Goal: Task Accomplishment & Management: Manage account settings

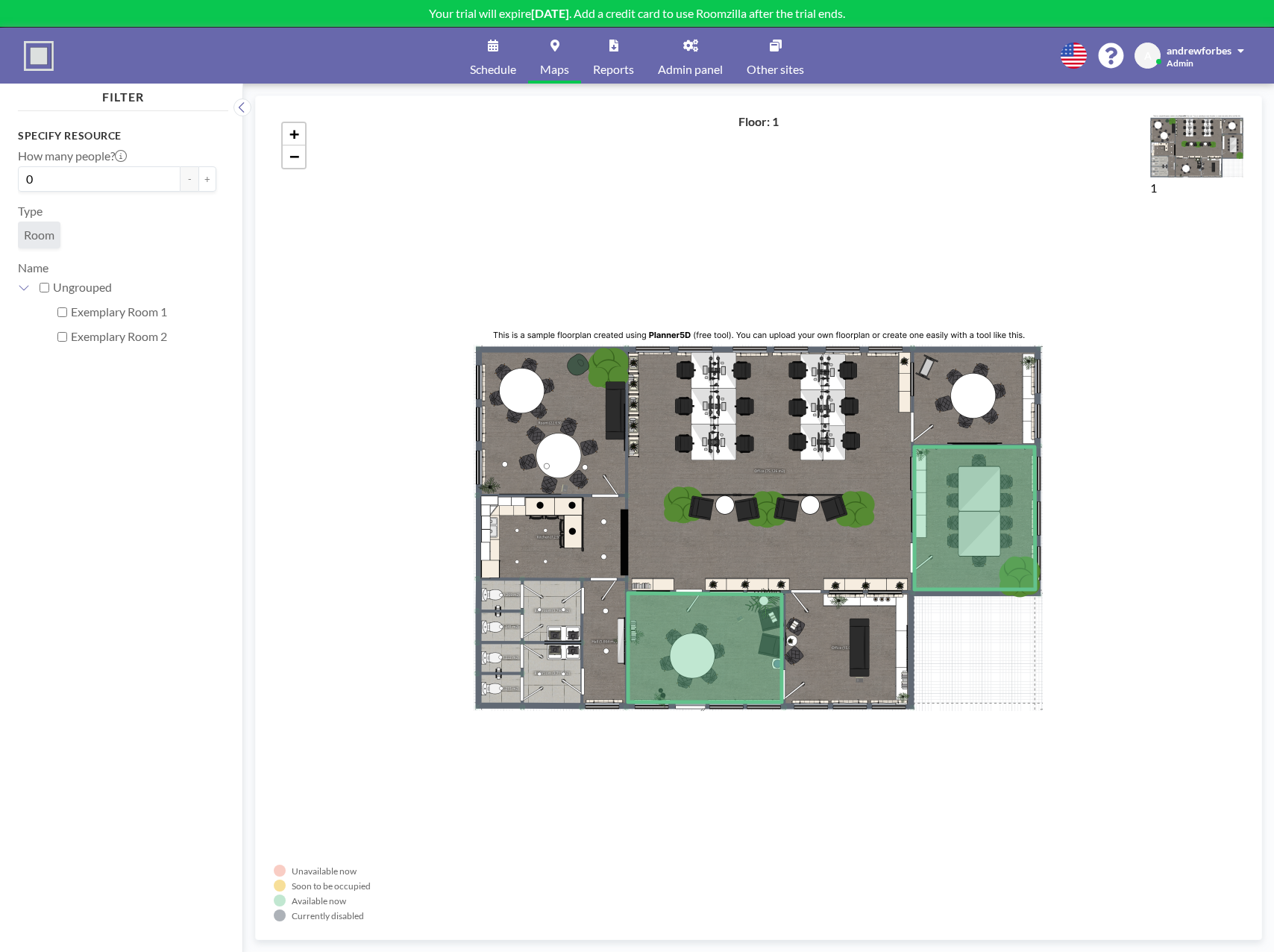
click at [58, 234] on span "Room" at bounding box center [38, 234] width 43 height 27
click at [118, 928] on button "Clear all filters" at bounding box center [122, 920] width 210 height 26
click at [607, 45] on link "Reports" at bounding box center [613, 56] width 65 height 56
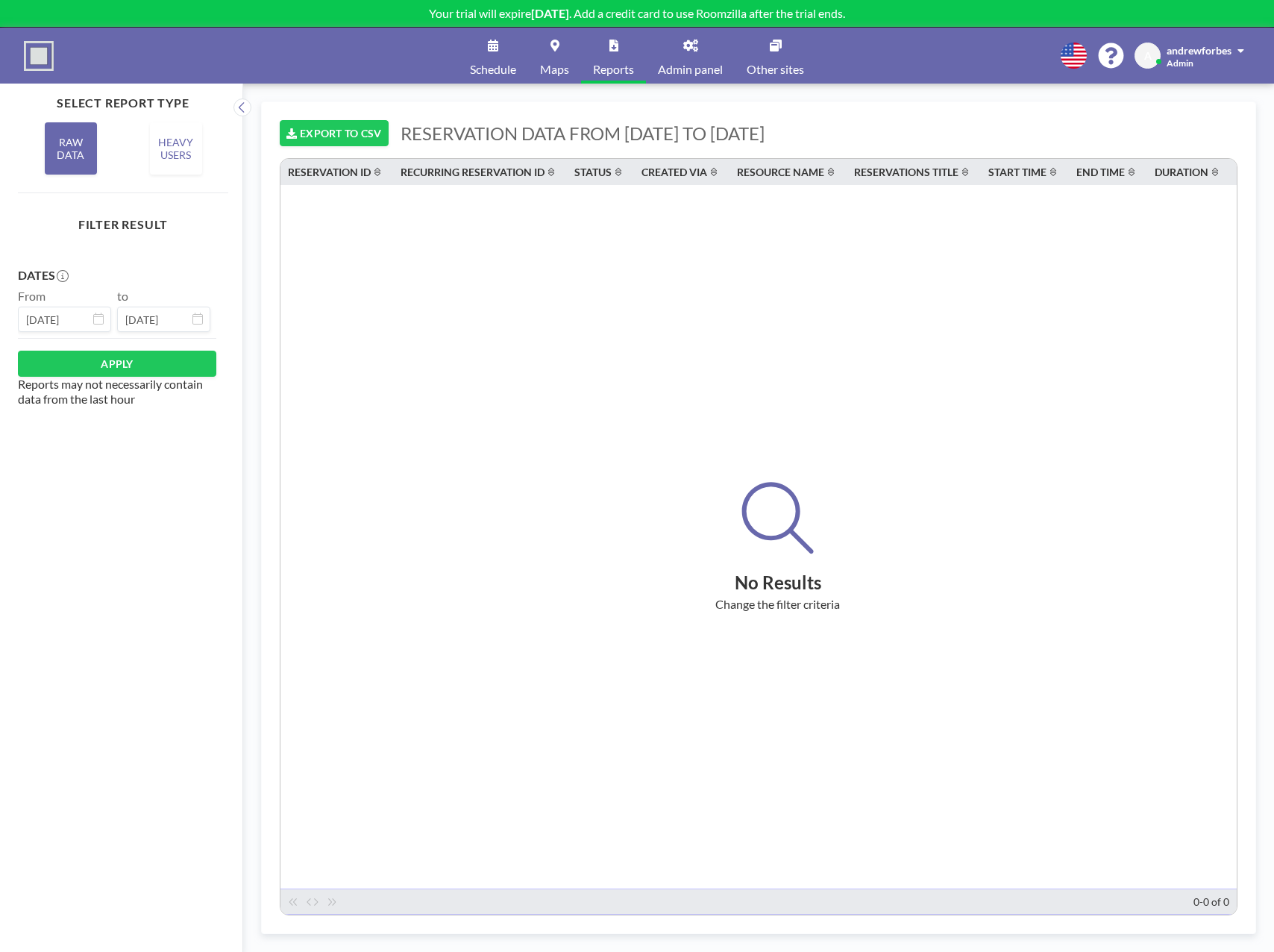
click at [703, 56] on link "Admin panel" at bounding box center [690, 56] width 88 height 56
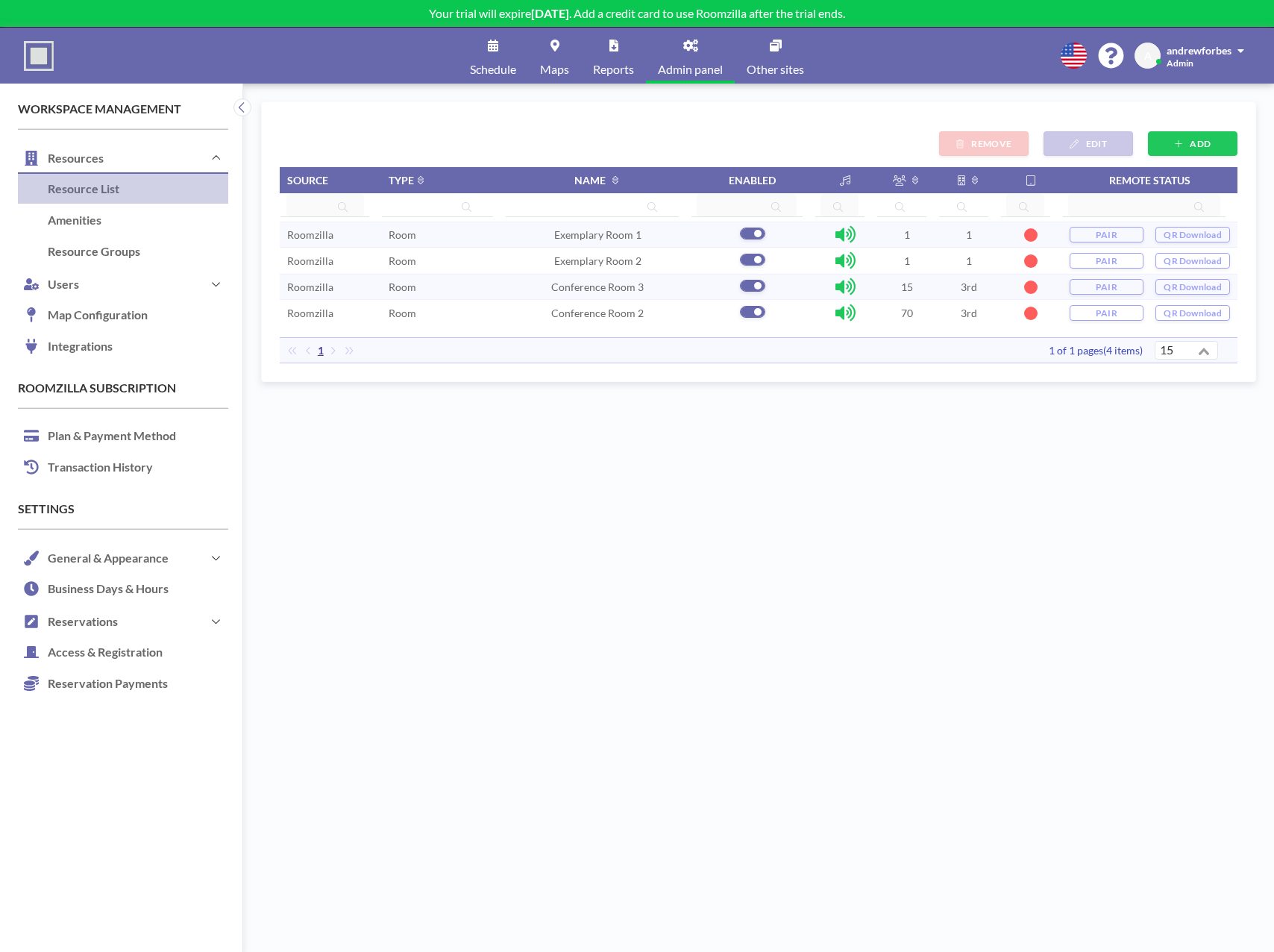
click at [393, 290] on span "Room" at bounding box center [402, 287] width 28 height 12
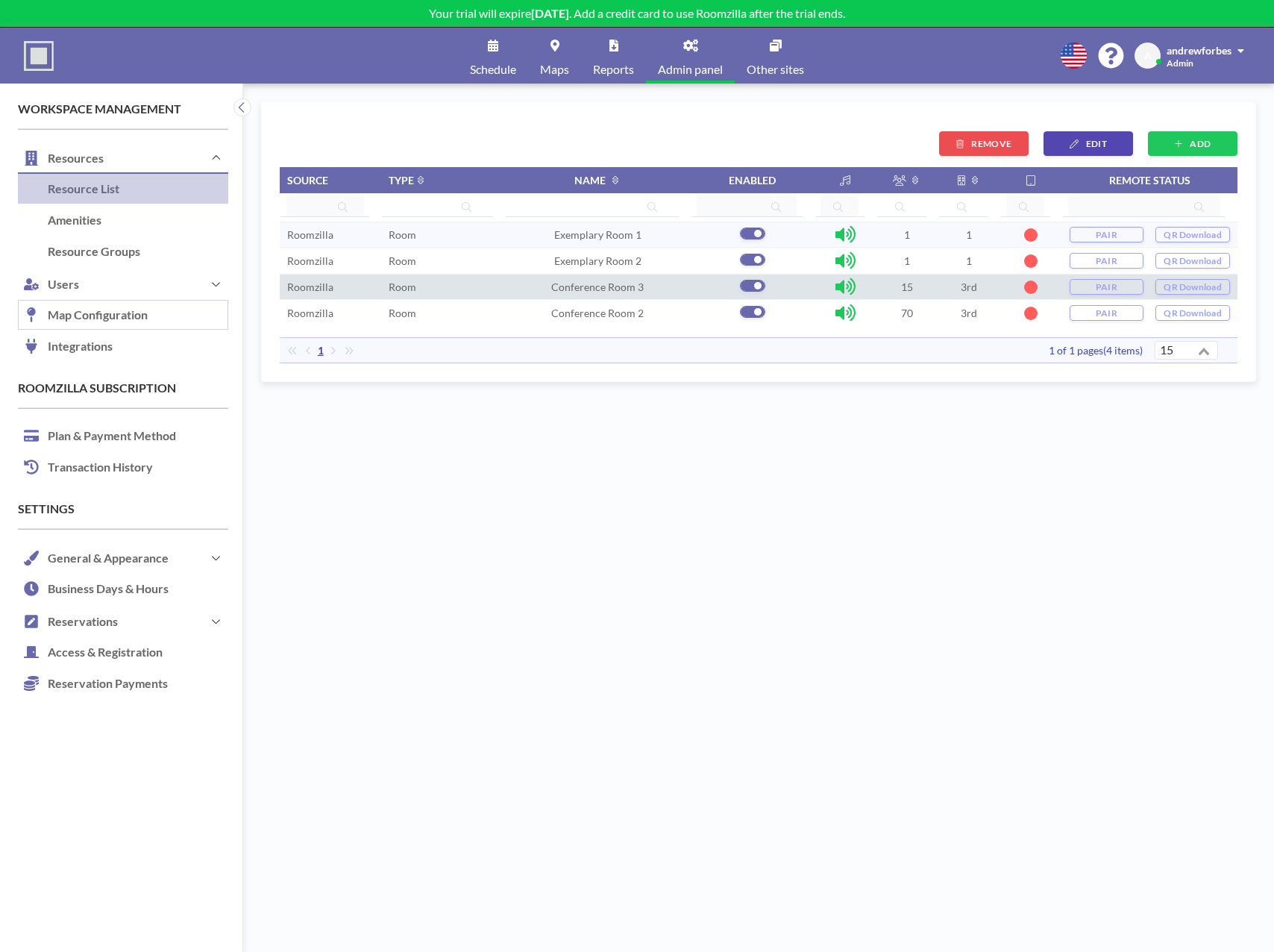
click at [105, 321] on link "Map Configuration" at bounding box center [122, 316] width 210 height 32
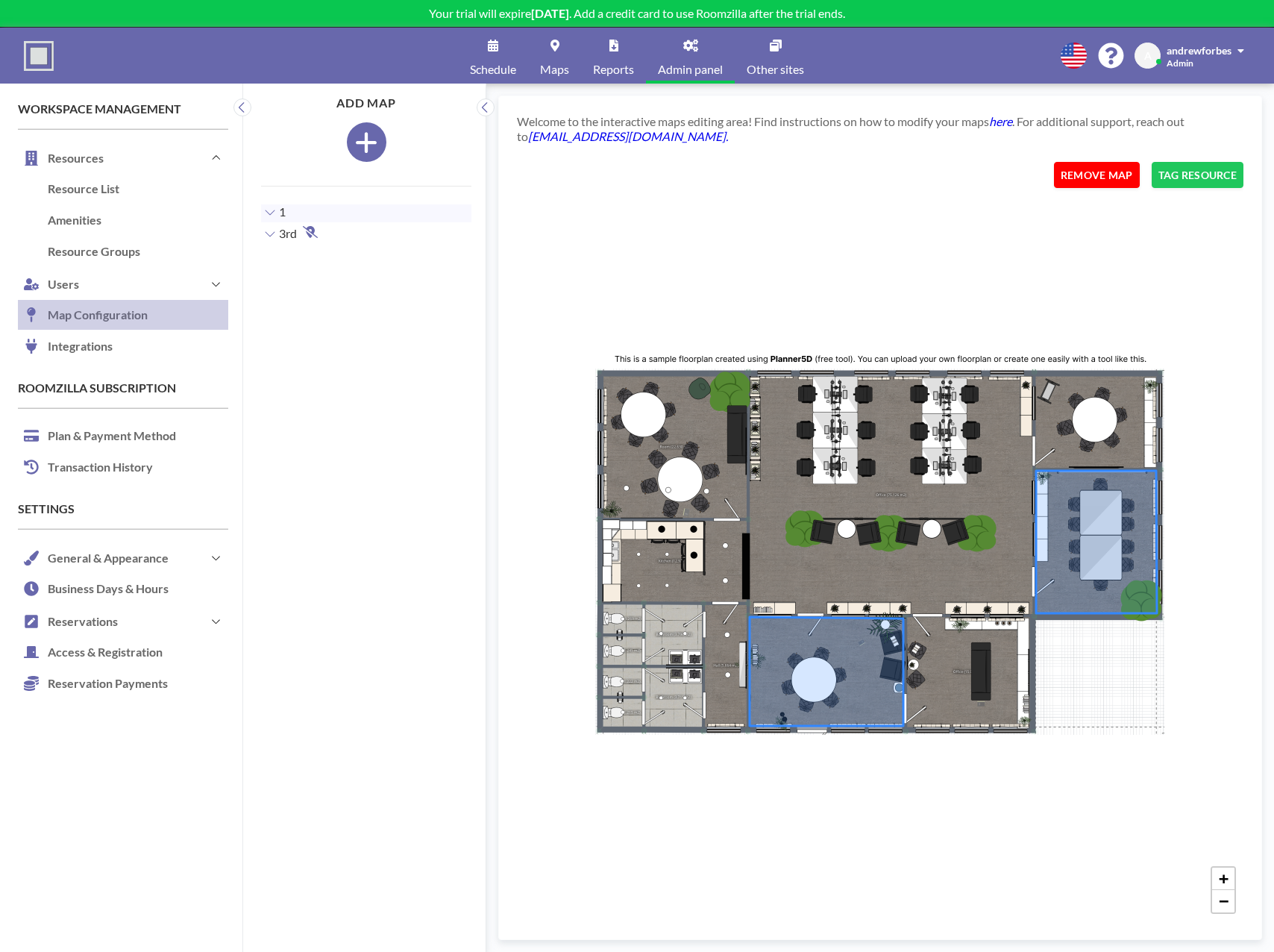
click at [1121, 182] on button "REMOVE MAP" at bounding box center [1097, 175] width 86 height 26
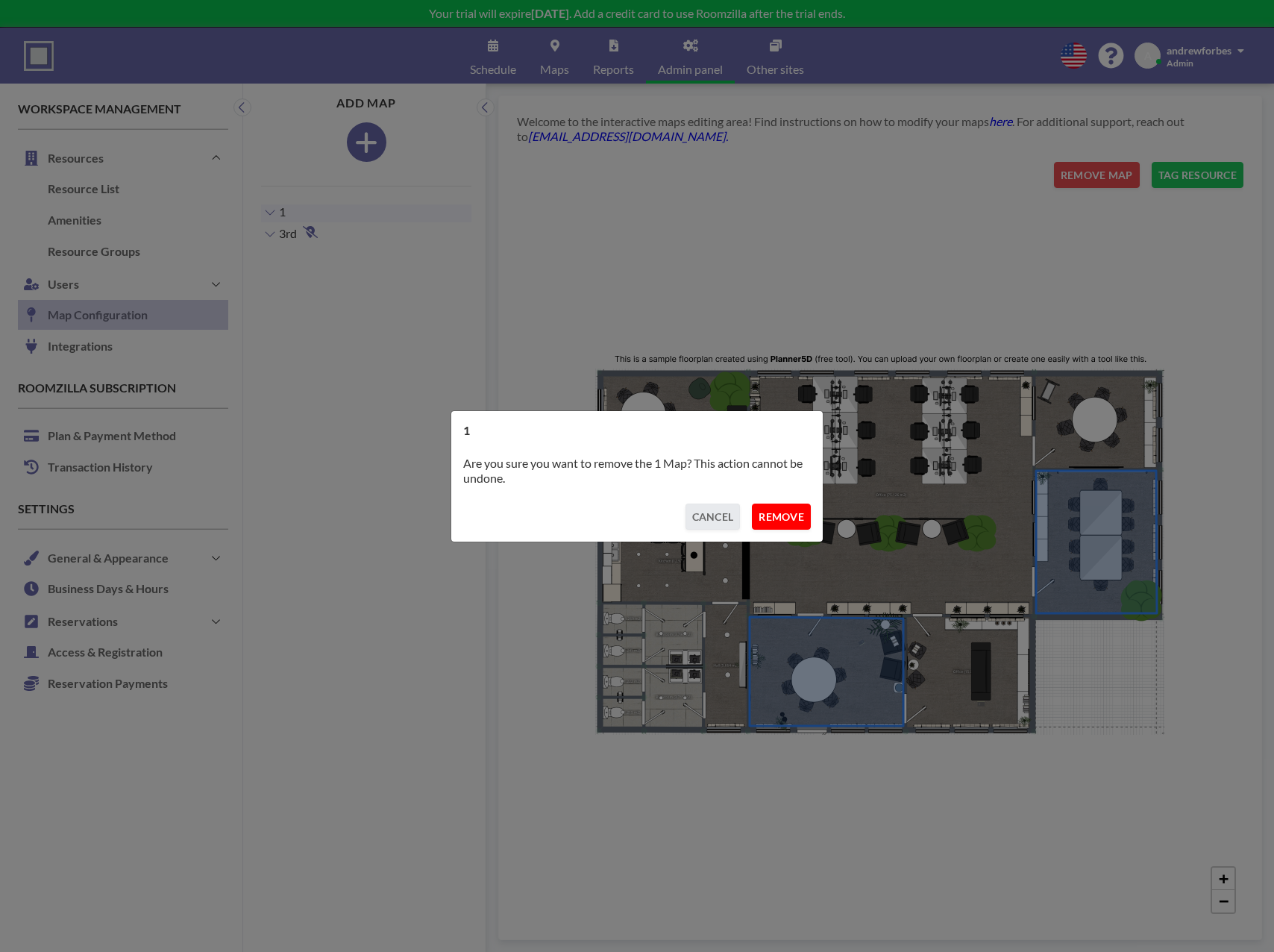
click at [794, 515] on button "REMOVE" at bounding box center [780, 516] width 59 height 26
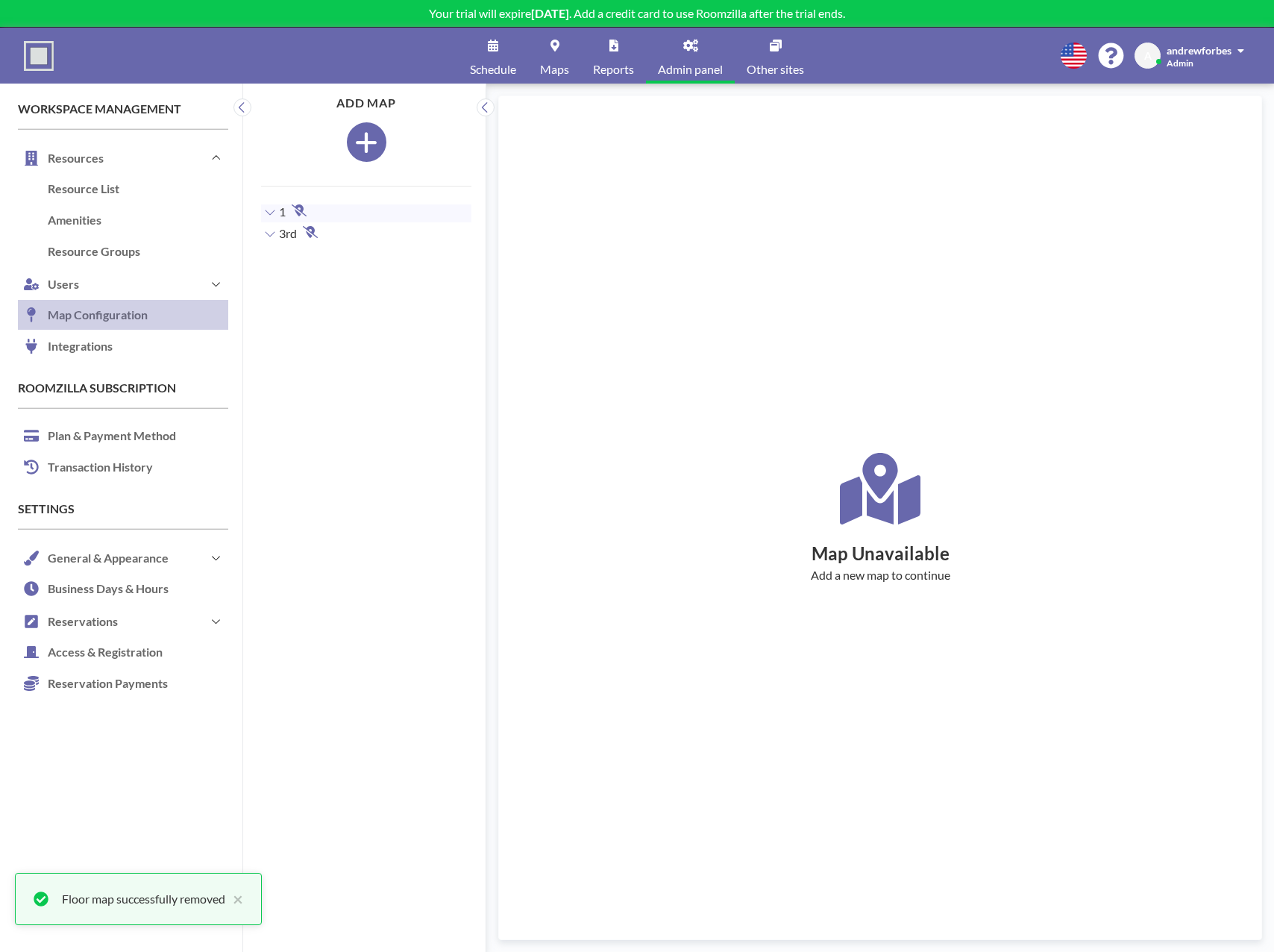
click at [375, 144] on button "button" at bounding box center [366, 142] width 39 height 39
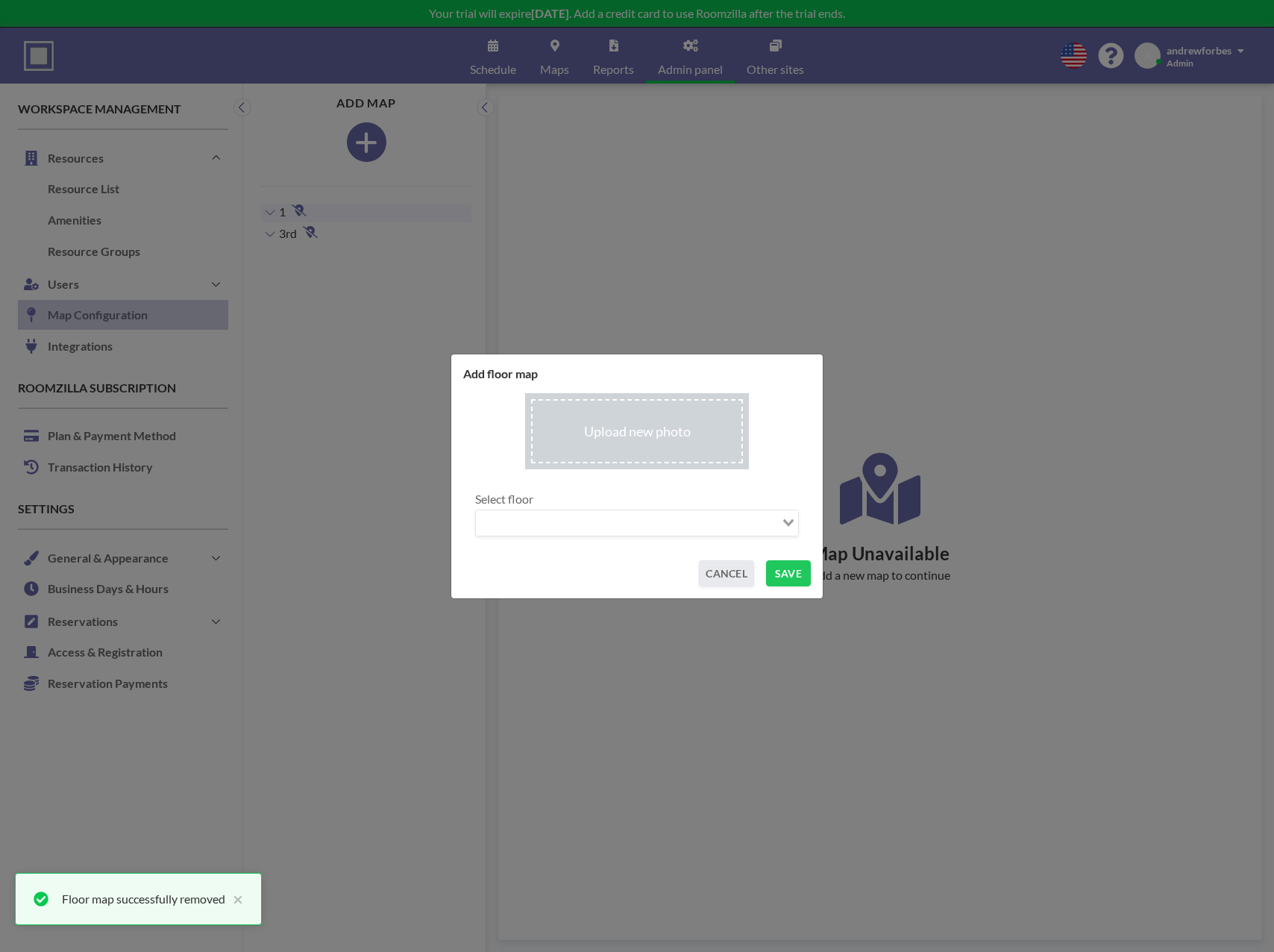
click at [714, 586] on div "Add floor map Upload new photo Select floor Loading... CANCEL SAVE" at bounding box center [637, 476] width 373 height 245
click at [741, 579] on button "CANCEL" at bounding box center [726, 573] width 55 height 26
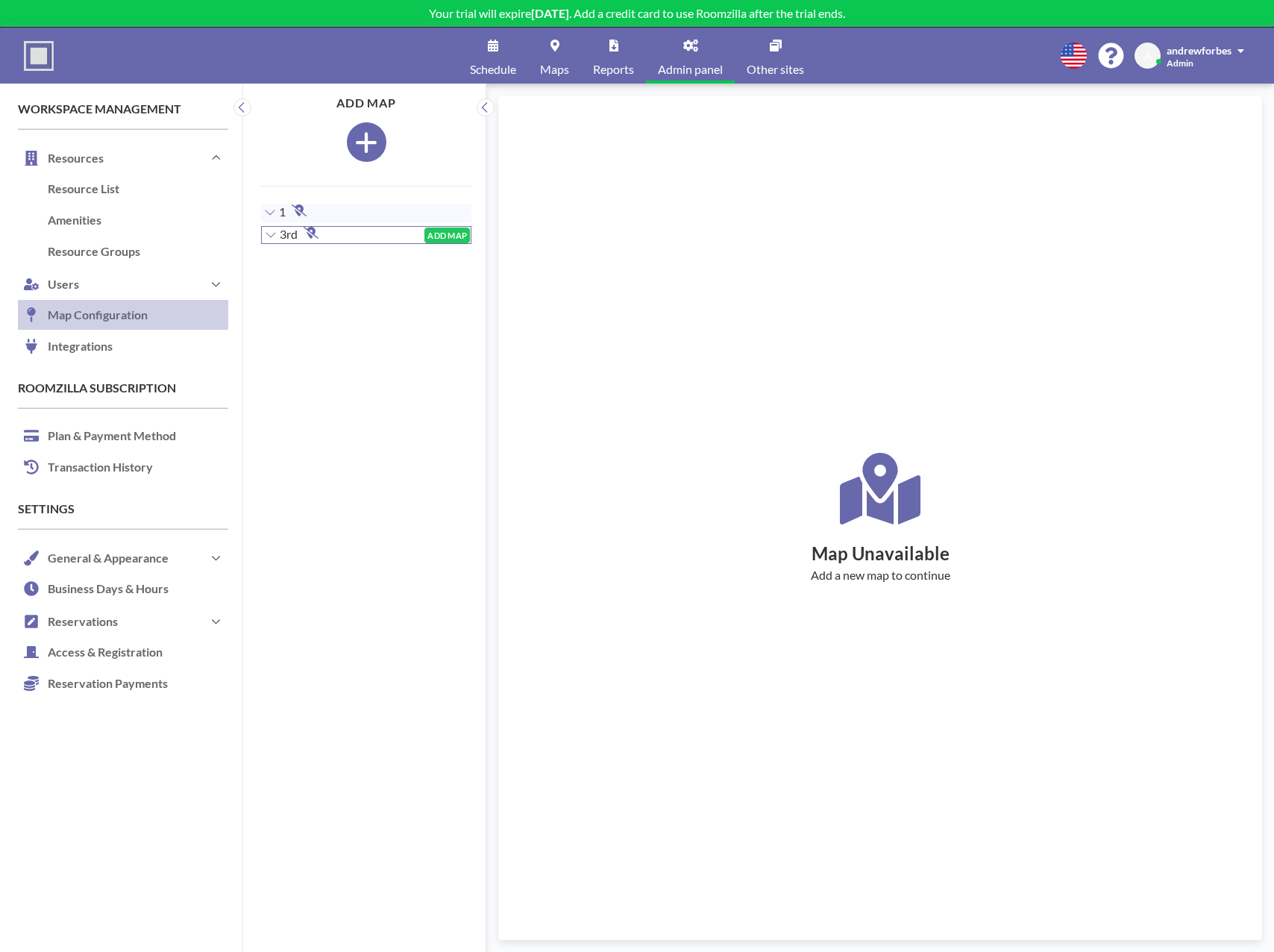
click at [293, 235] on span "3rd" at bounding box center [289, 234] width 18 height 15
click at [443, 239] on button "ADD MAP" at bounding box center [447, 235] width 46 height 16
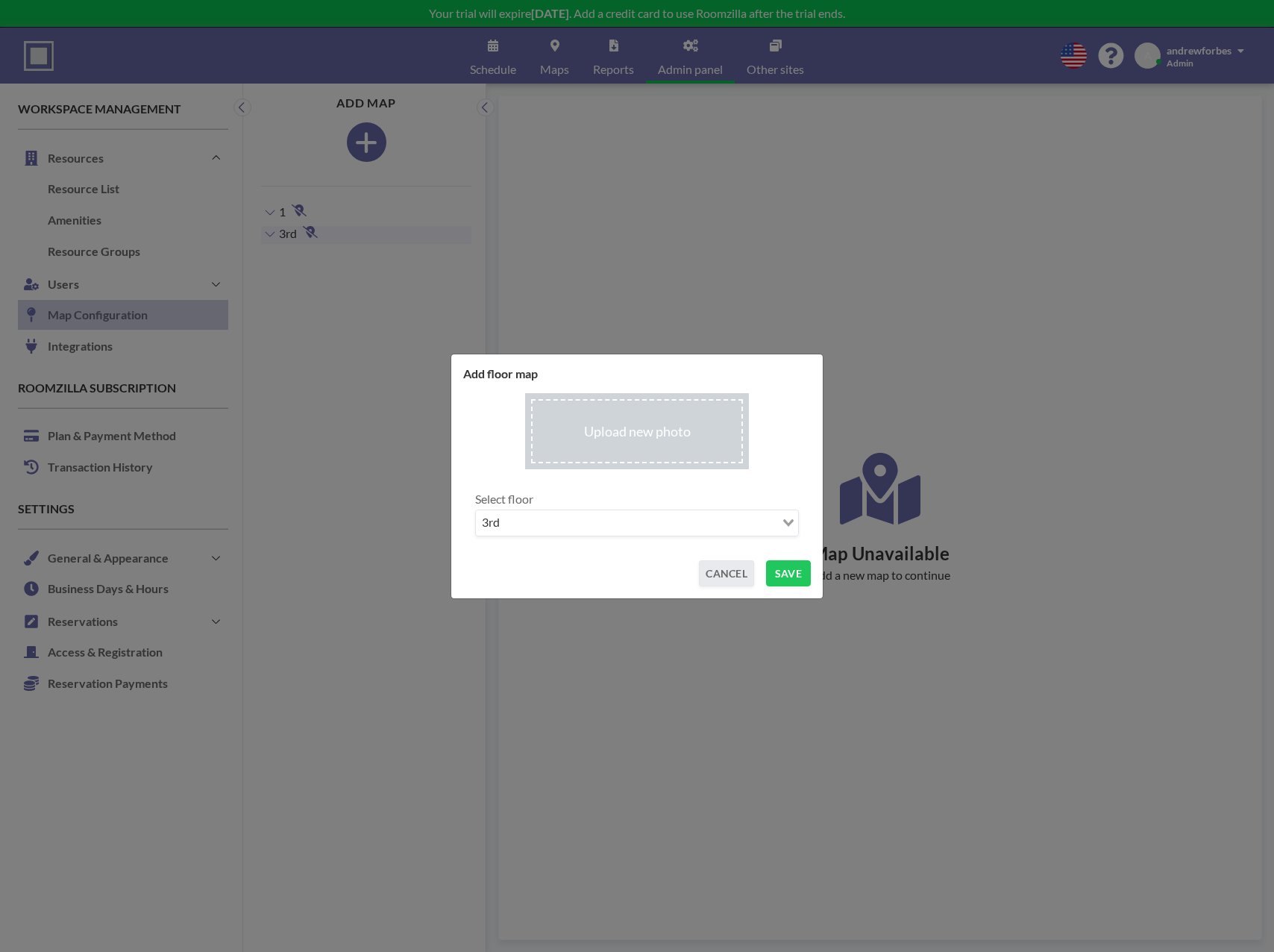
click at [642, 437] on input "file" at bounding box center [637, 431] width 224 height 77
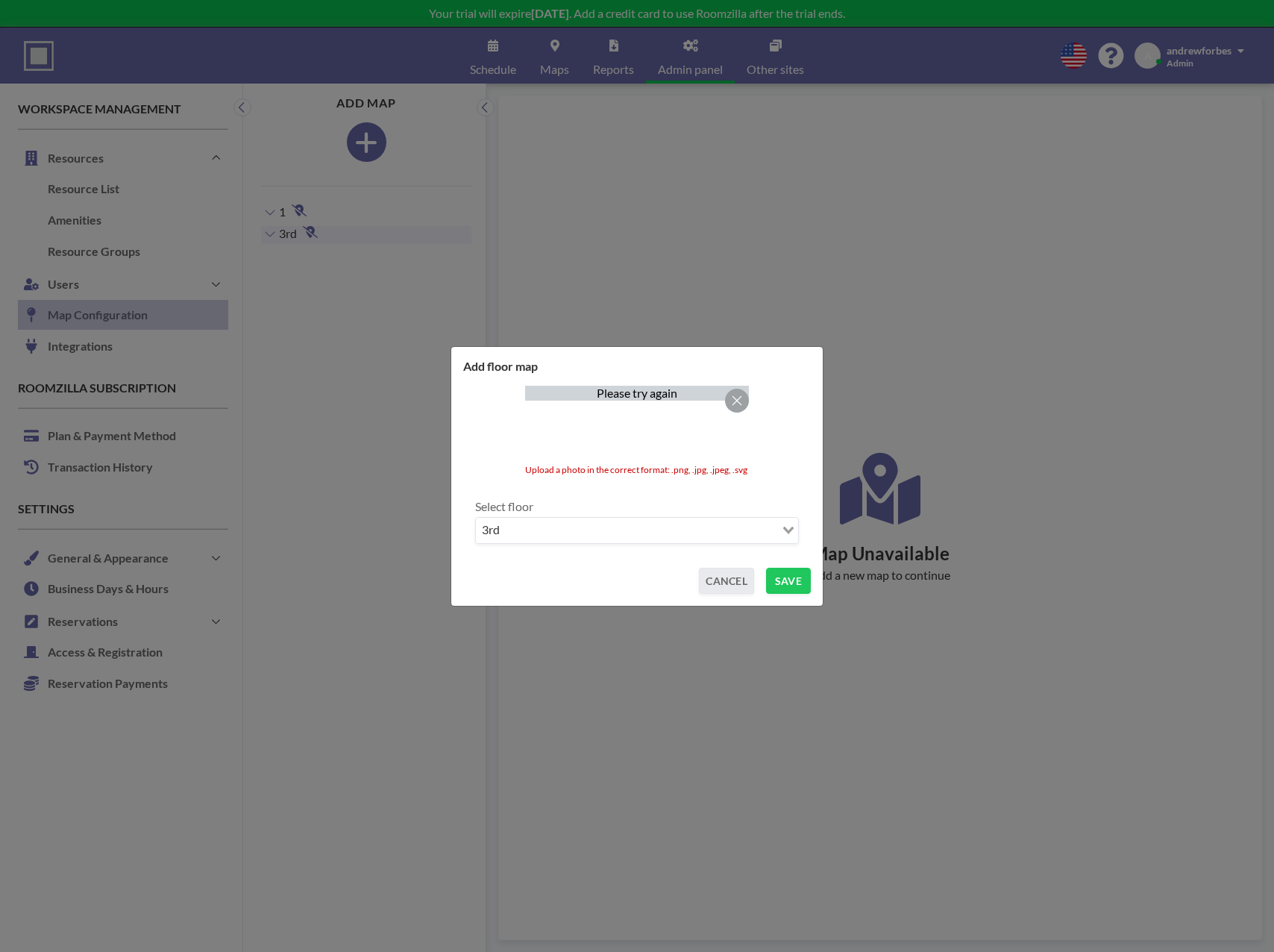
click at [737, 401] on icon at bounding box center [737, 400] width 12 height 15
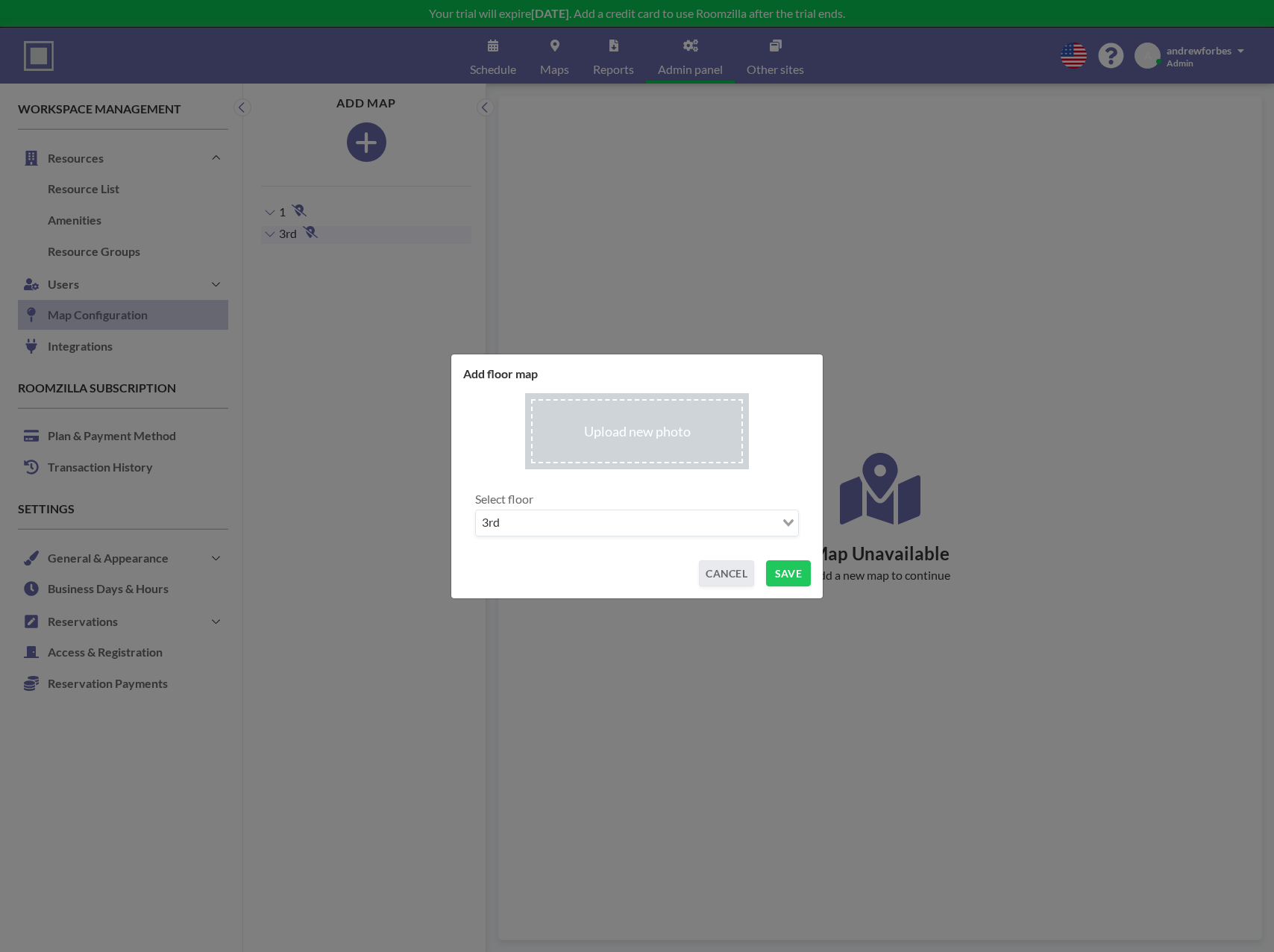
click at [602, 418] on input "file" at bounding box center [637, 431] width 224 height 77
click at [788, 567] on button "SAVE" at bounding box center [788, 573] width 45 height 26
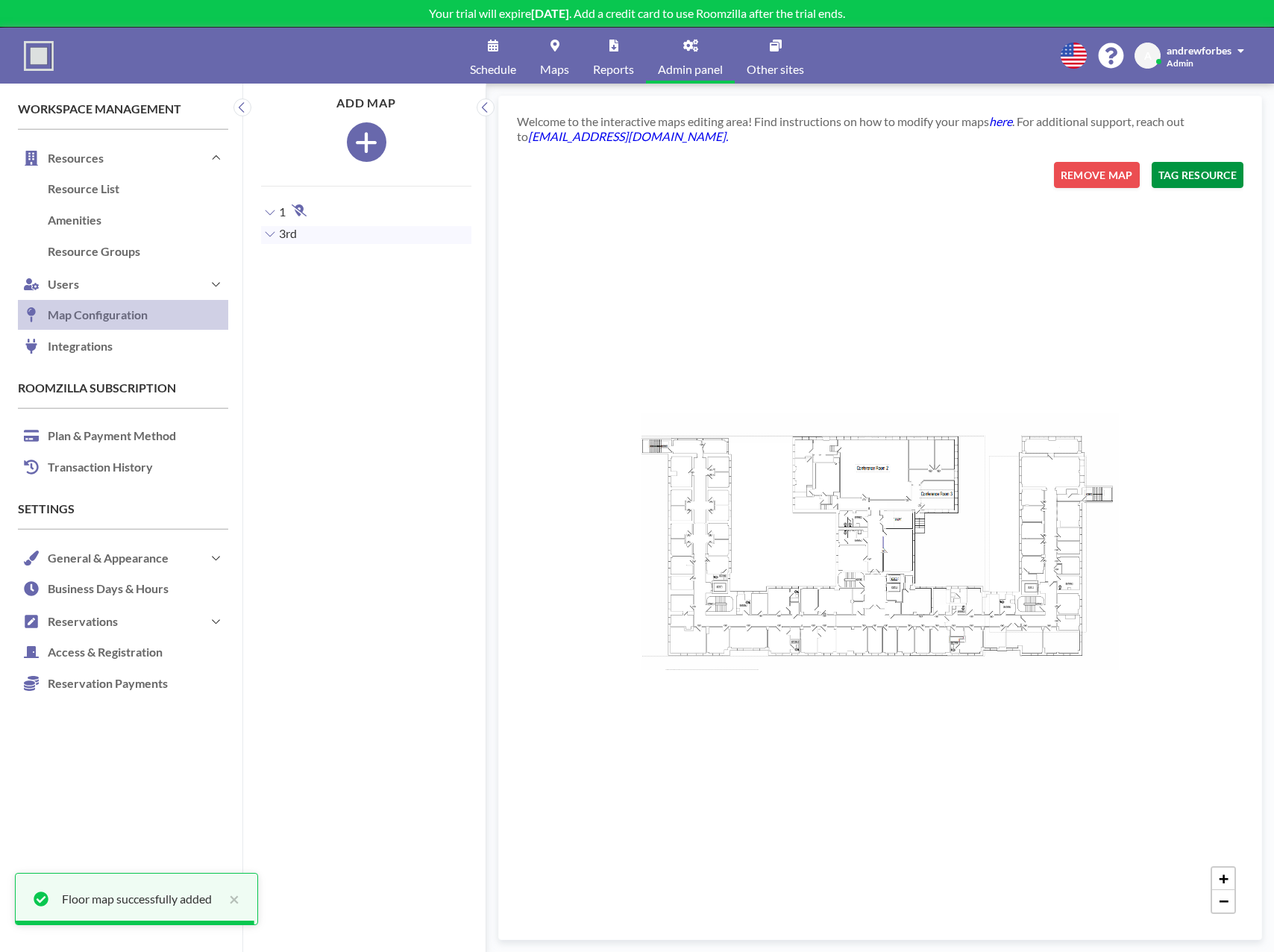
click at [1196, 178] on button "TAG RESOURCE" at bounding box center [1197, 175] width 92 height 26
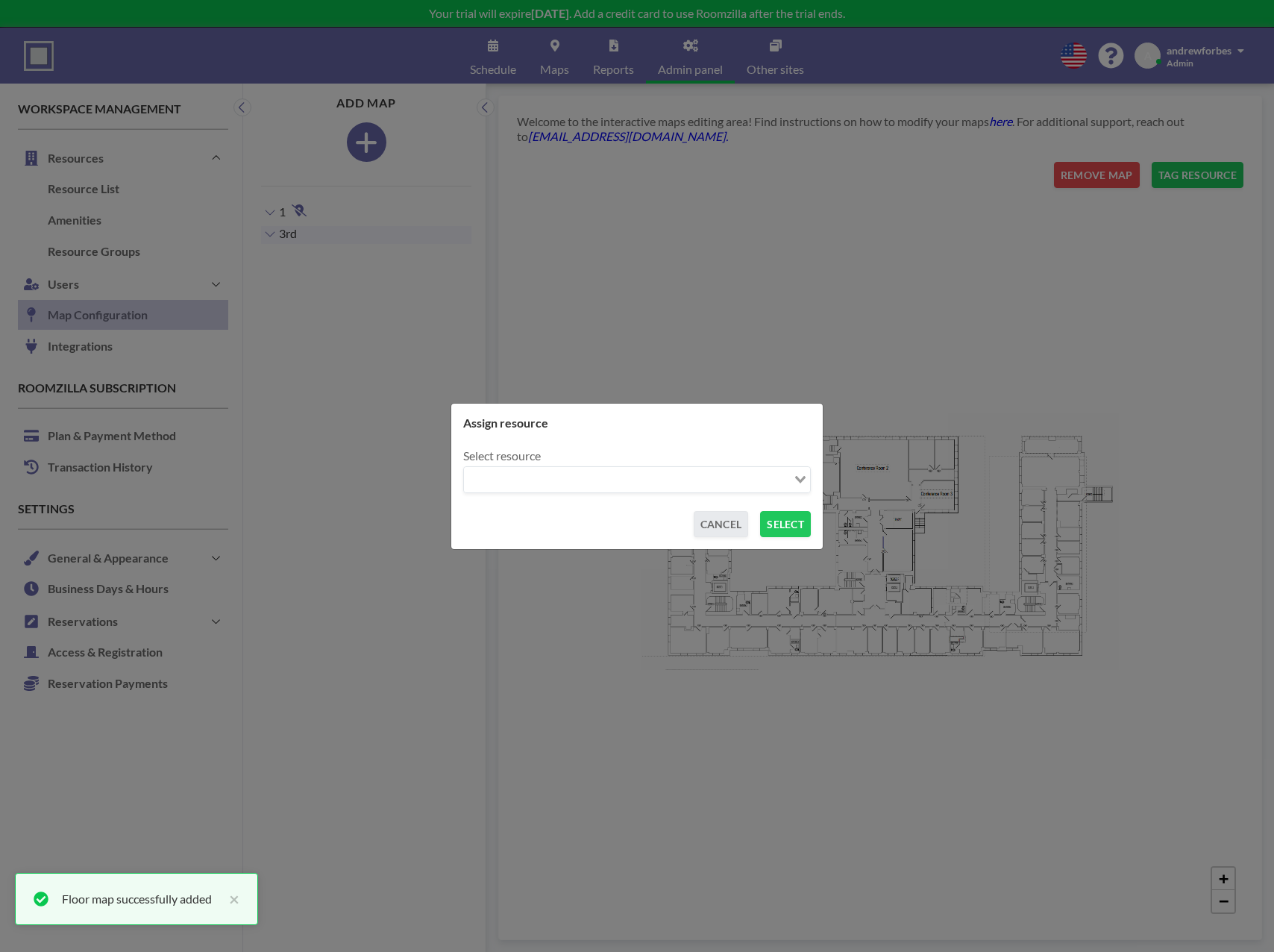
click at [701, 482] on input "Search for option" at bounding box center [628, 480] width 326 height 19
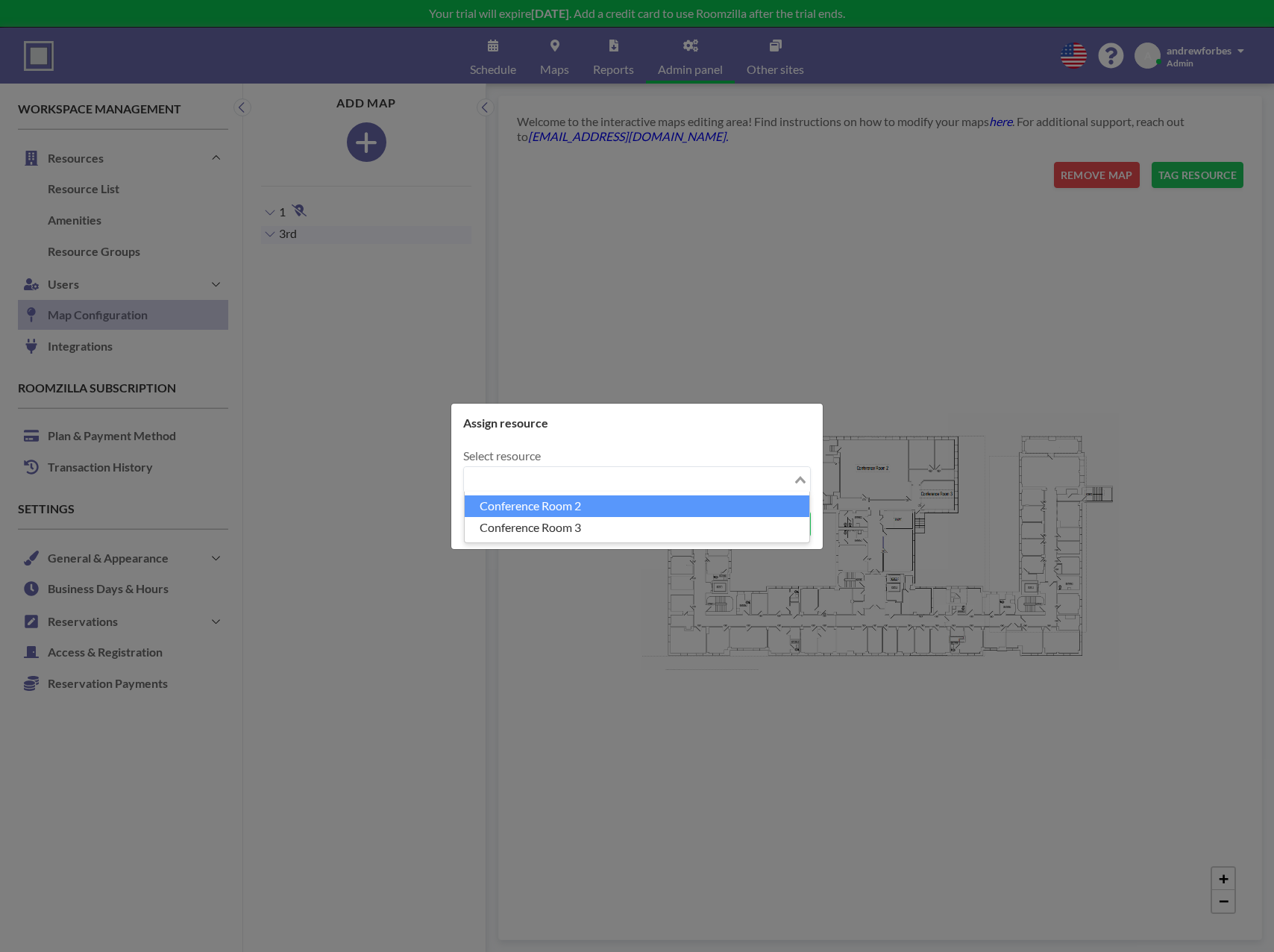
click at [608, 506] on li "Conference Room 2" at bounding box center [637, 506] width 345 height 22
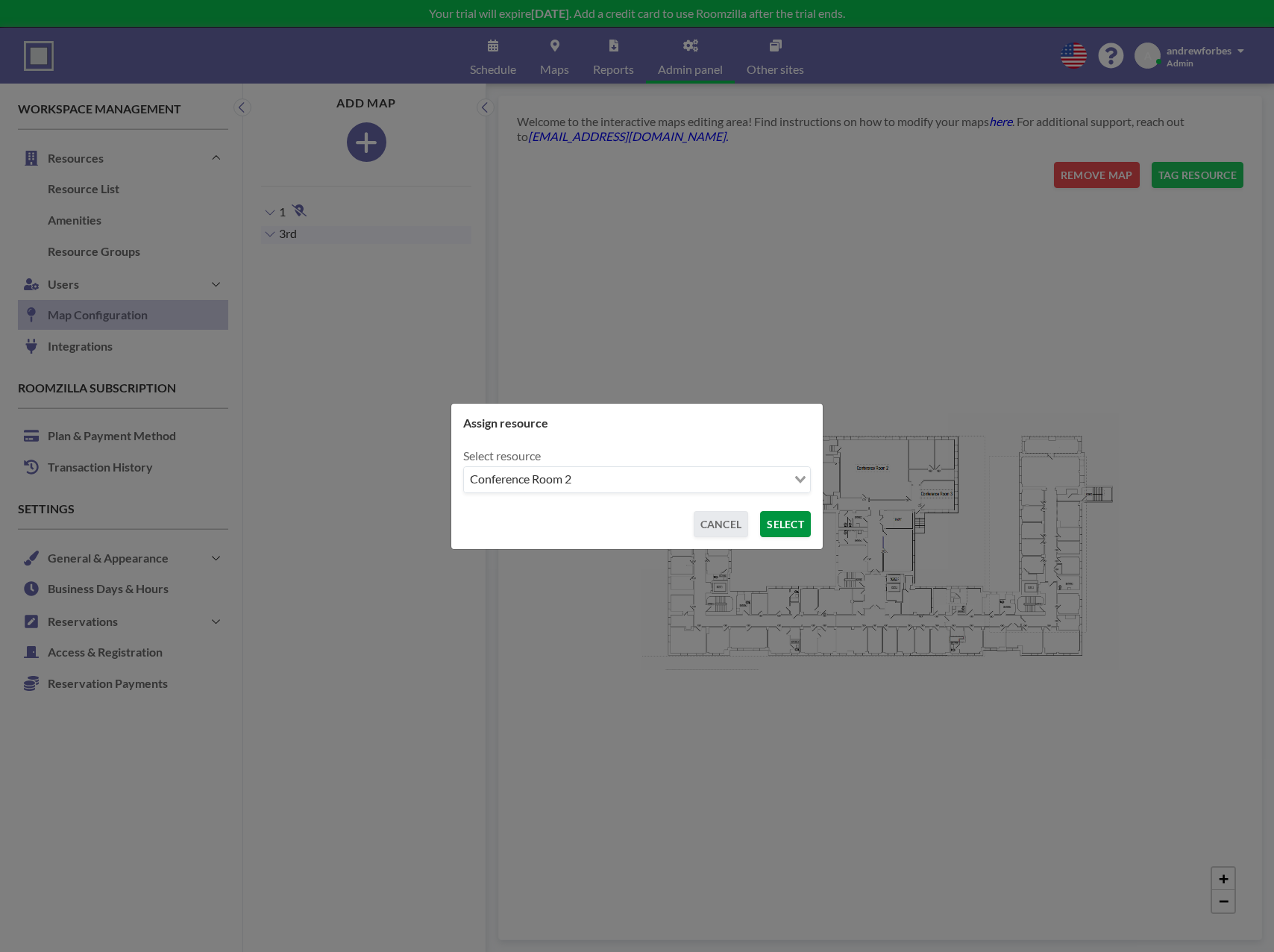
click at [781, 525] on button "SELECT" at bounding box center [786, 524] width 51 height 26
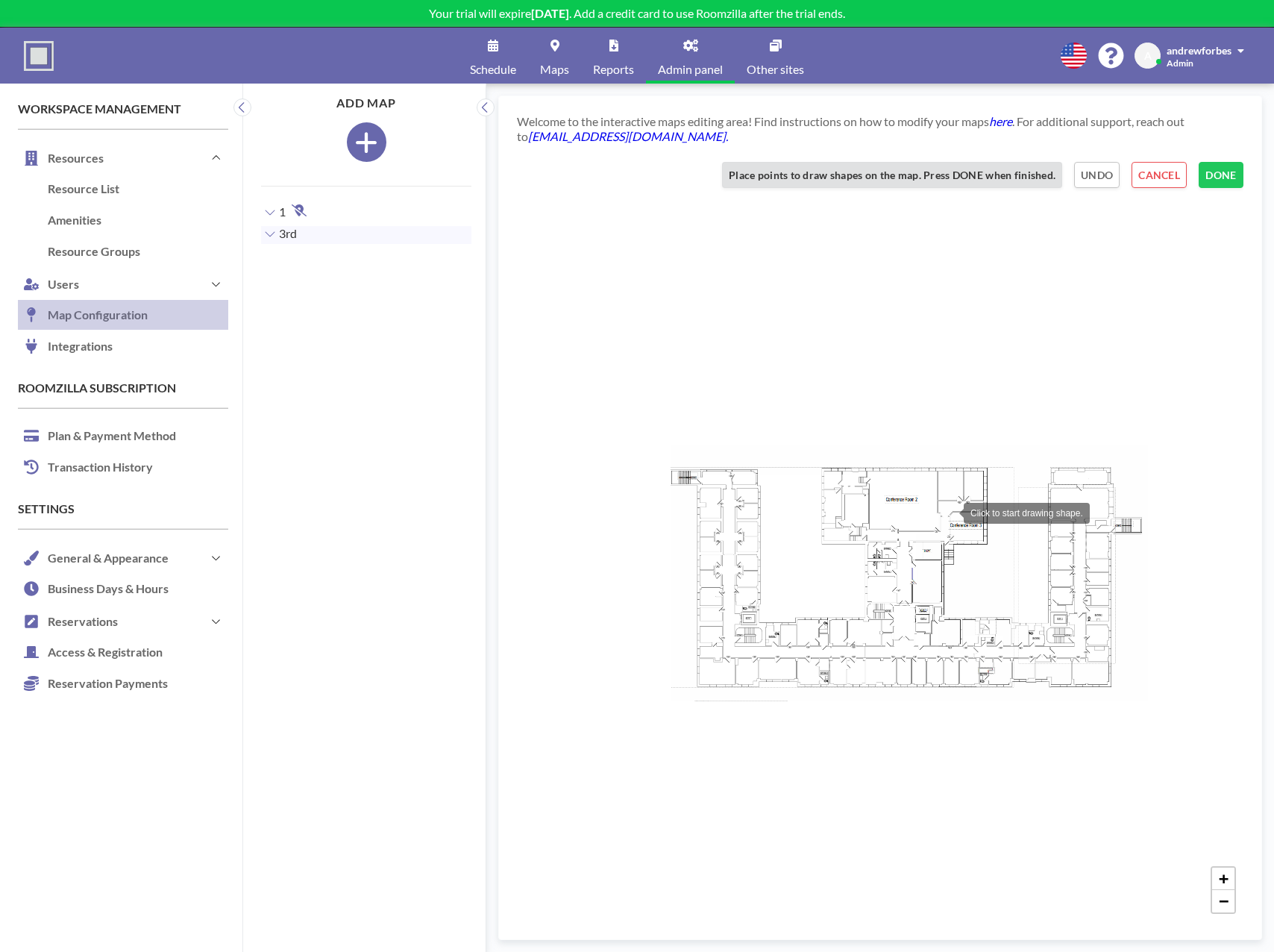
drag, startPoint x: 918, startPoint y: 480, endPoint x: 941, endPoint y: 500, distance: 30.5
click at [947, 508] on div at bounding box center [948, 512] width 30 height 30
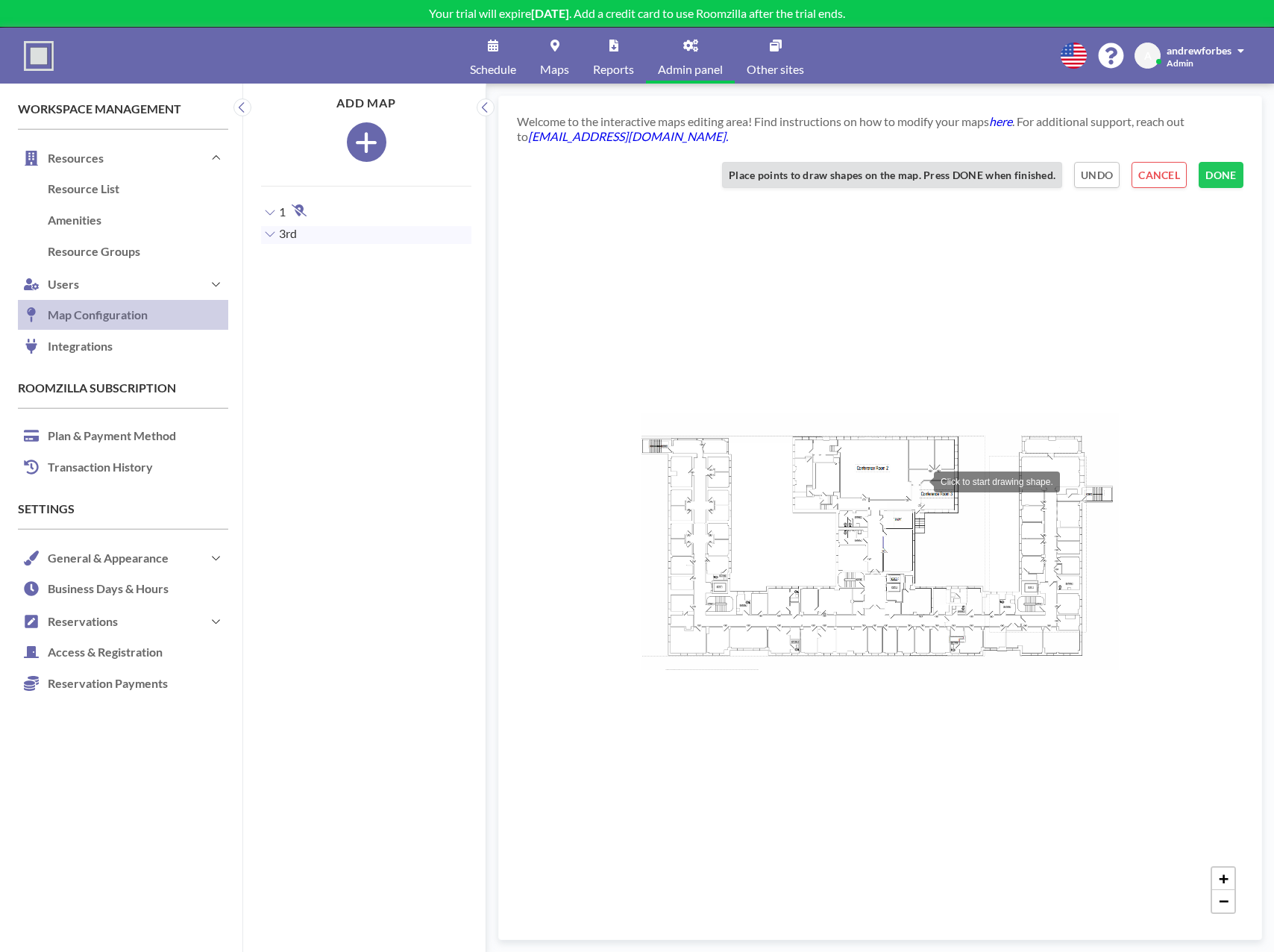
click at [919, 480] on div at bounding box center [919, 480] width 30 height 30
click at [956, 479] on div at bounding box center [956, 479] width 30 height 30
click at [954, 509] on div at bounding box center [954, 509] width 30 height 30
click at [918, 506] on div at bounding box center [918, 506] width 30 height 30
click at [916, 513] on div at bounding box center [920, 512] width 10 height 10
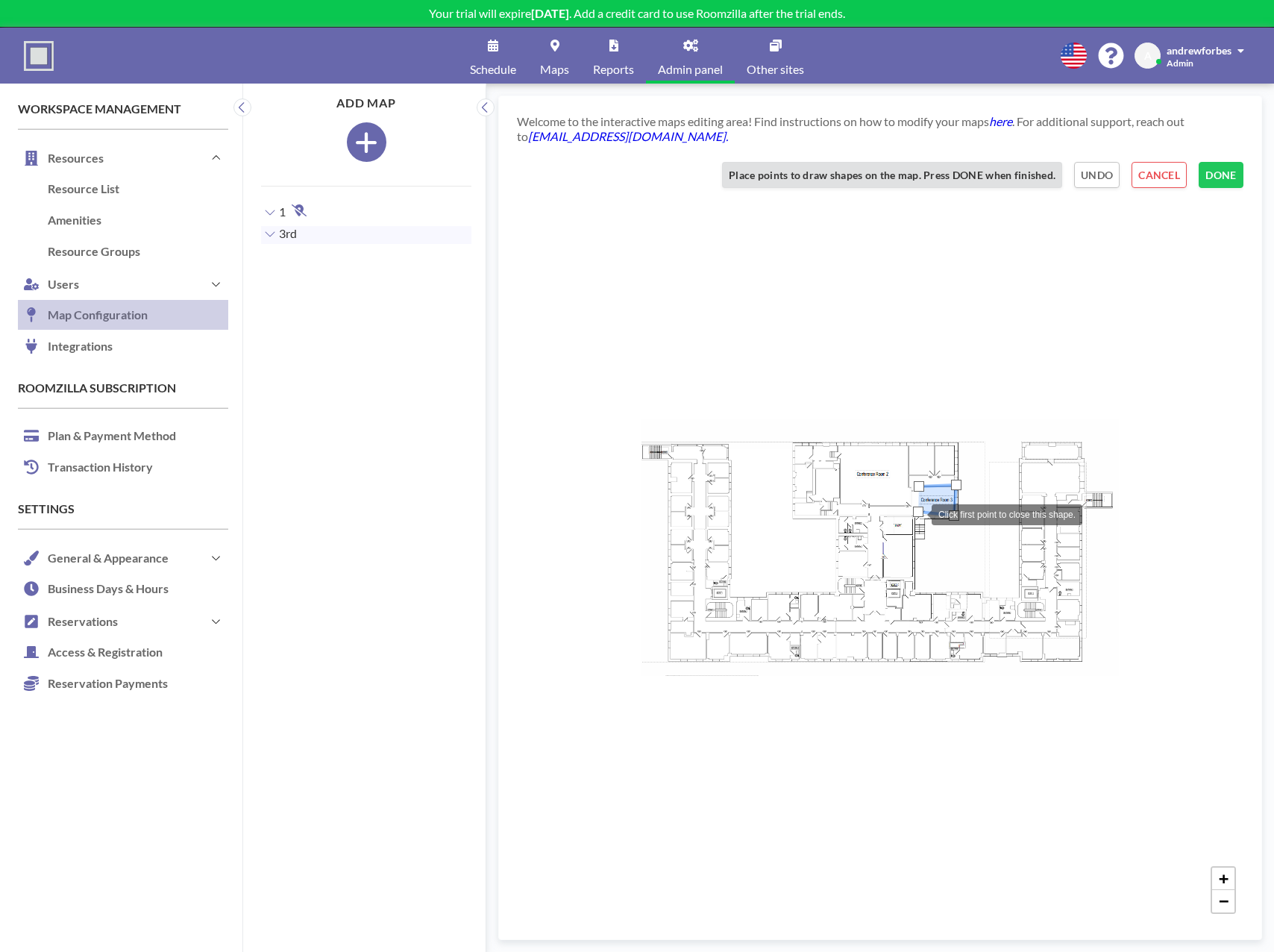
click at [917, 513] on div at bounding box center [918, 512] width 10 height 10
click at [917, 512] on div at bounding box center [916, 512] width 30 height 30
click at [920, 482] on div at bounding box center [919, 480] width 10 height 10
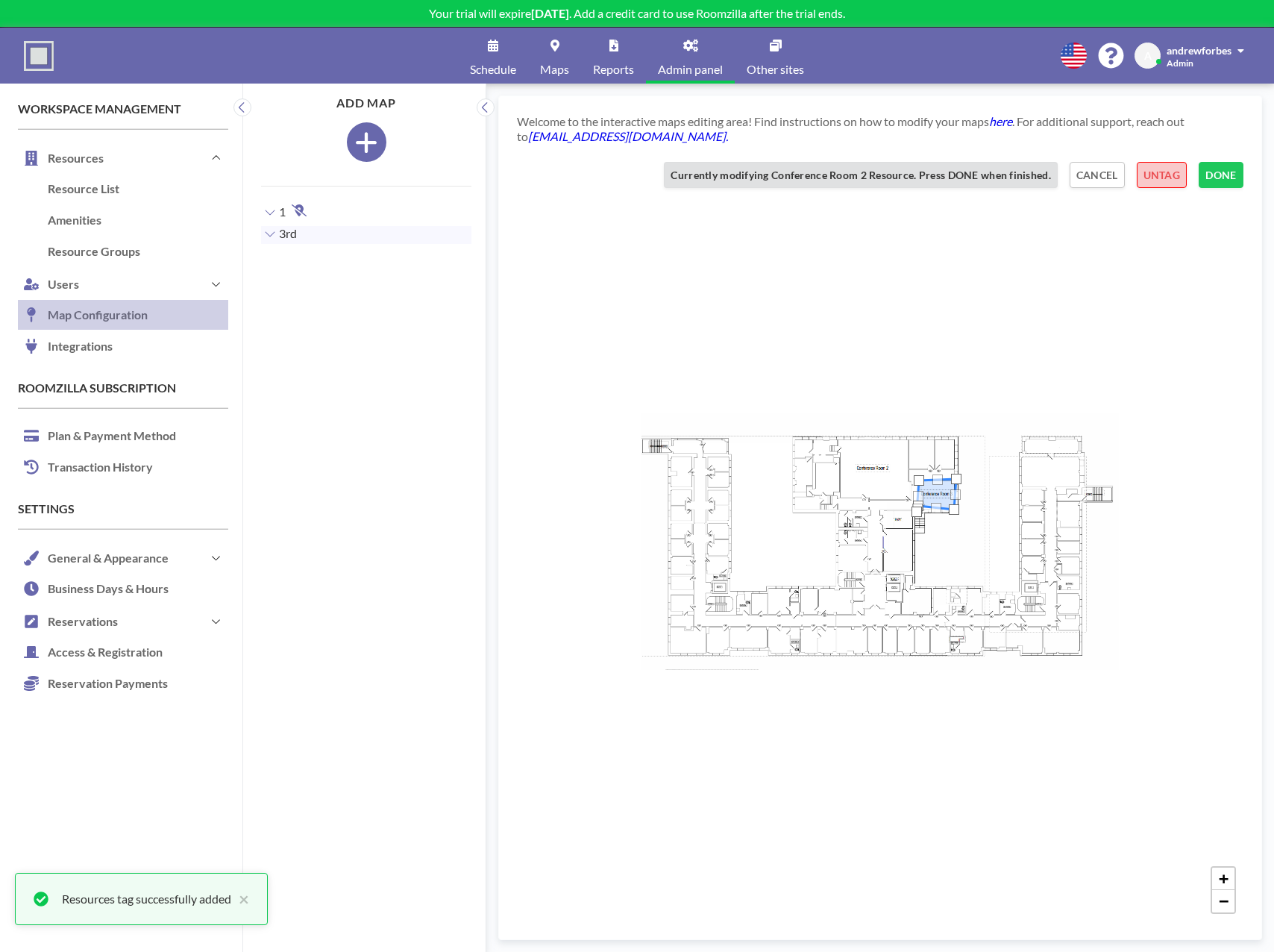
click at [1157, 182] on button "UNTAG" at bounding box center [1161, 175] width 50 height 26
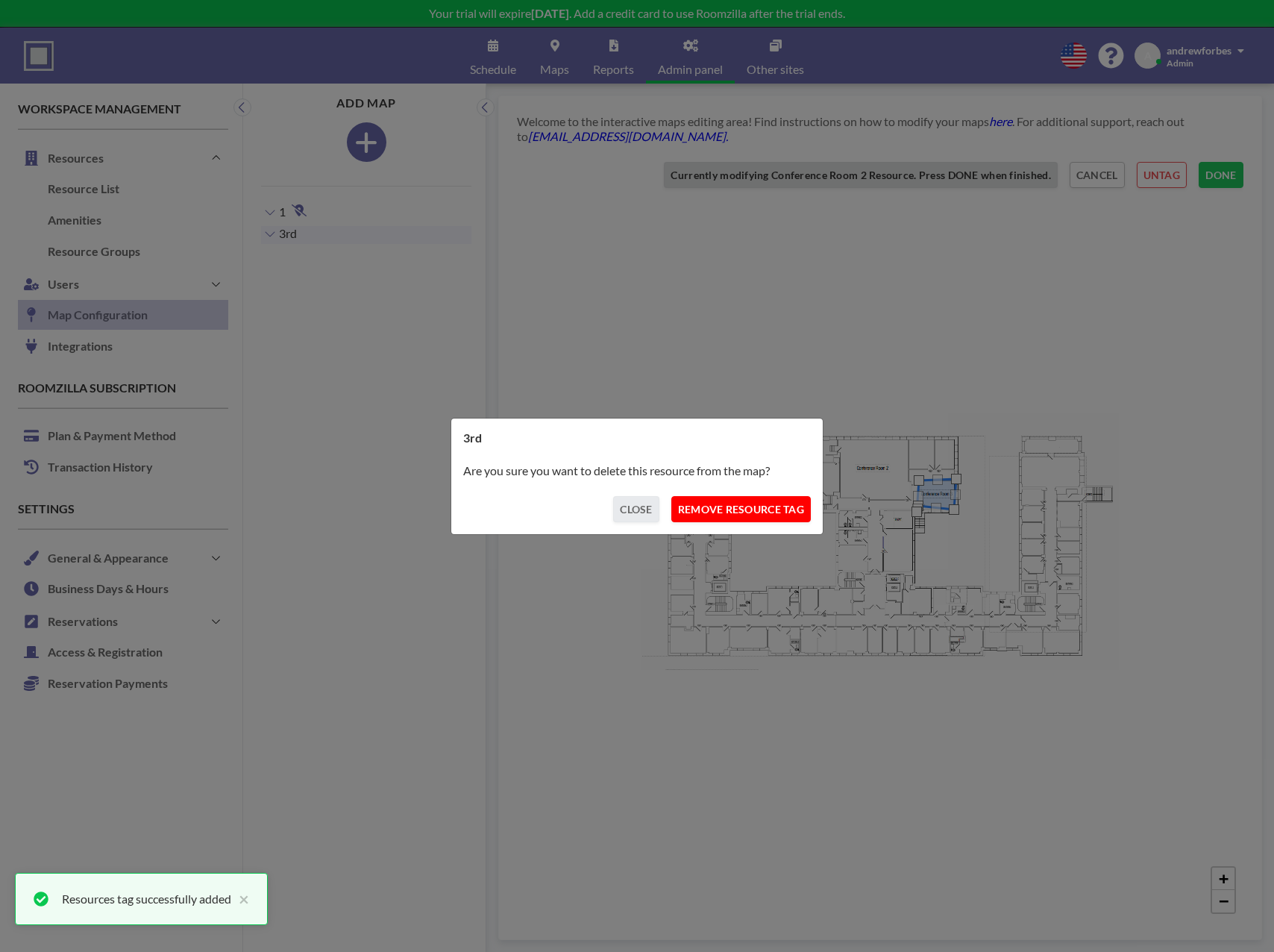
click at [741, 514] on button "REMOVE RESOURCE TAG" at bounding box center [740, 509] width 139 height 26
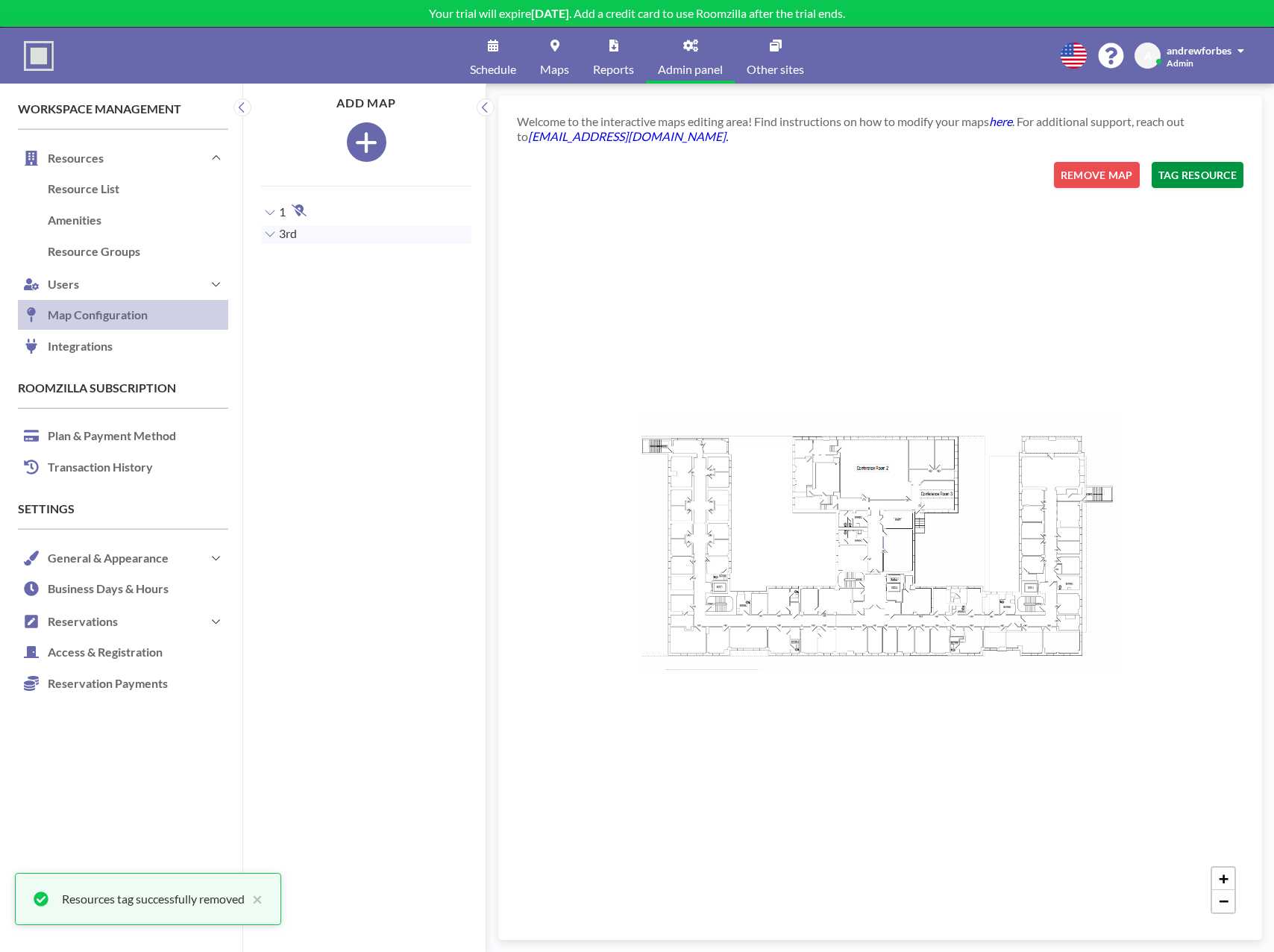
click at [1171, 180] on button "TAG RESOURCE" at bounding box center [1197, 175] width 92 height 26
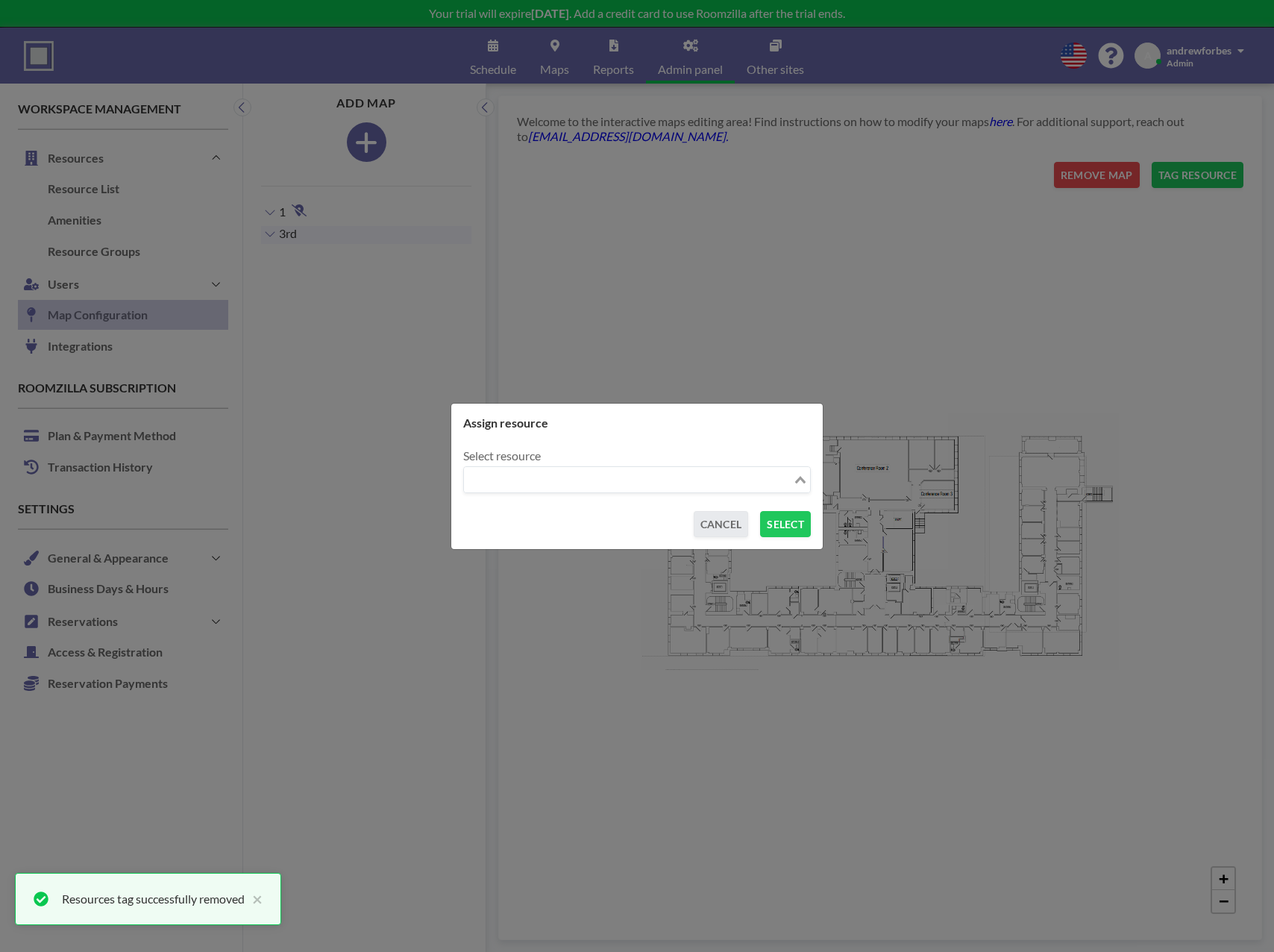
click at [755, 467] on div "Search for option" at bounding box center [628, 479] width 329 height 23
click at [672, 514] on li "Conference Room 2" at bounding box center [637, 506] width 345 height 22
click at [803, 523] on button "SELECT" at bounding box center [786, 524] width 51 height 26
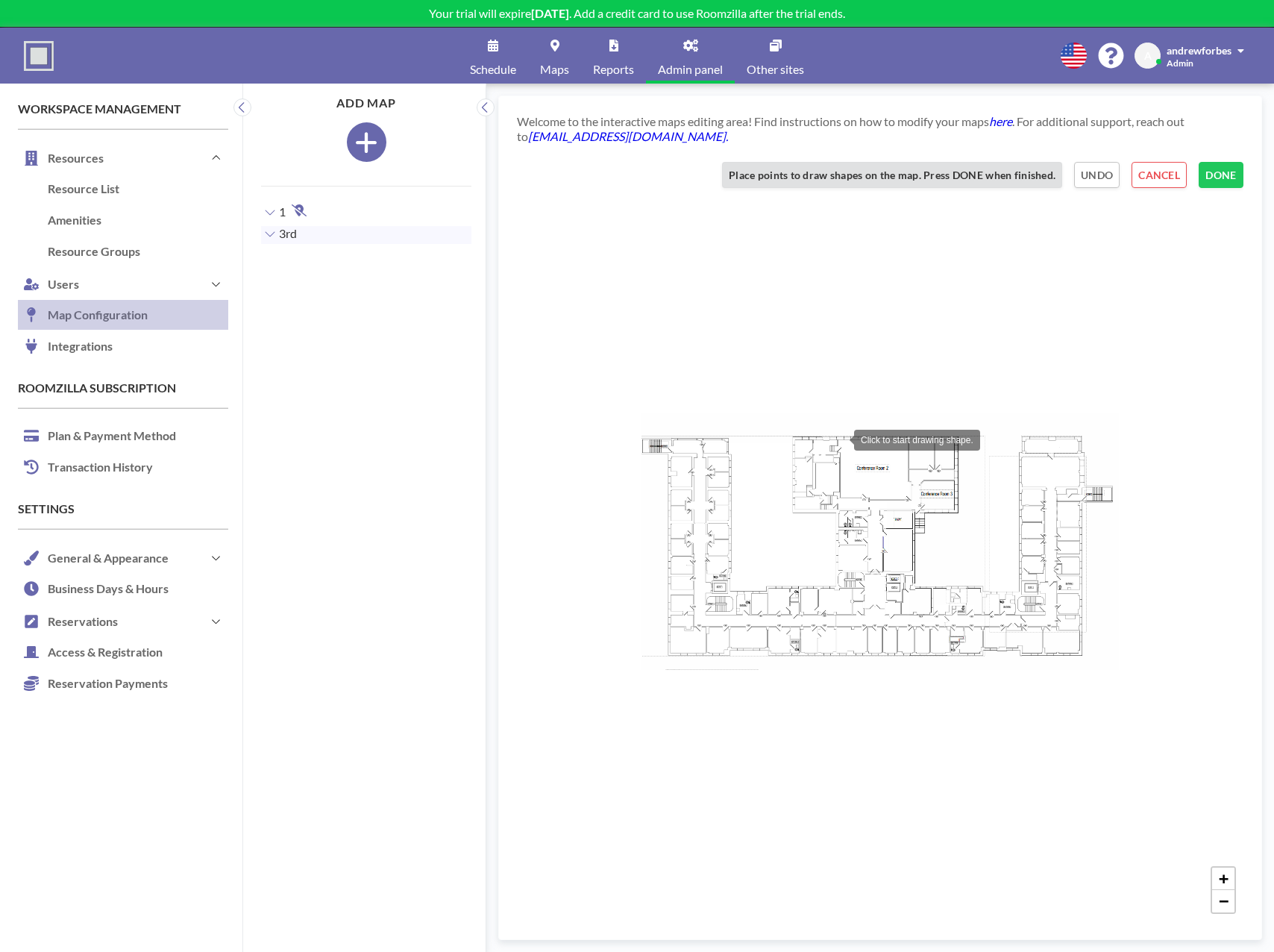
click at [839, 438] on div at bounding box center [839, 438] width 30 height 30
click at [908, 440] on div at bounding box center [908, 440] width 30 height 30
click at [907, 498] on div at bounding box center [907, 498] width 30 height 30
click at [839, 498] on div at bounding box center [839, 498] width 30 height 30
click at [1212, 174] on button "DONE" at bounding box center [1221, 175] width 45 height 26
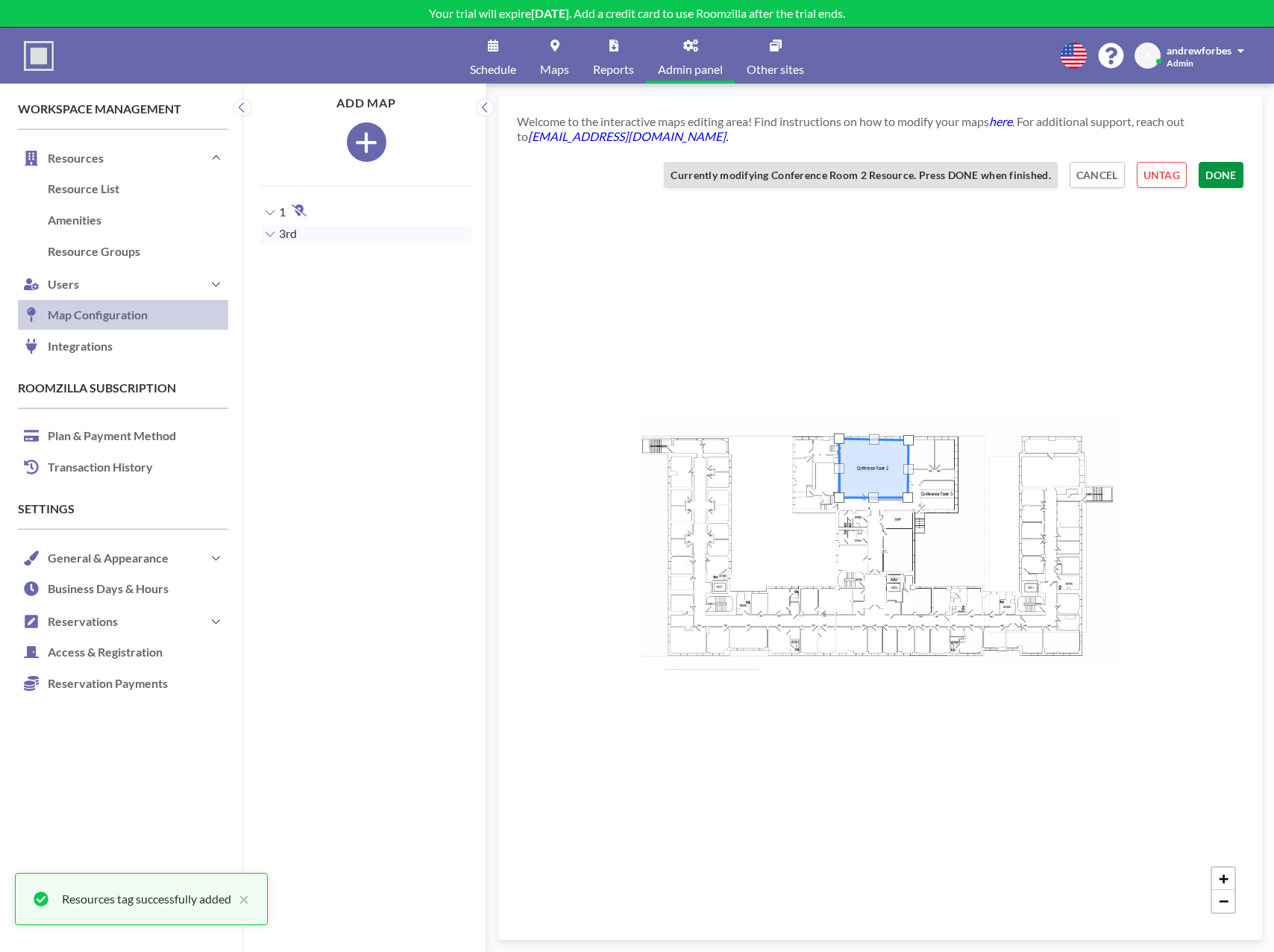
click at [1232, 178] on button "DONE" at bounding box center [1221, 175] width 45 height 26
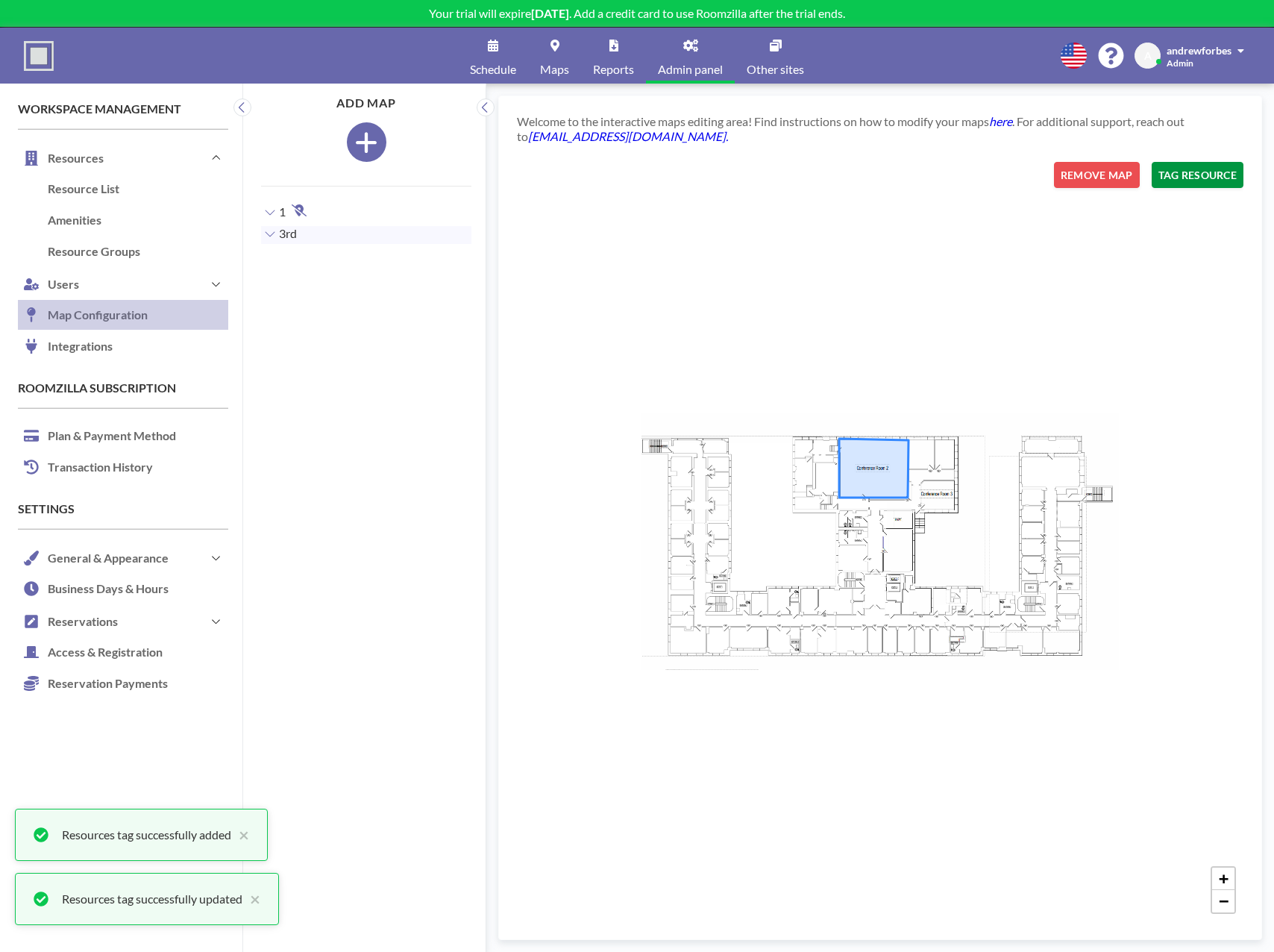
click at [1214, 167] on button "TAG RESOURCE" at bounding box center [1197, 175] width 92 height 26
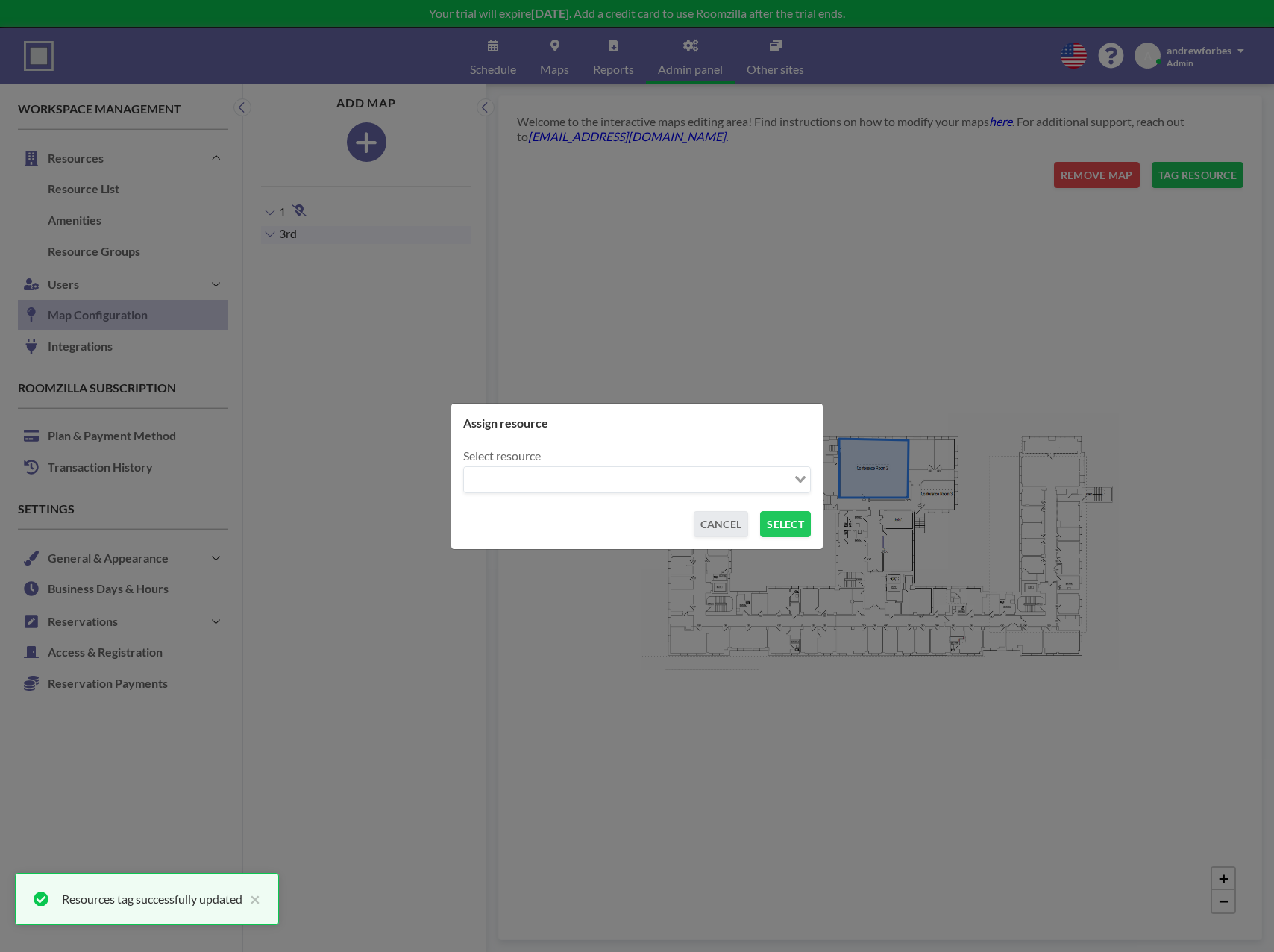
click at [741, 485] on input "Search for option" at bounding box center [628, 480] width 326 height 19
click at [676, 503] on li "Conference Room 3" at bounding box center [637, 506] width 345 height 22
click at [794, 519] on button "SELECT" at bounding box center [786, 524] width 51 height 26
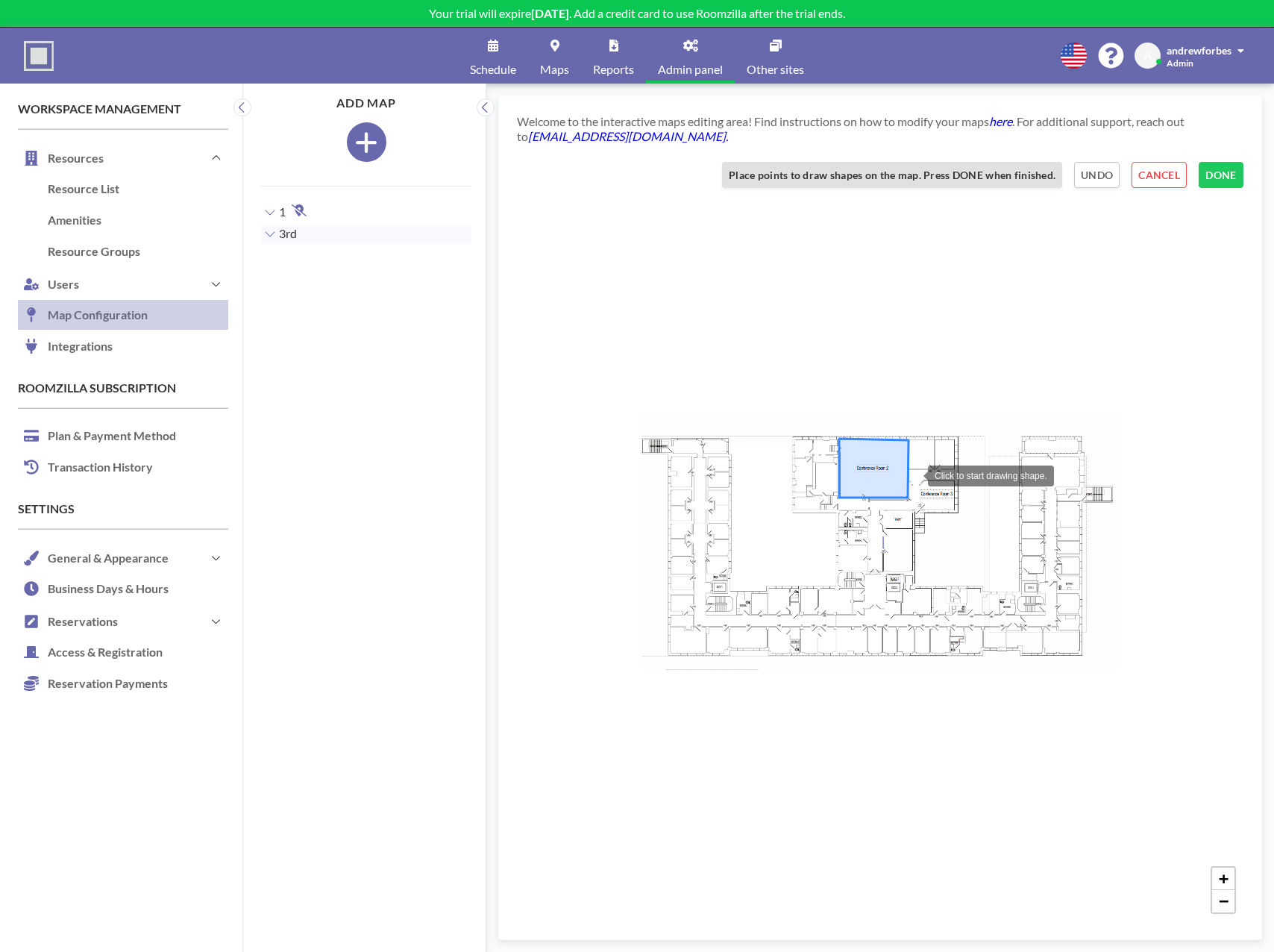
click at [913, 474] on div at bounding box center [913, 474] width 30 height 30
click at [914, 508] on div at bounding box center [914, 508] width 30 height 30
click at [913, 511] on div at bounding box center [912, 509] width 10 height 10
click at [910, 508] on div at bounding box center [910, 508] width 10 height 10
click at [1144, 181] on button "CANCEL" at bounding box center [1158, 175] width 55 height 26
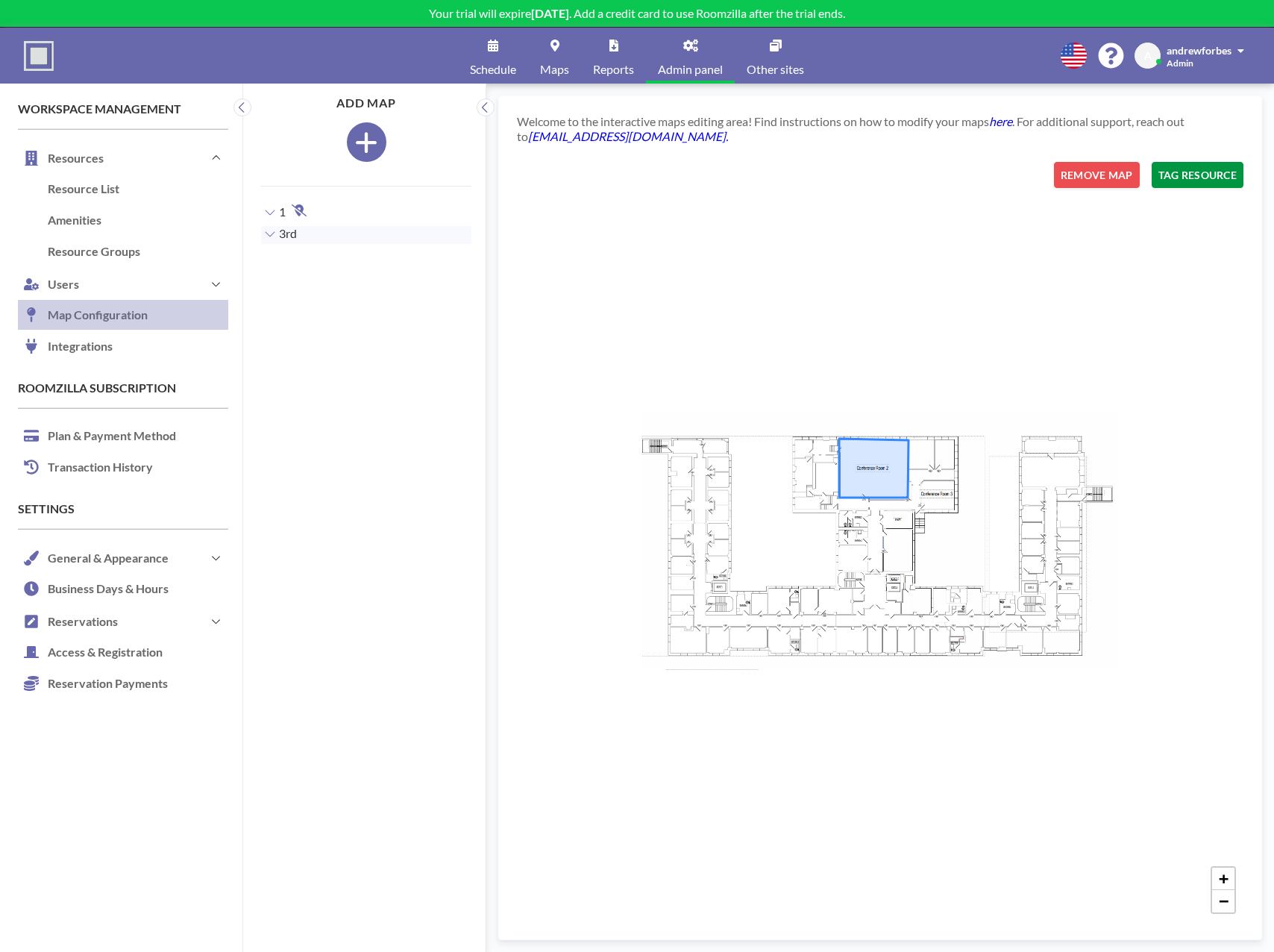
click at [1174, 174] on button "TAG RESOURCE" at bounding box center [1197, 175] width 92 height 26
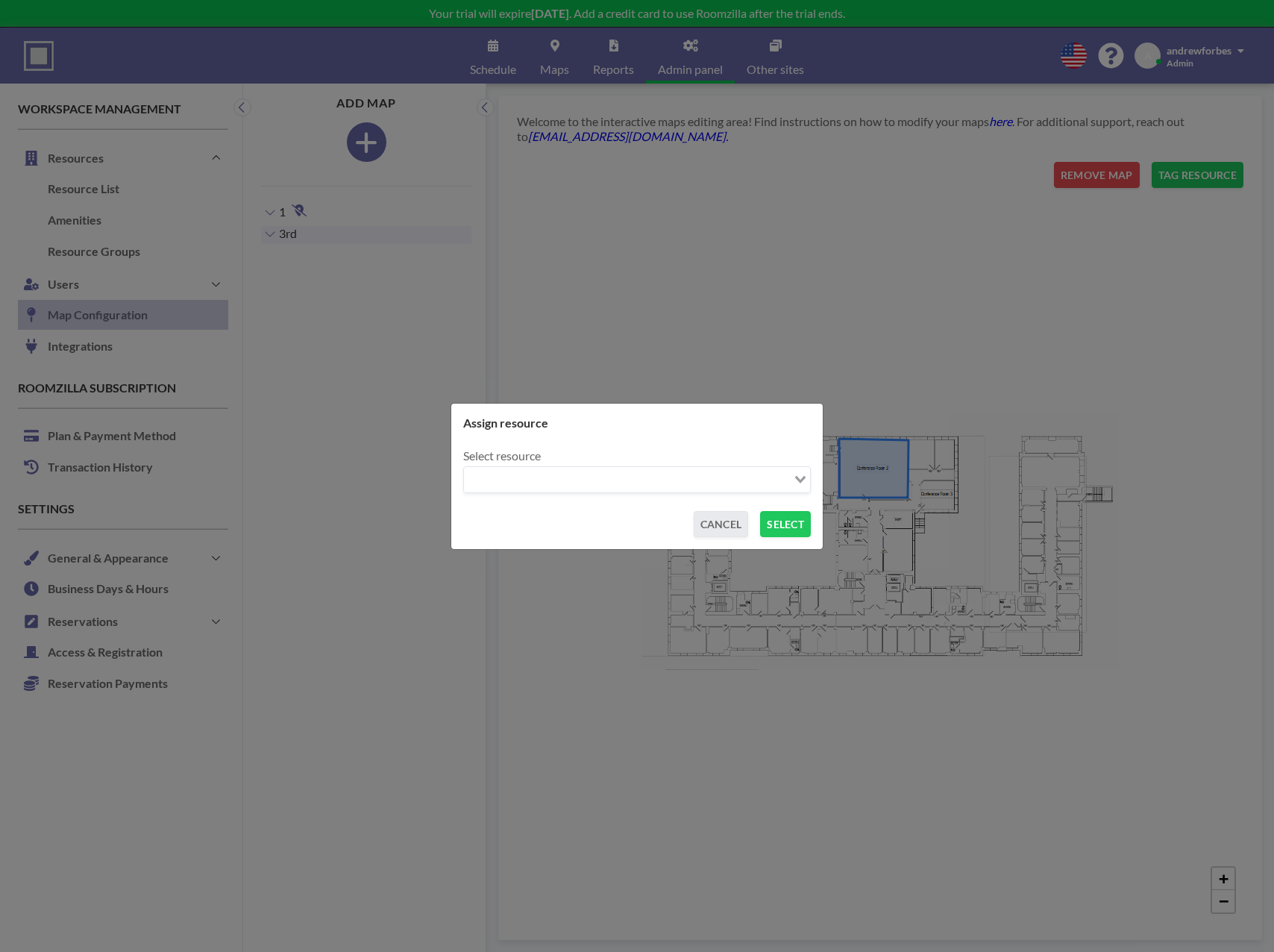
click at [716, 438] on div "Assign resource Select resource Loading... CANCEL SELECT" at bounding box center [636, 476] width 347 height 122
click at [731, 462] on div "Select resource Loading..." at bounding box center [636, 470] width 347 height 45
click at [728, 472] on input "Search for option" at bounding box center [628, 480] width 326 height 19
click at [601, 507] on li "Conference Room 3" at bounding box center [637, 506] width 345 height 22
click at [782, 527] on button "SELECT" at bounding box center [786, 524] width 51 height 26
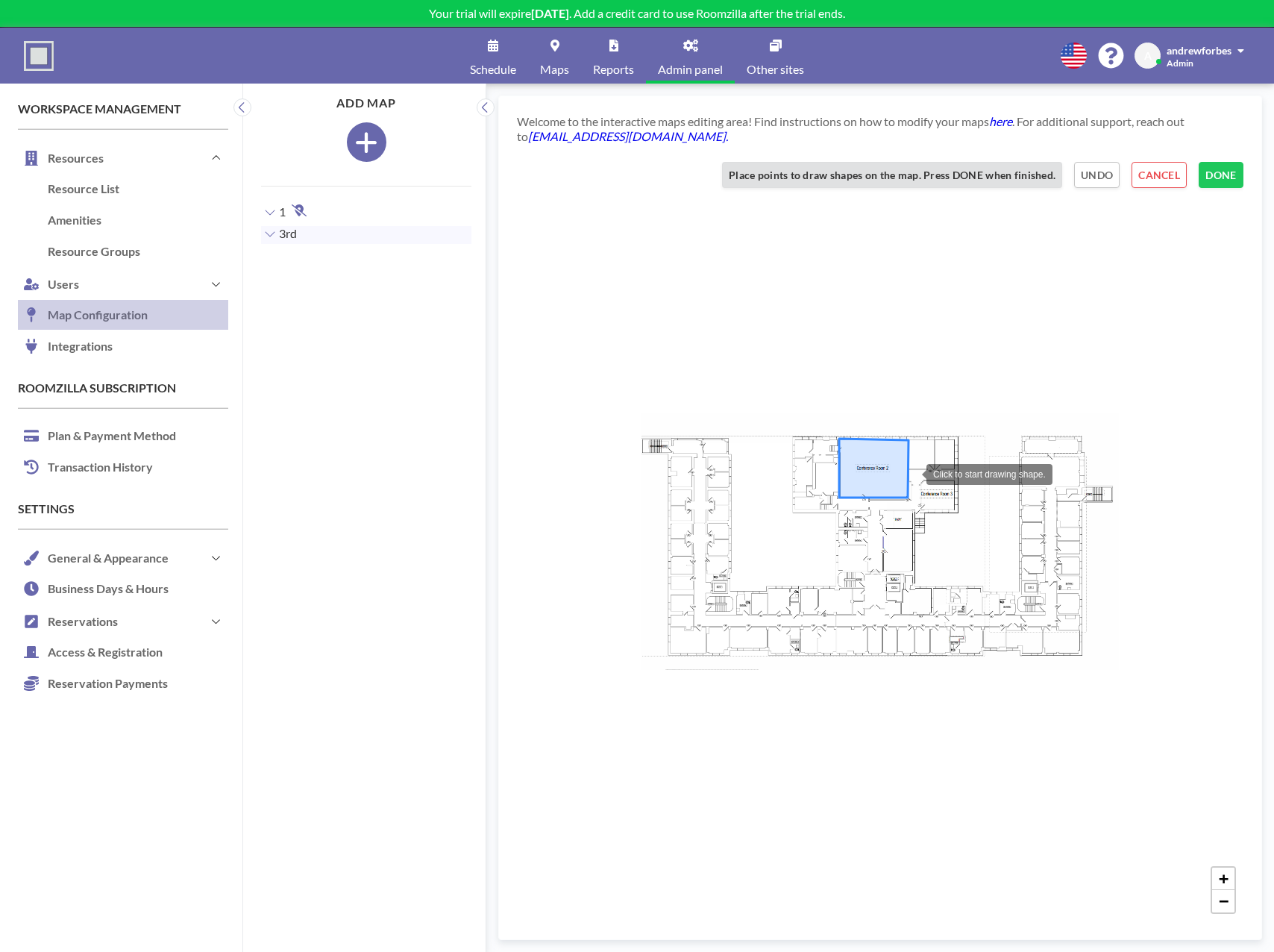
click at [913, 472] on div at bounding box center [912, 472] width 30 height 30
click at [912, 512] on div at bounding box center [912, 512] width 30 height 30
click at [958, 509] on div at bounding box center [957, 509] width 30 height 30
click at [959, 472] on div at bounding box center [957, 472] width 30 height 30
click at [915, 472] on div at bounding box center [913, 473] width 10 height 10
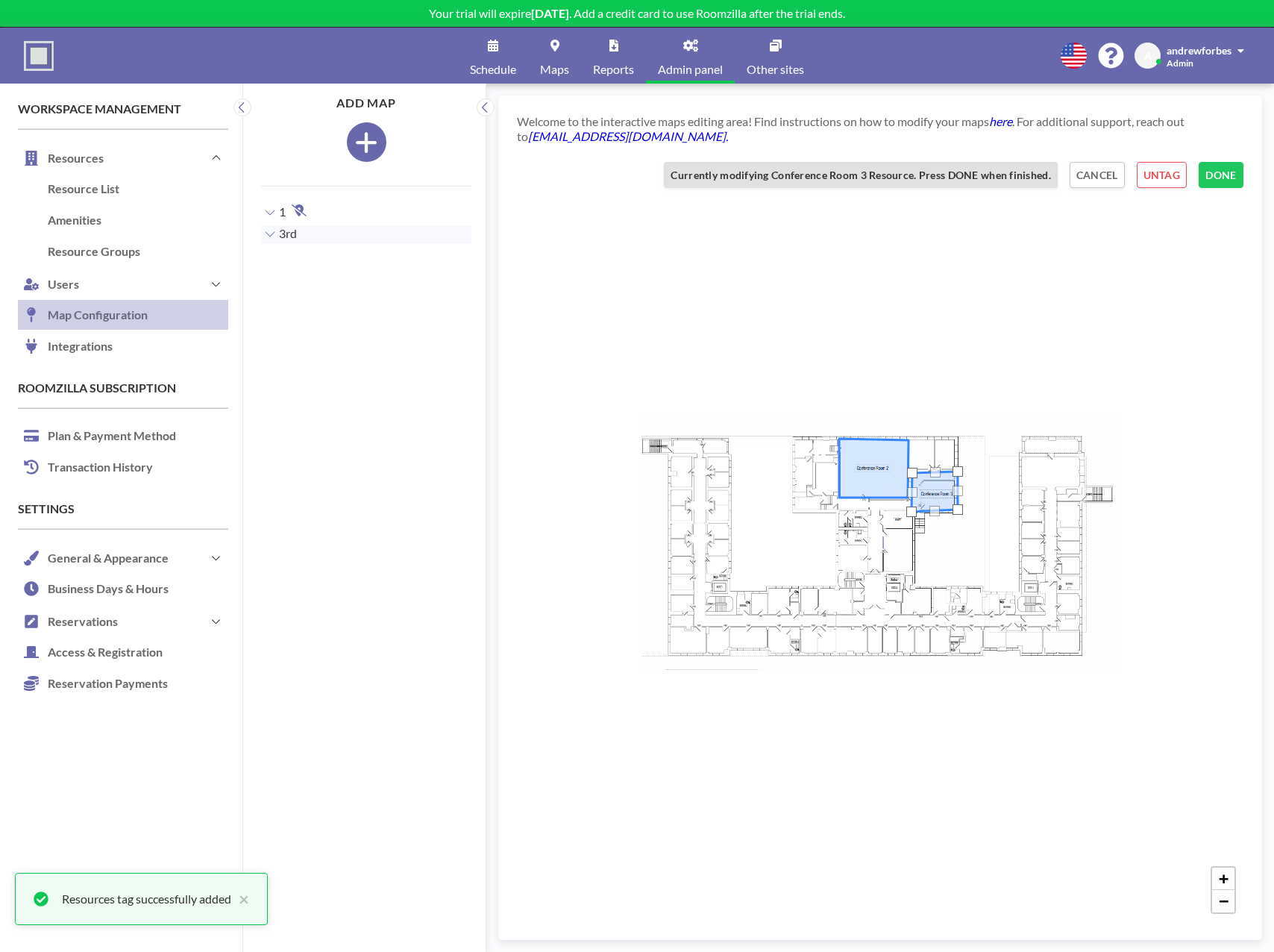
click at [1216, 170] on button "DONE" at bounding box center [1221, 175] width 45 height 26
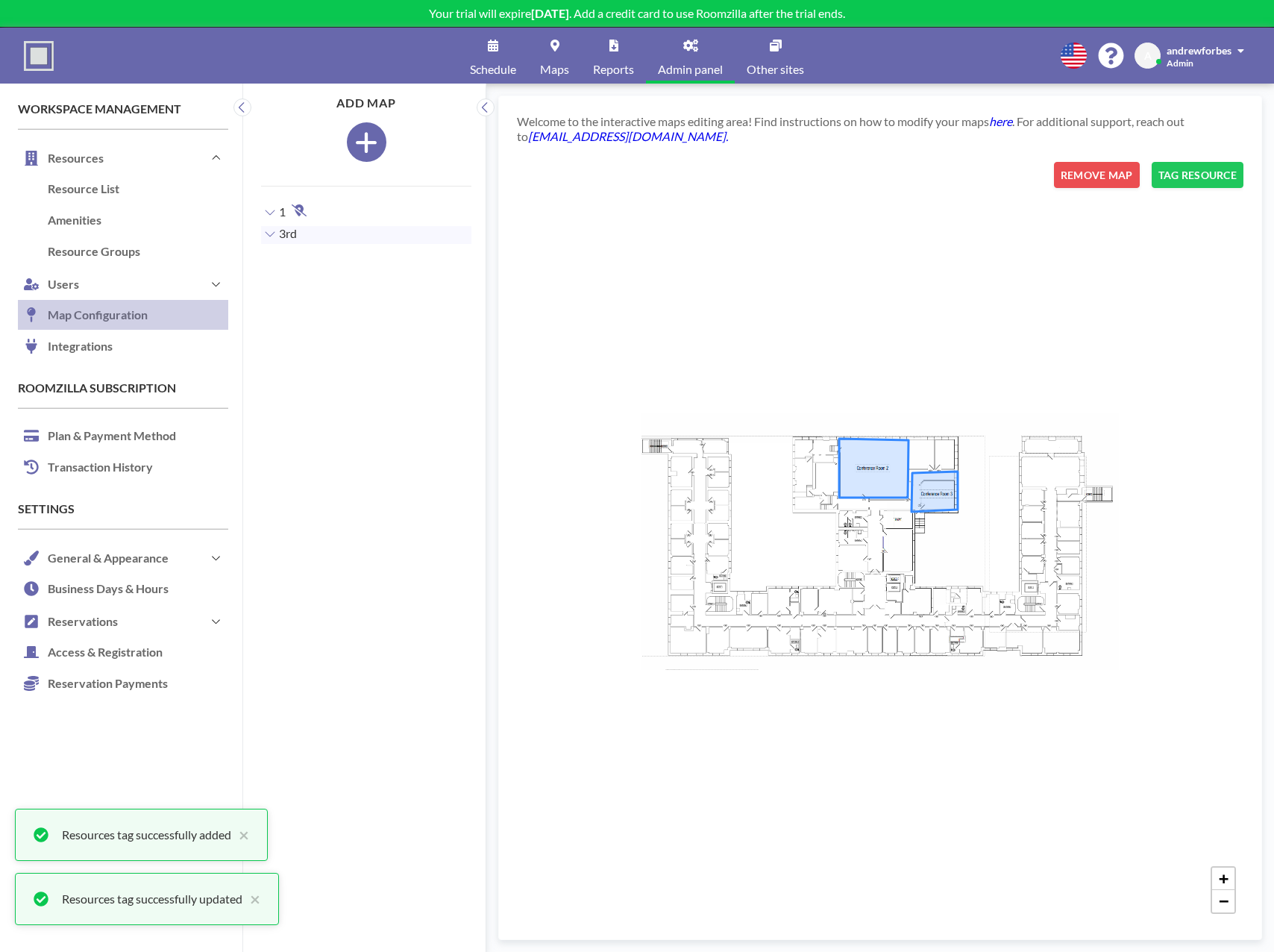
click at [369, 417] on aside "ADD MAP 1 ADD MAP Exemplary Room 2 TAG Exemplary Room 1 TAG 3rd Conference Room…" at bounding box center [359, 517] width 231 height 868
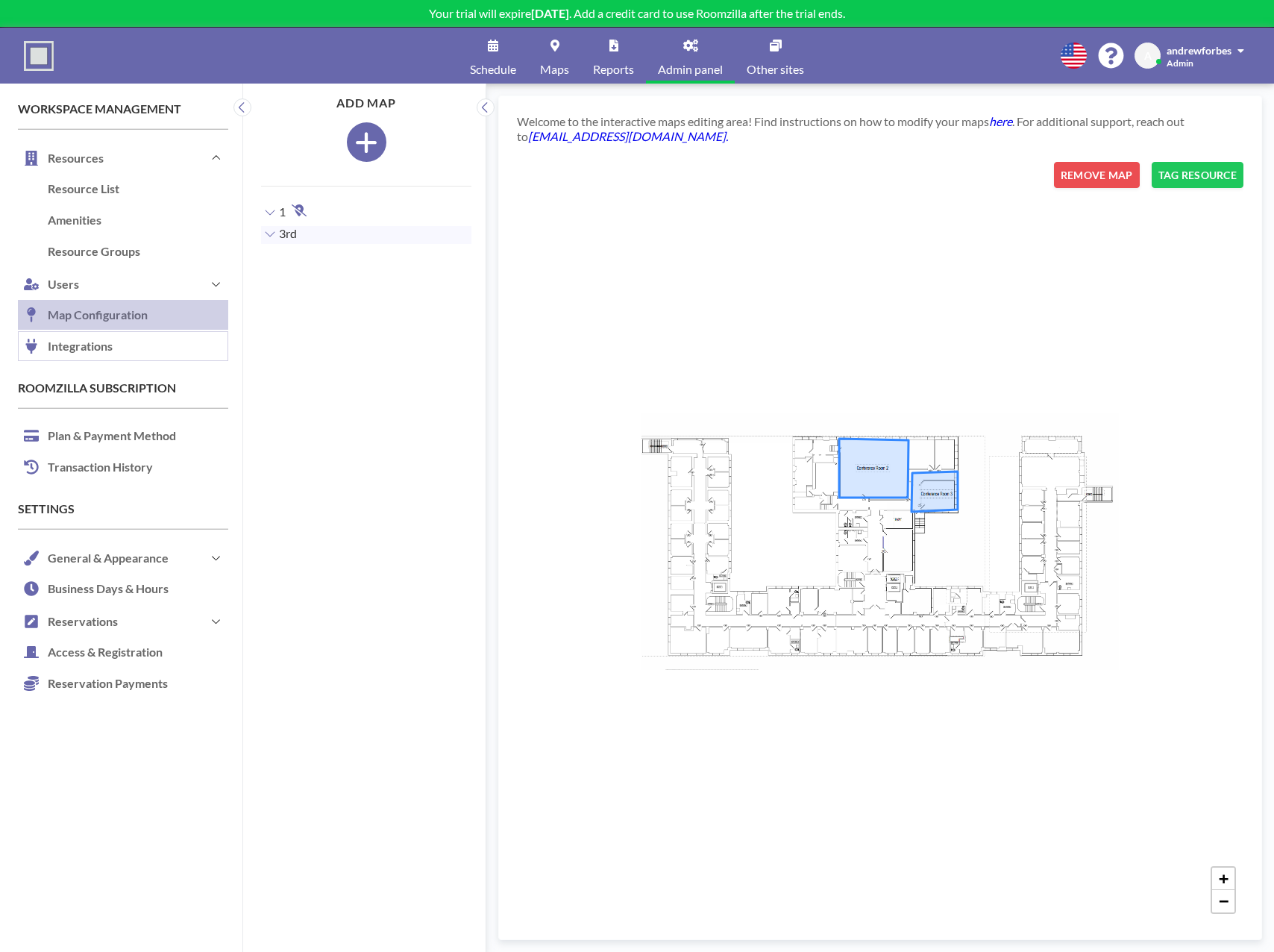
click at [74, 338] on link "Integrations" at bounding box center [122, 347] width 210 height 32
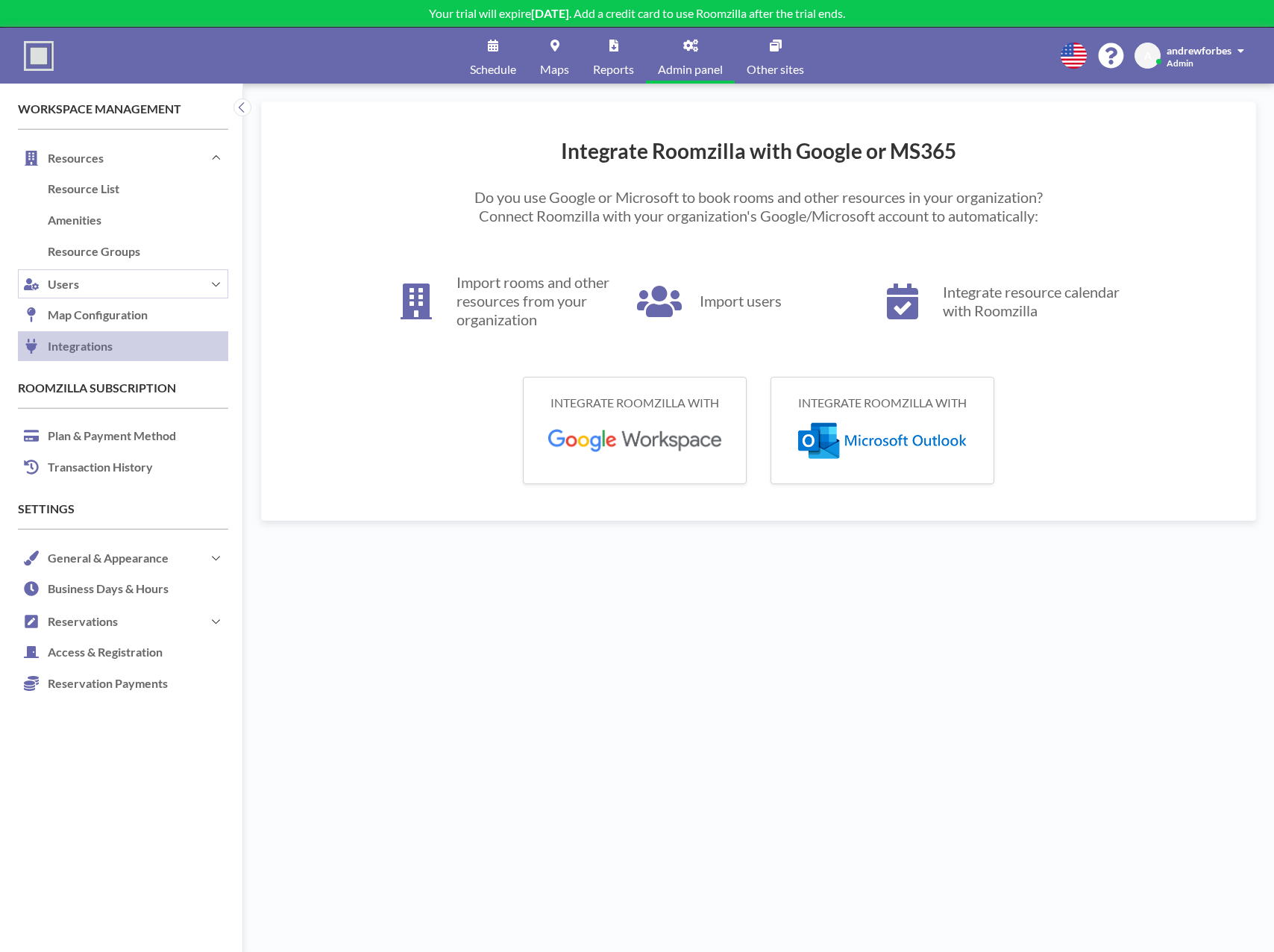
click at [108, 270] on button "Users" at bounding box center [122, 284] width 210 height 32
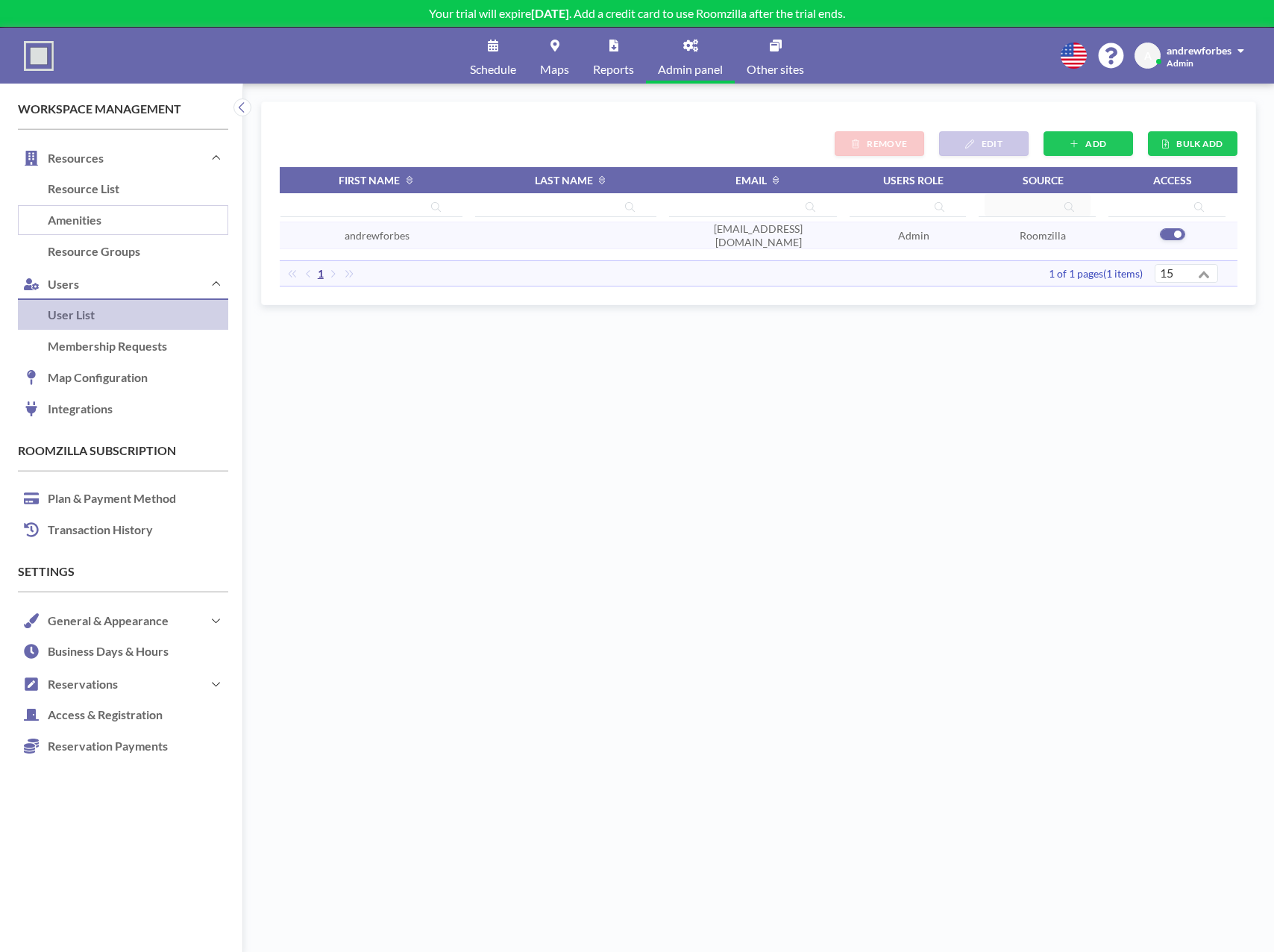
click at [110, 224] on link "Amenities" at bounding box center [122, 220] width 210 height 32
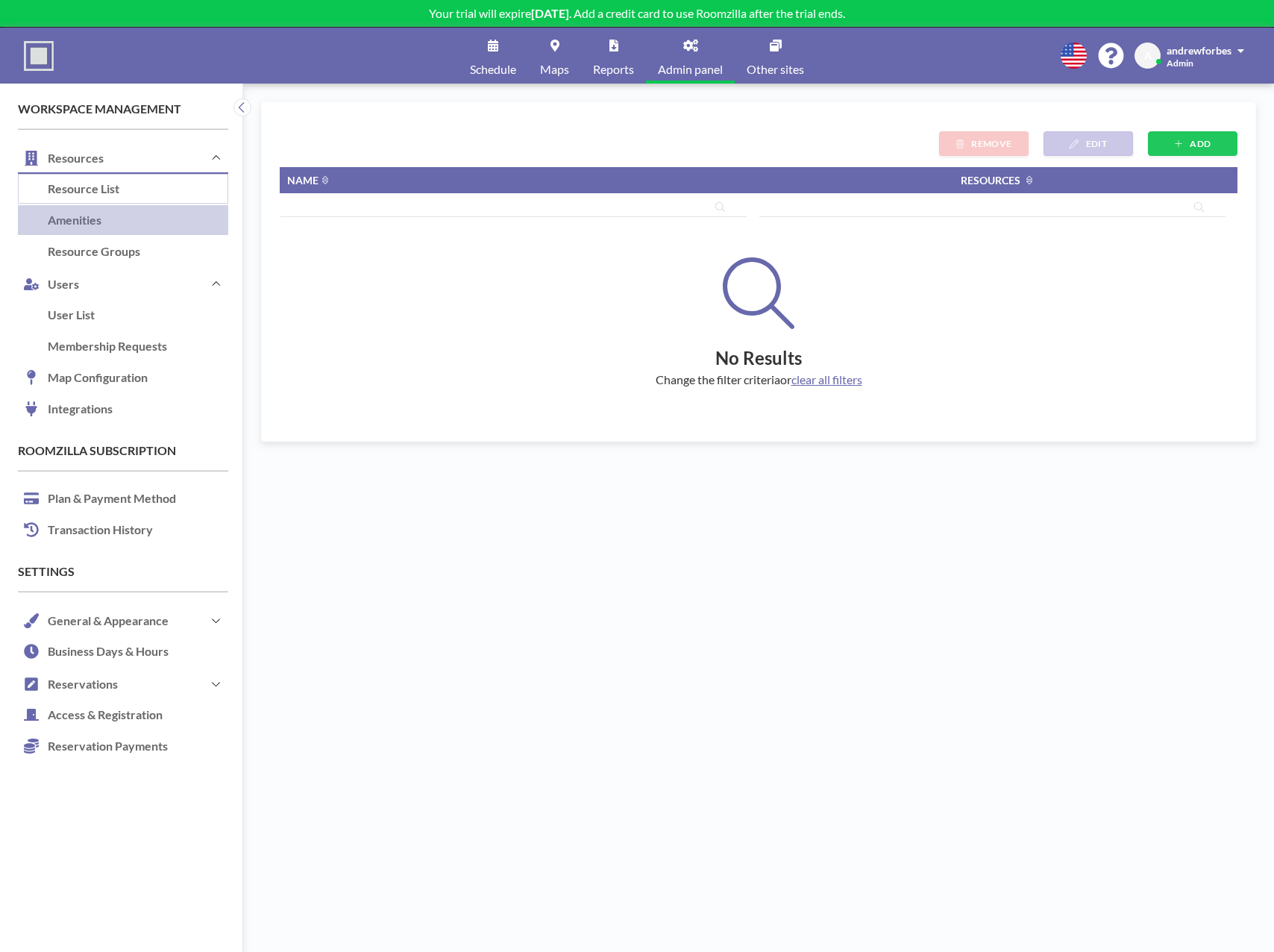
click at [112, 192] on link "Resource List" at bounding box center [122, 190] width 210 height 32
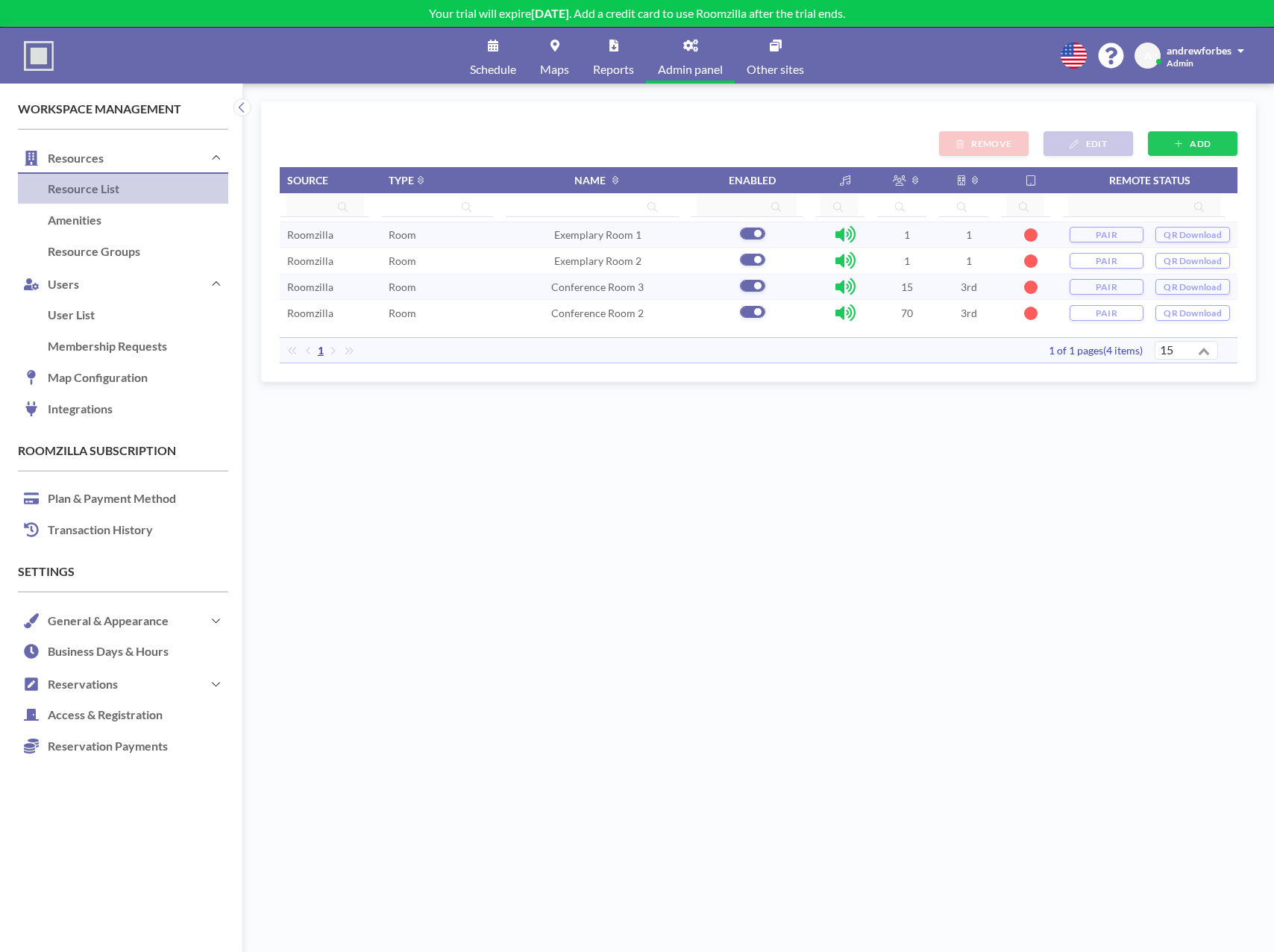
click at [490, 68] on span "Schedule" at bounding box center [493, 69] width 46 height 12
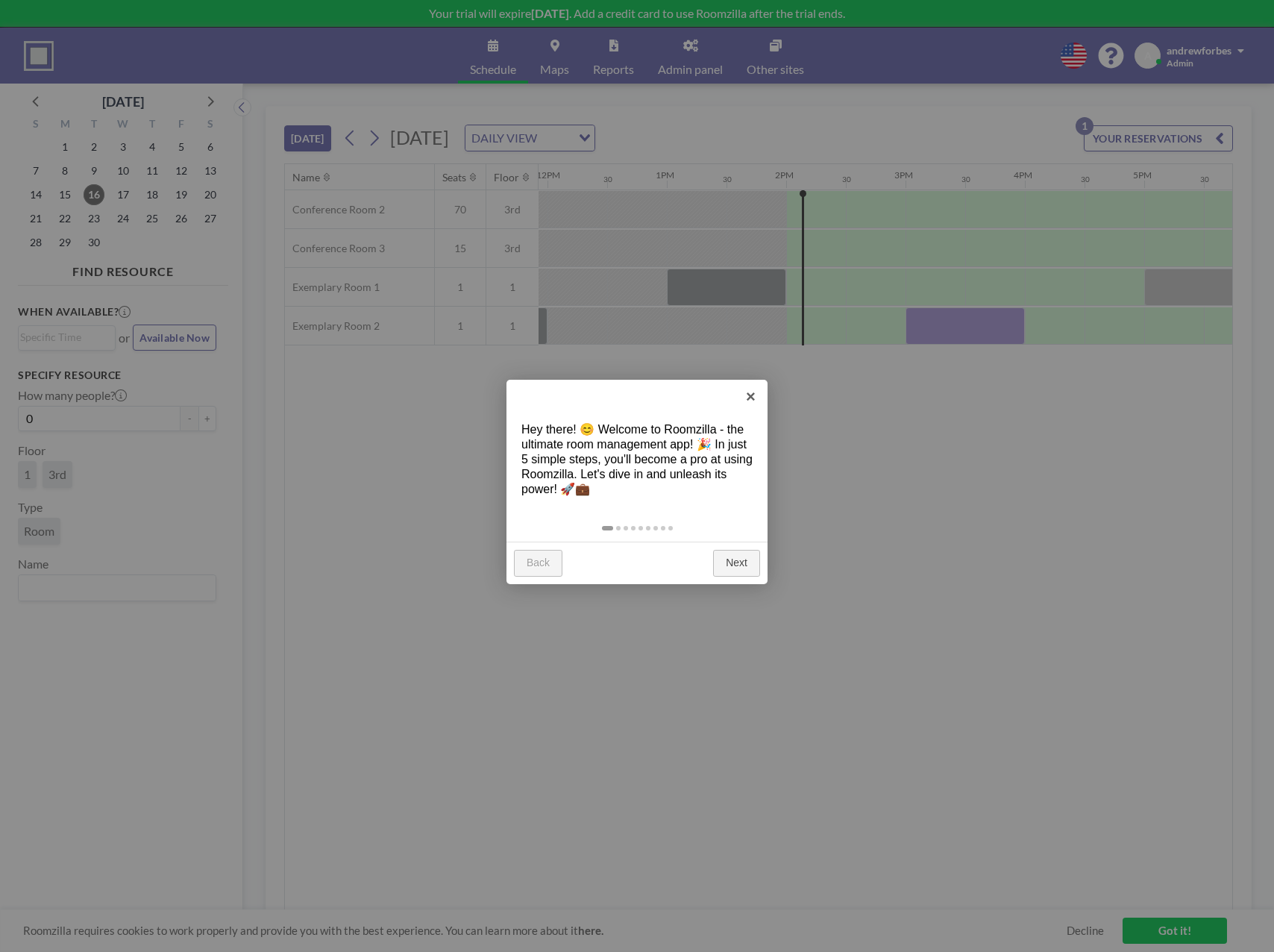
scroll to position [0, 1611]
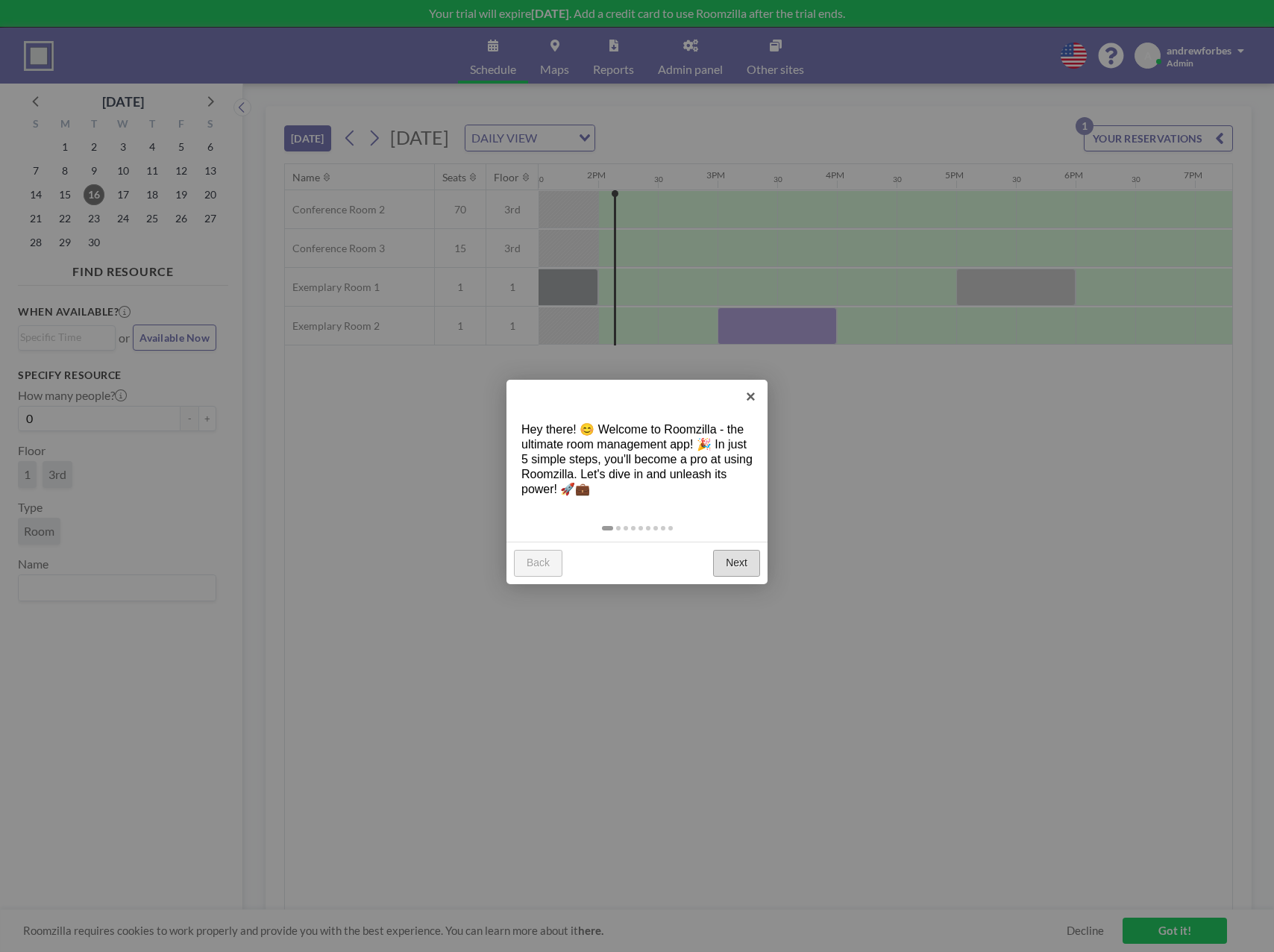
click at [725, 566] on link "Next" at bounding box center [737, 563] width 47 height 27
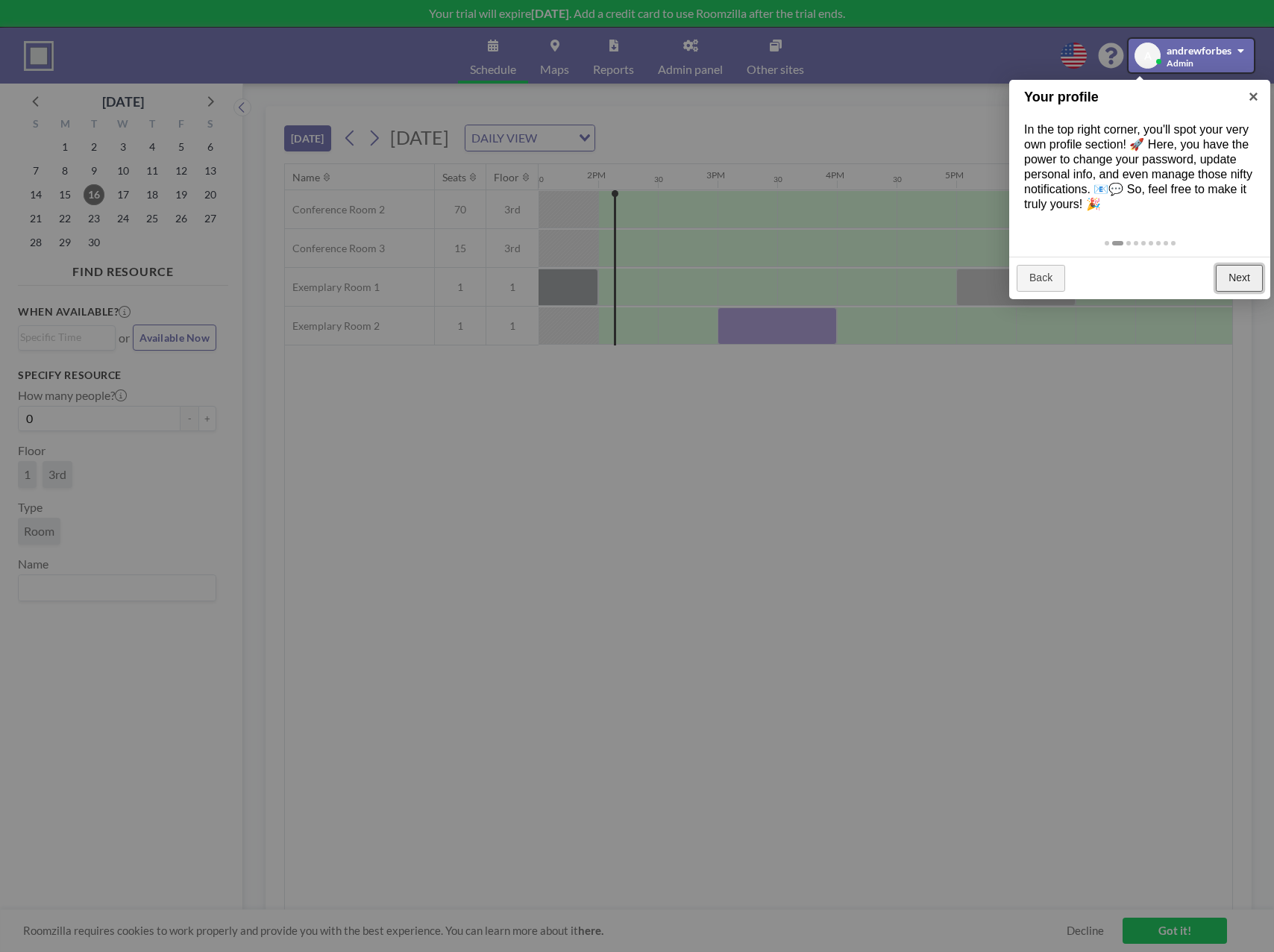
click at [1242, 290] on link "Next" at bounding box center [1240, 278] width 47 height 27
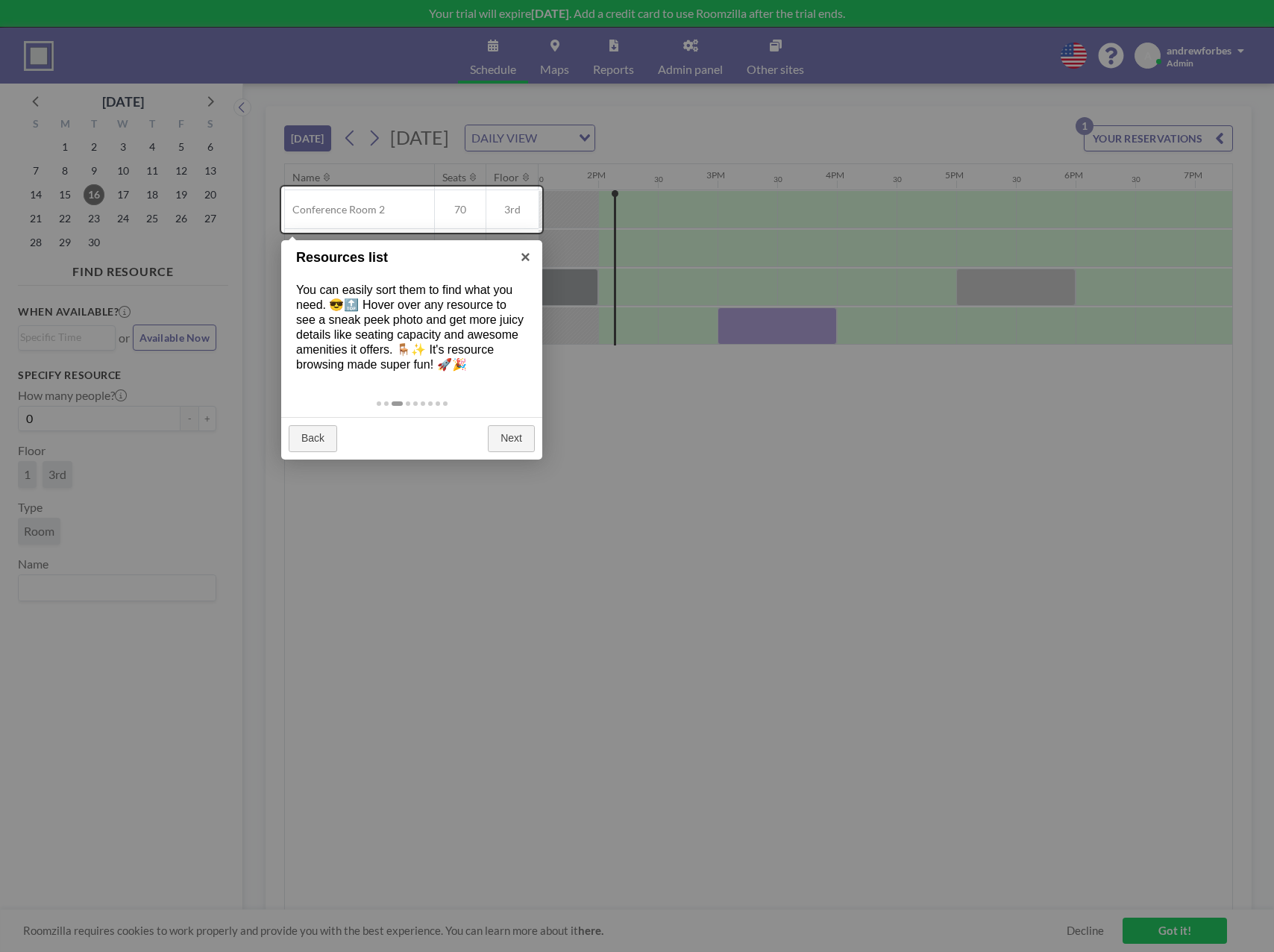
click at [478, 445] on div "Back Next" at bounding box center [411, 438] width 261 height 43
click at [502, 448] on link "Next" at bounding box center [512, 438] width 47 height 27
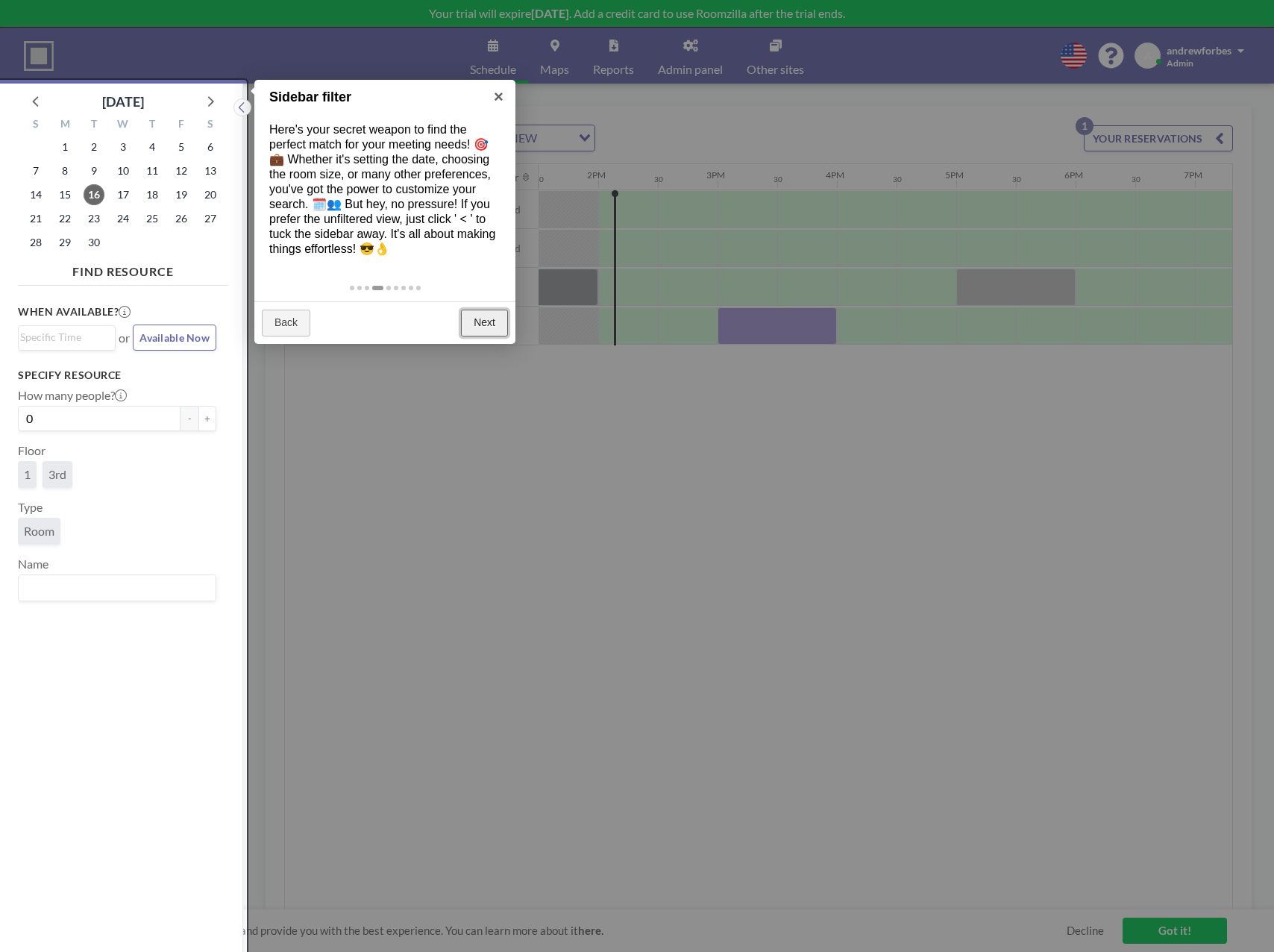
scroll to position [4, 0]
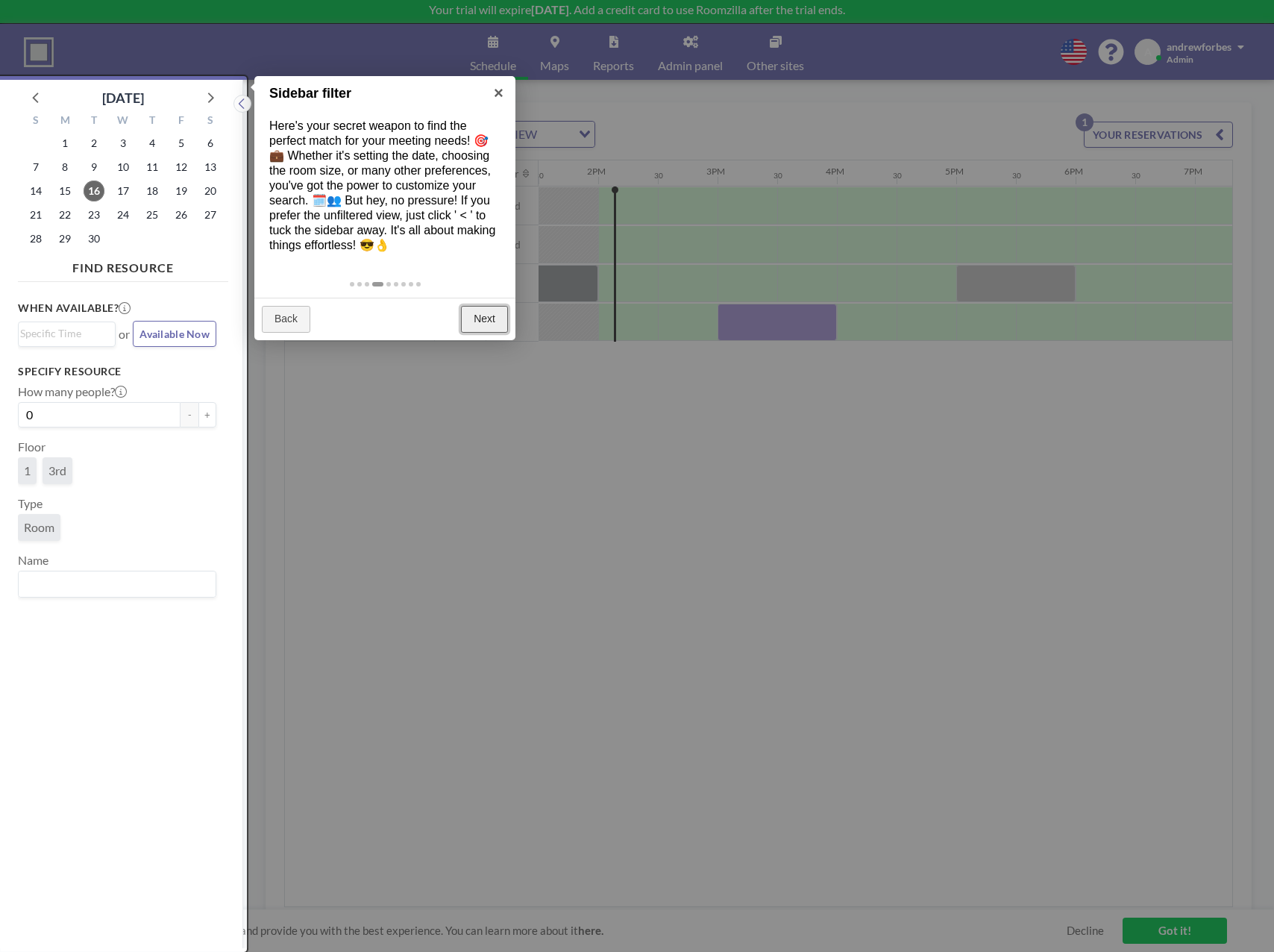
click at [502, 326] on link "Next" at bounding box center [485, 319] width 47 height 27
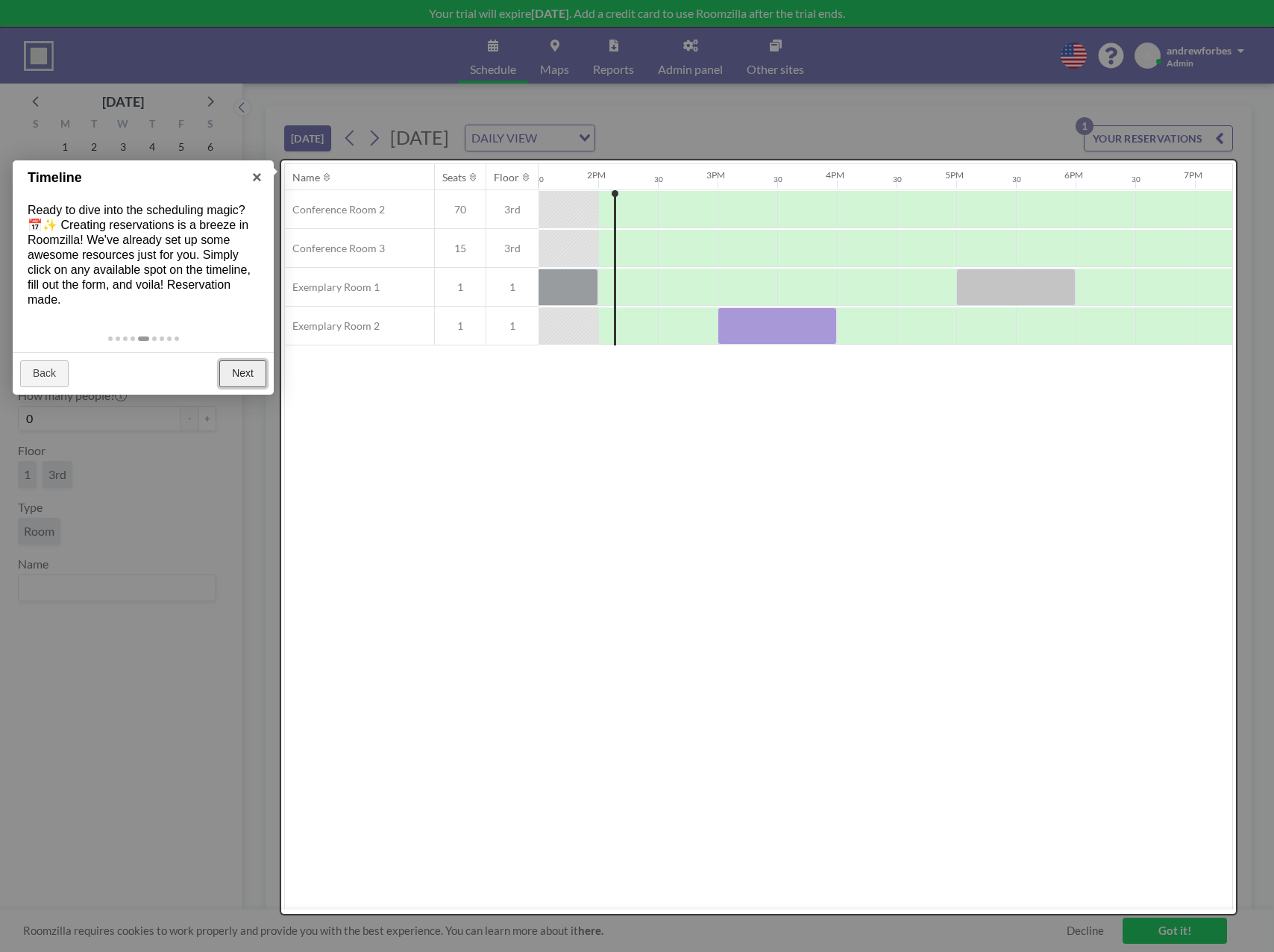
click at [244, 378] on link "Next" at bounding box center [243, 374] width 47 height 27
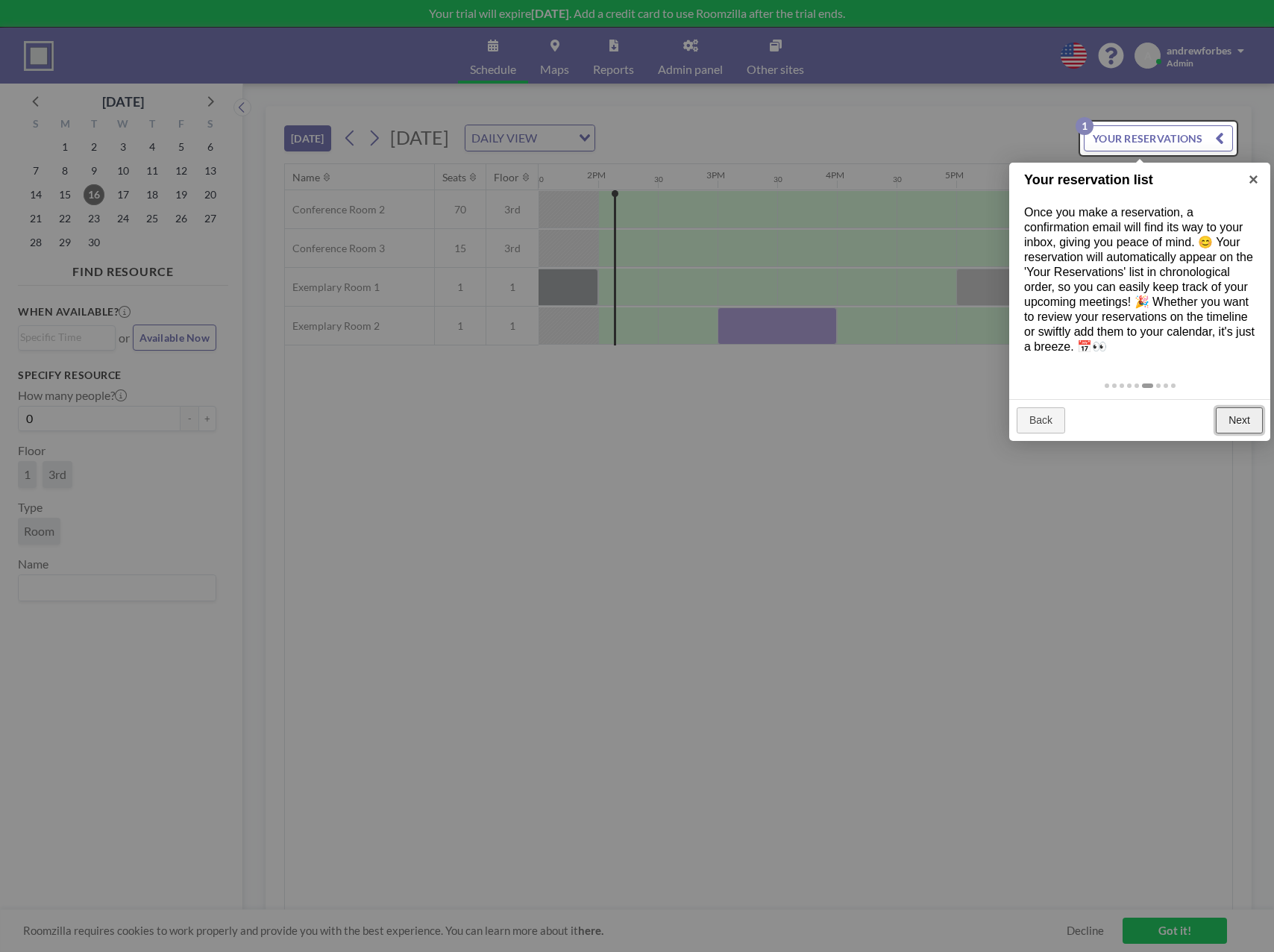
click at [1249, 416] on link "Next" at bounding box center [1240, 420] width 47 height 27
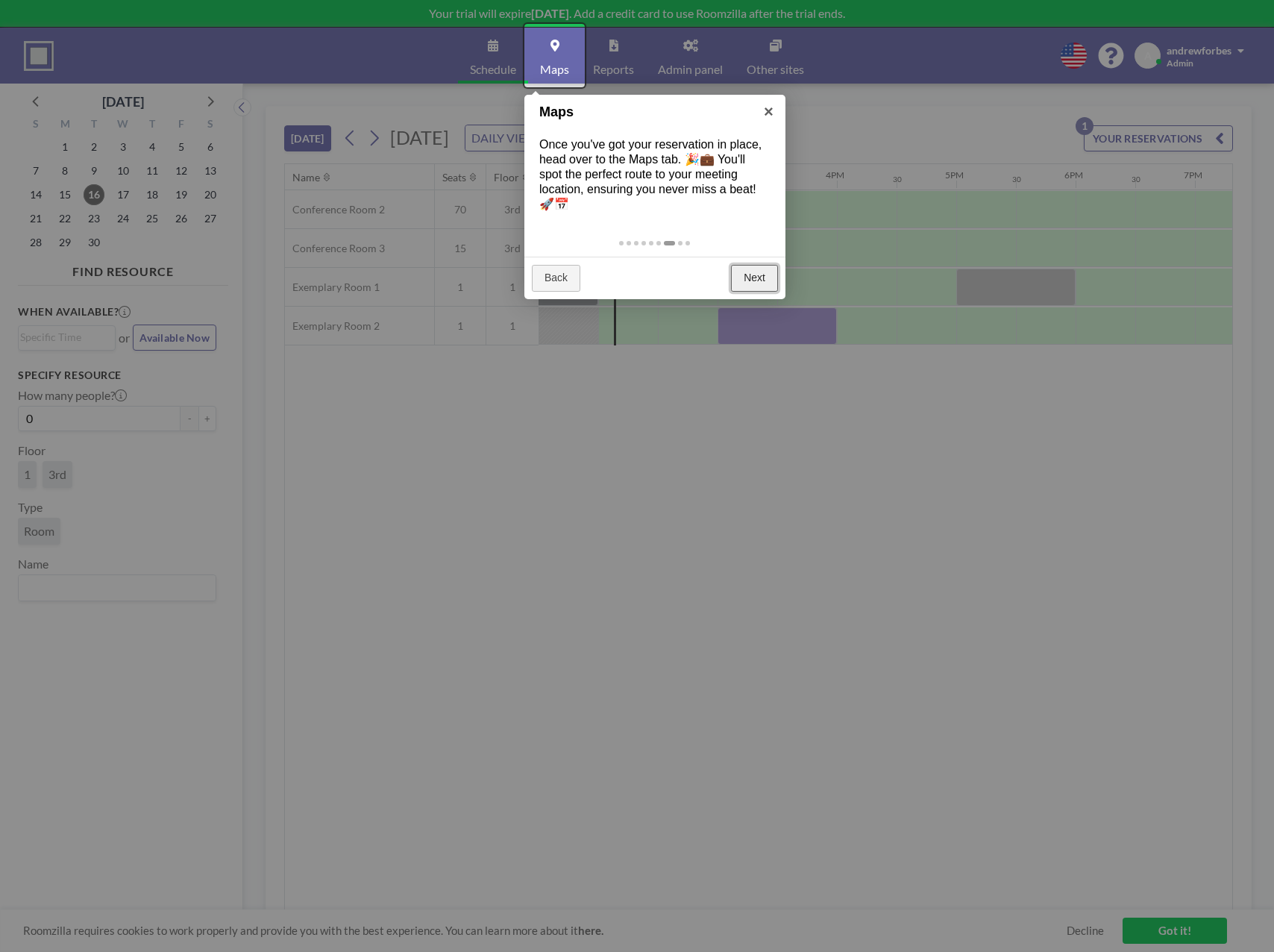
click at [762, 276] on link "Next" at bounding box center [754, 278] width 47 height 27
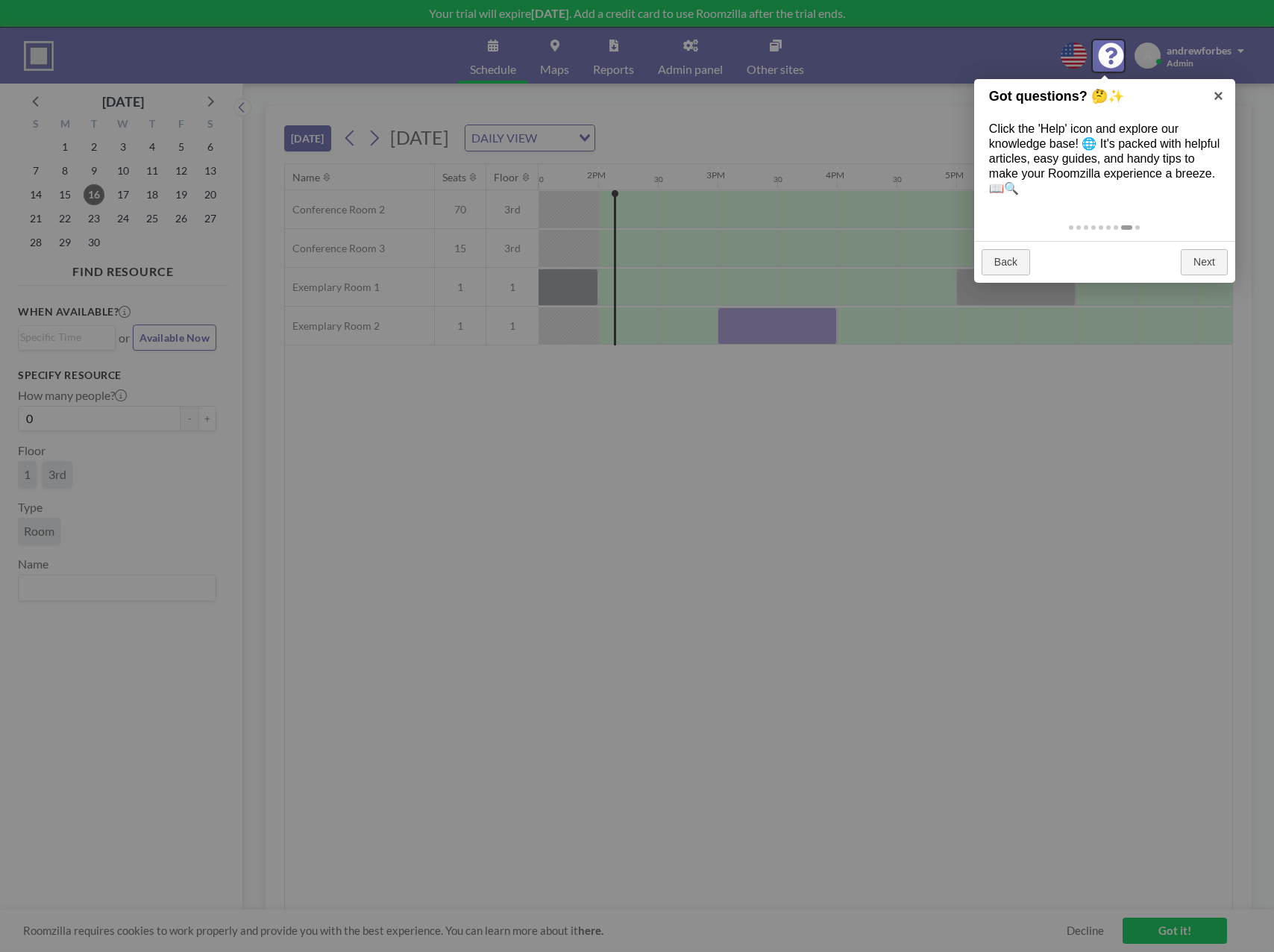
click at [1185, 244] on div "Back Next" at bounding box center [1104, 262] width 261 height 43
click at [1197, 270] on link "Next" at bounding box center [1204, 262] width 47 height 27
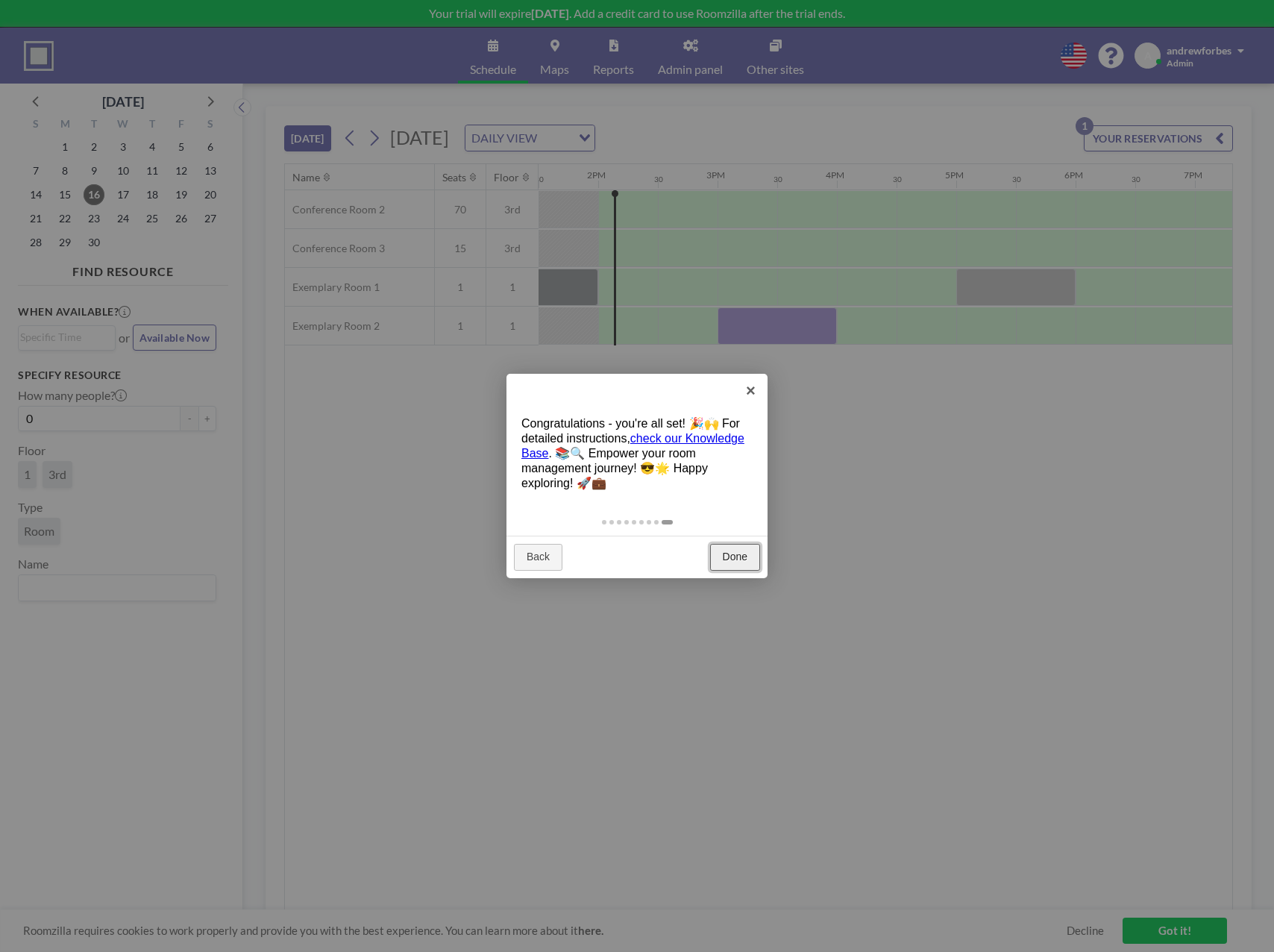
click at [750, 559] on link "Done" at bounding box center [735, 556] width 50 height 27
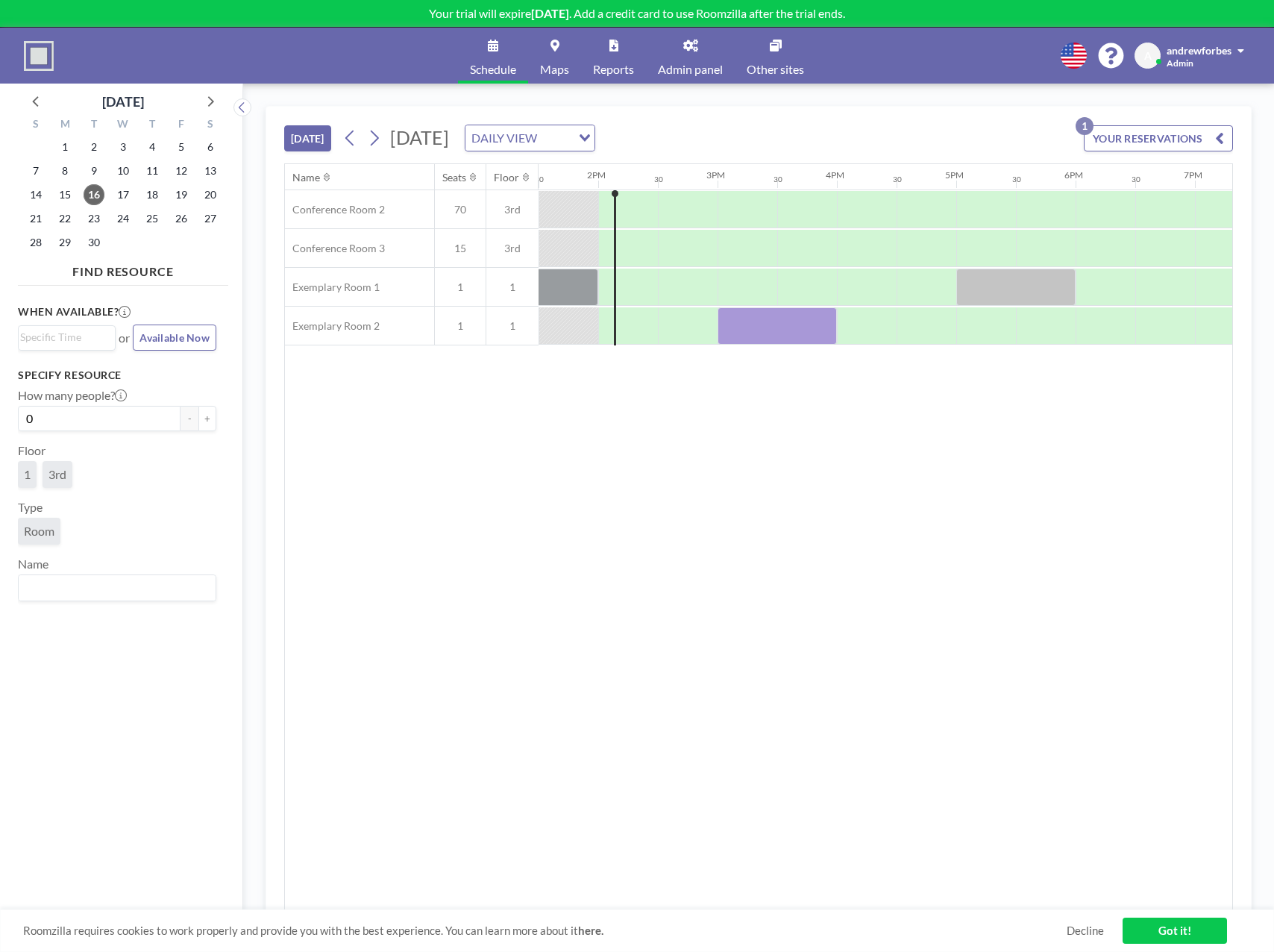
click at [1181, 931] on link "Got it!" at bounding box center [1174, 931] width 104 height 26
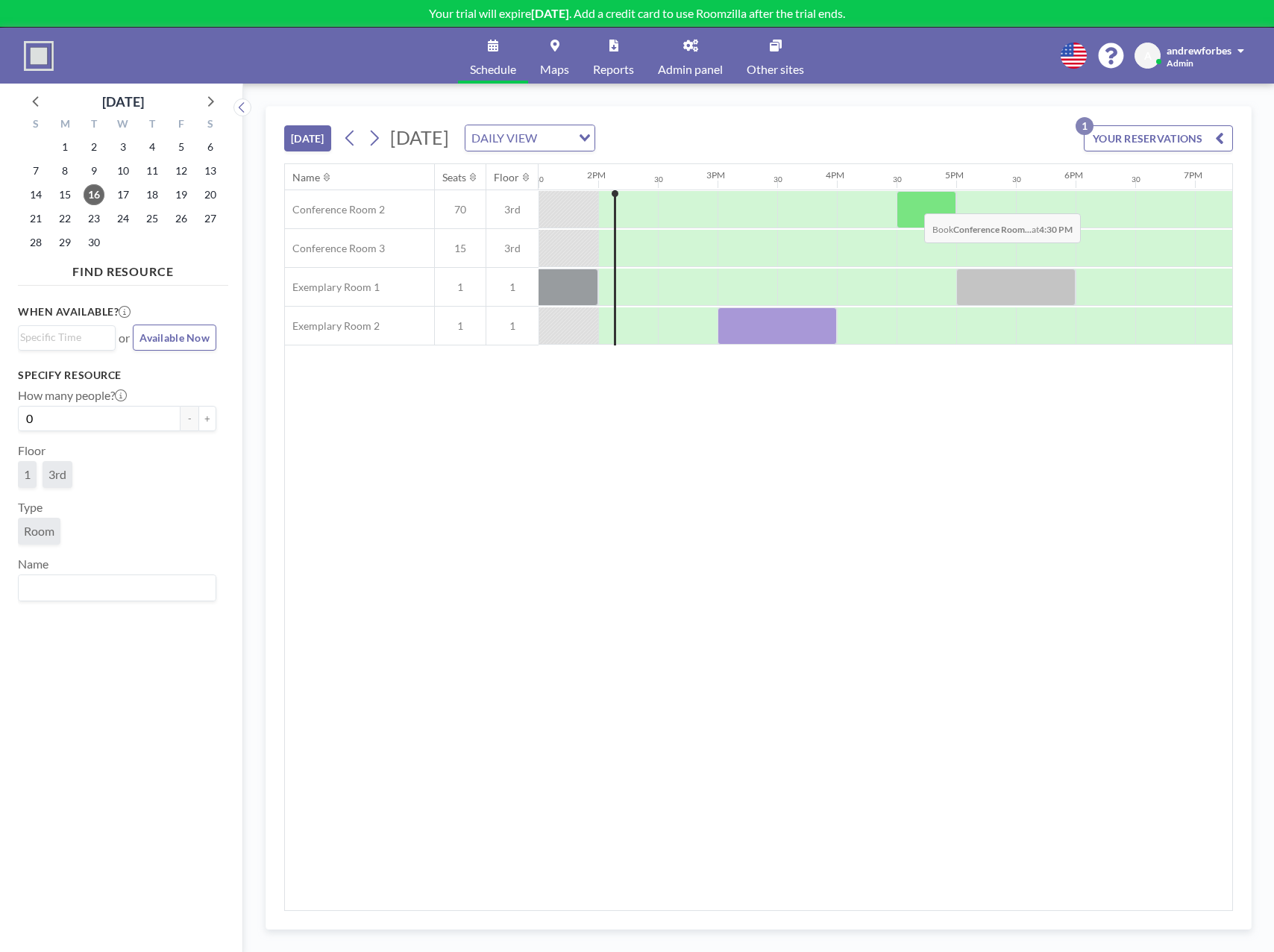
click at [913, 202] on div at bounding box center [927, 209] width 60 height 38
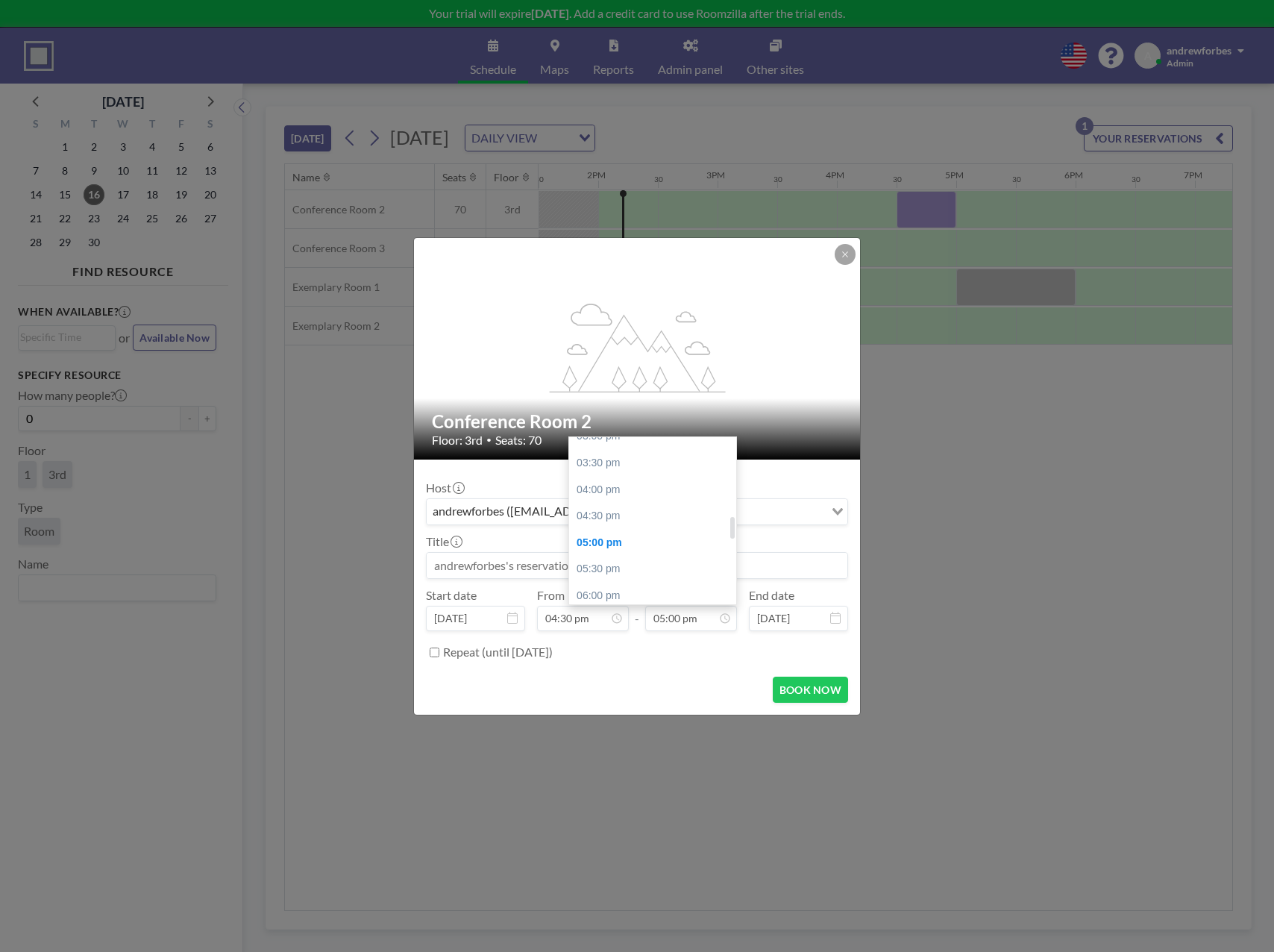
scroll to position [605, 0]
click at [613, 523] on div "01:00 pm" at bounding box center [655, 536] width 174 height 27
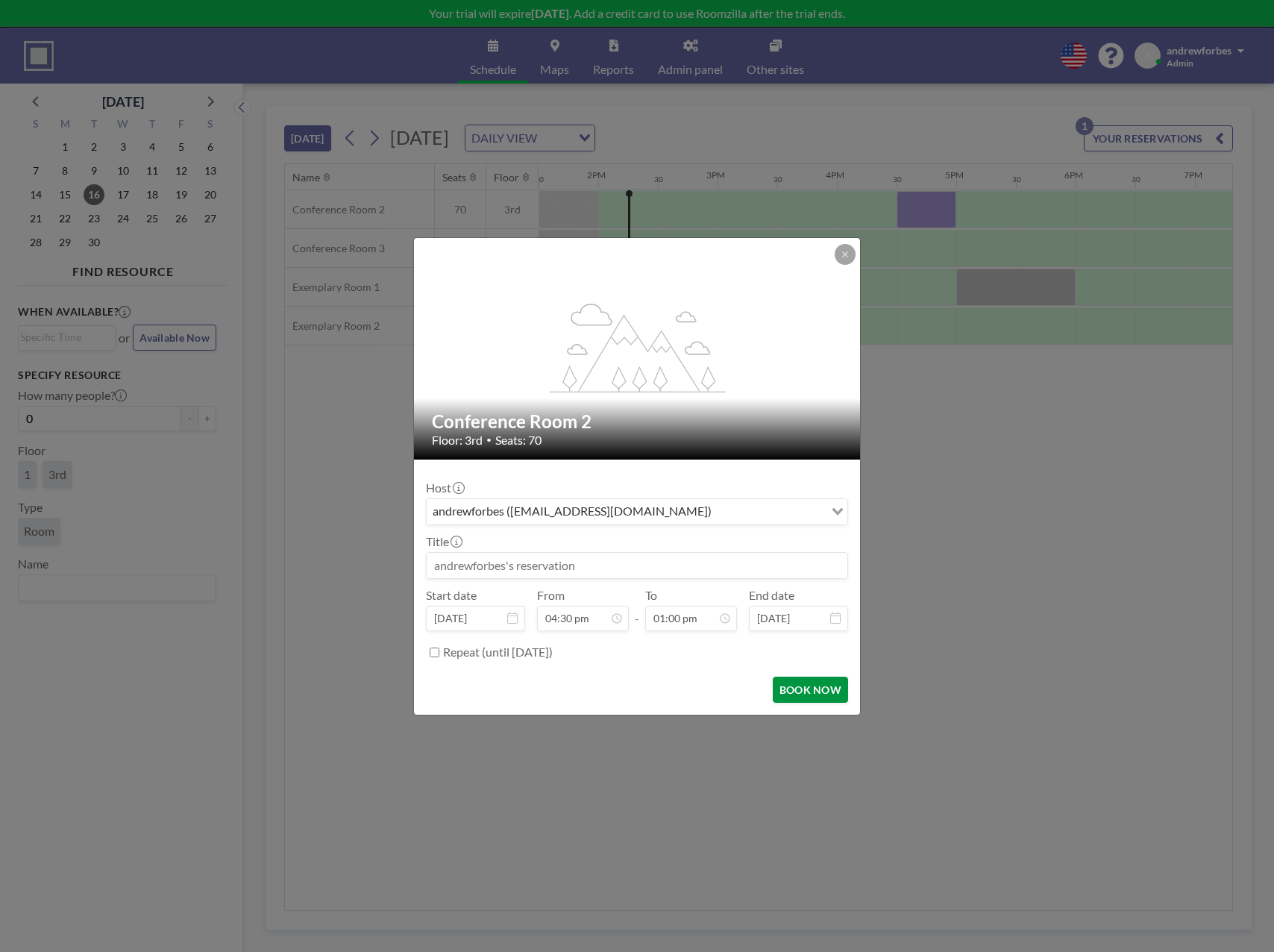
click at [807, 685] on button "BOOK NOW" at bounding box center [810, 690] width 75 height 26
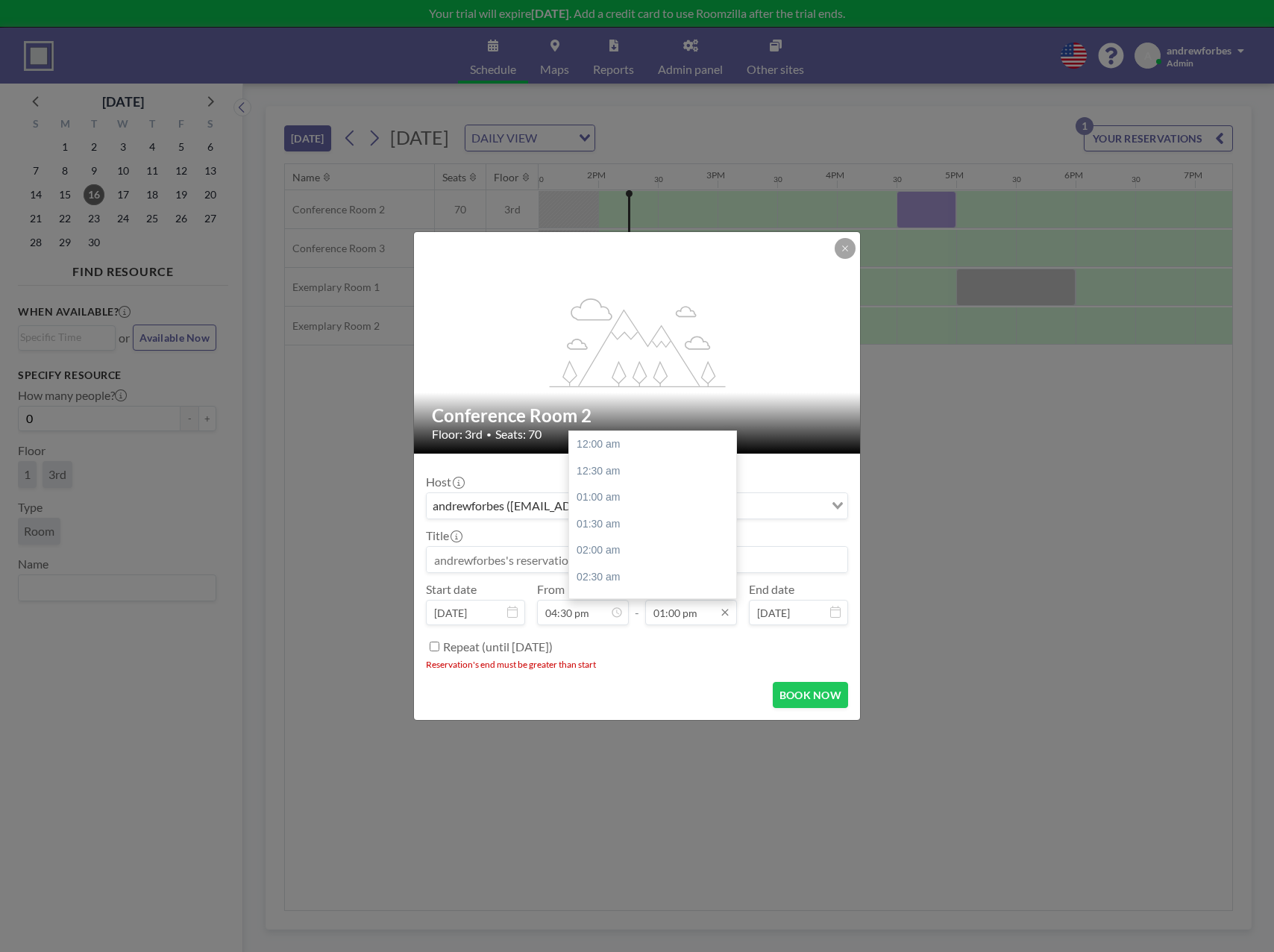
scroll to position [690, 0]
click at [697, 613] on input "01:00 pm" at bounding box center [690, 612] width 92 height 25
click at [635, 533] on div "05:30 pm" at bounding box center [655, 535] width 174 height 27
type input "05:30 pm"
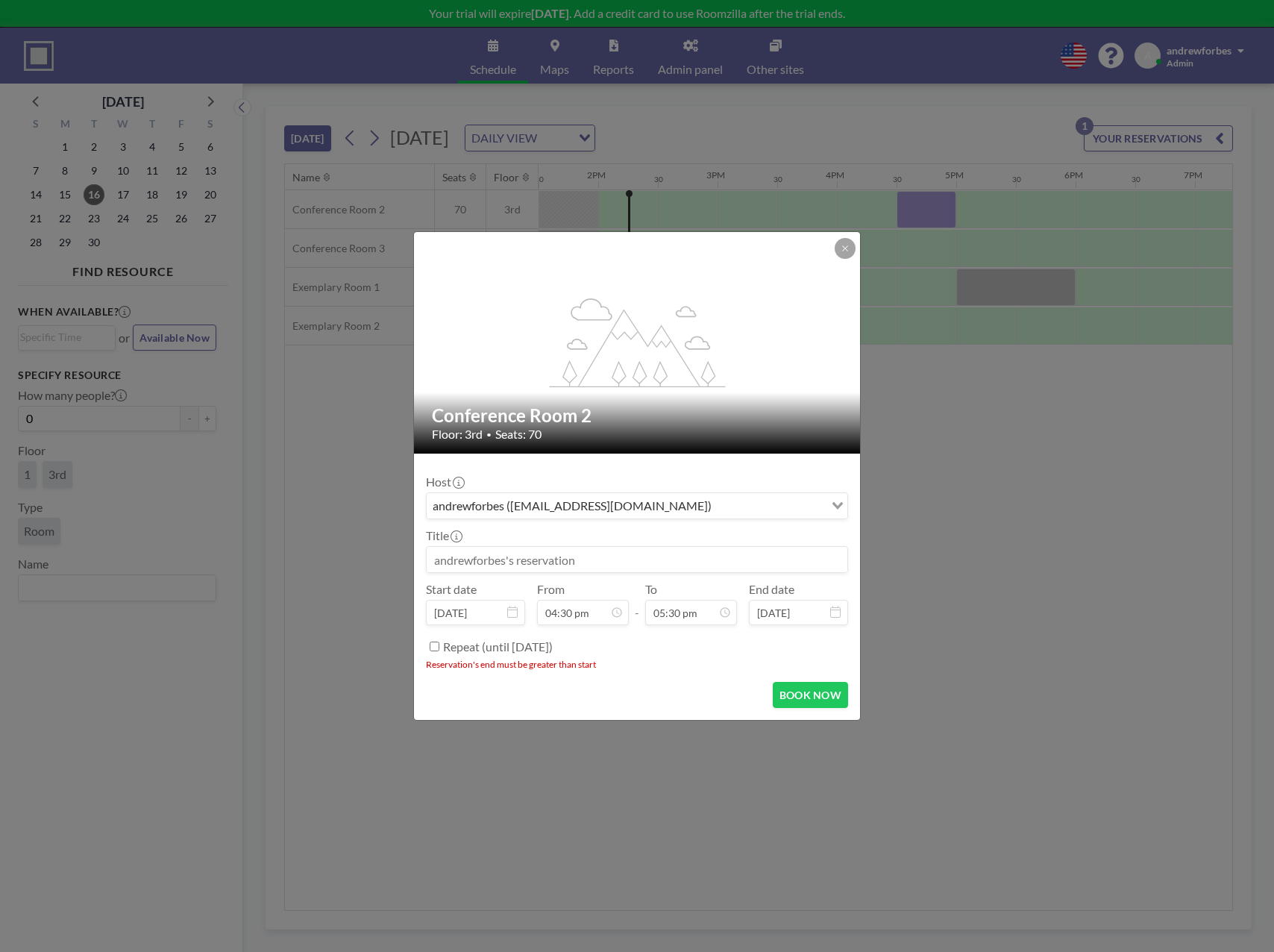
scroll to position [929, 0]
click at [801, 686] on button "BOOK NOW" at bounding box center [810, 695] width 75 height 26
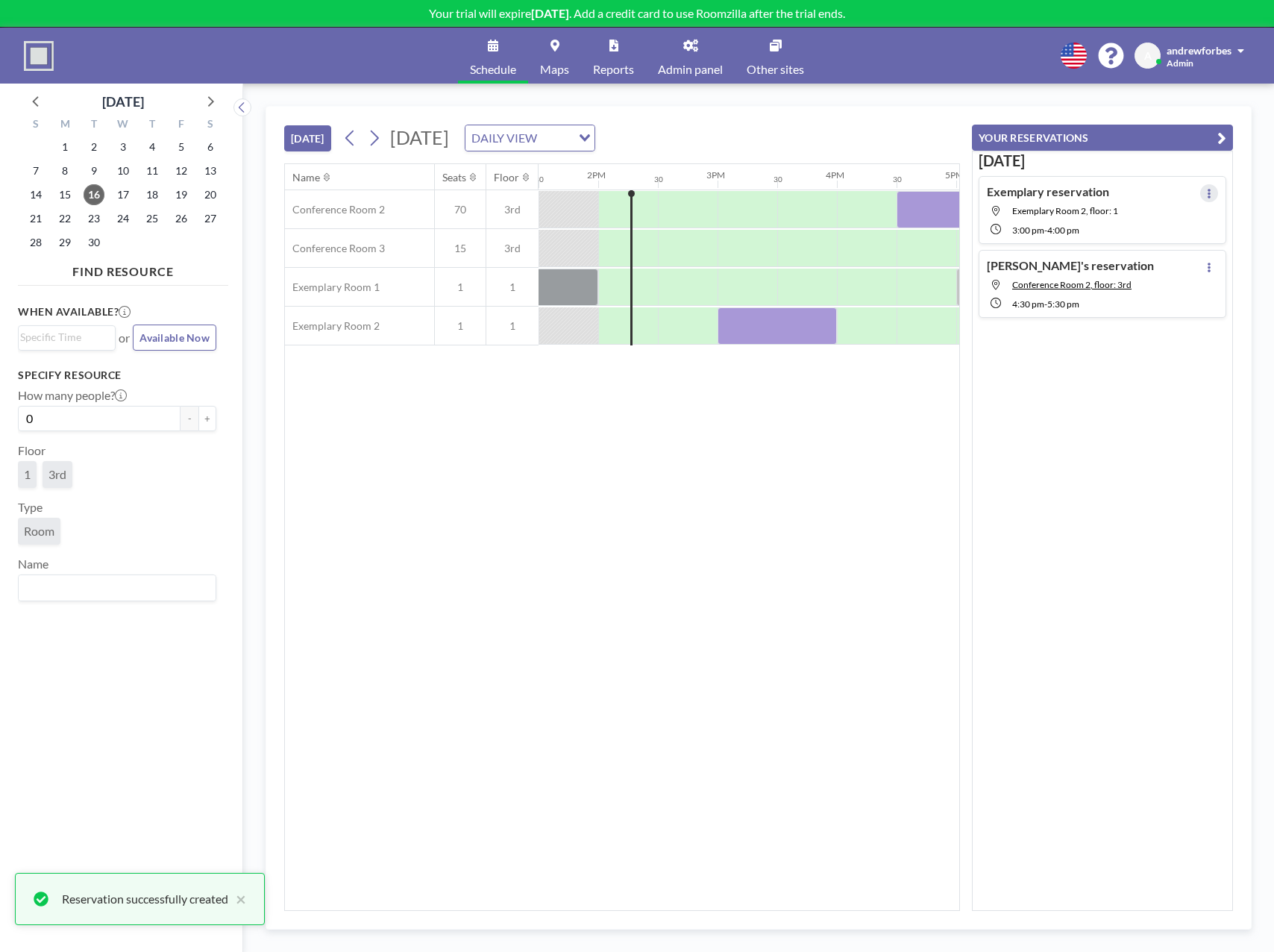
click at [1208, 194] on button at bounding box center [1209, 193] width 18 height 18
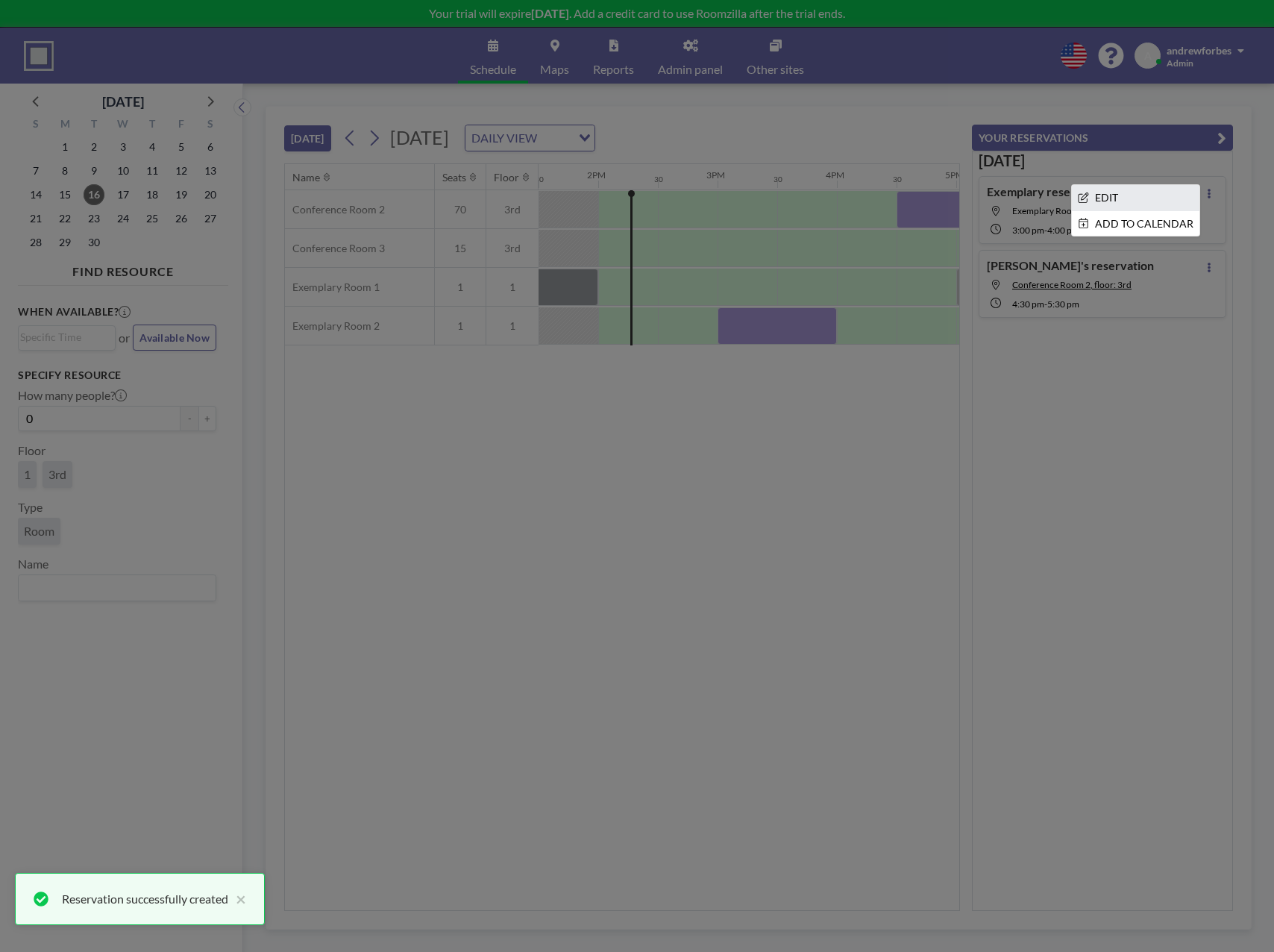
click at [1125, 193] on li "EDIT" at bounding box center [1136, 197] width 128 height 25
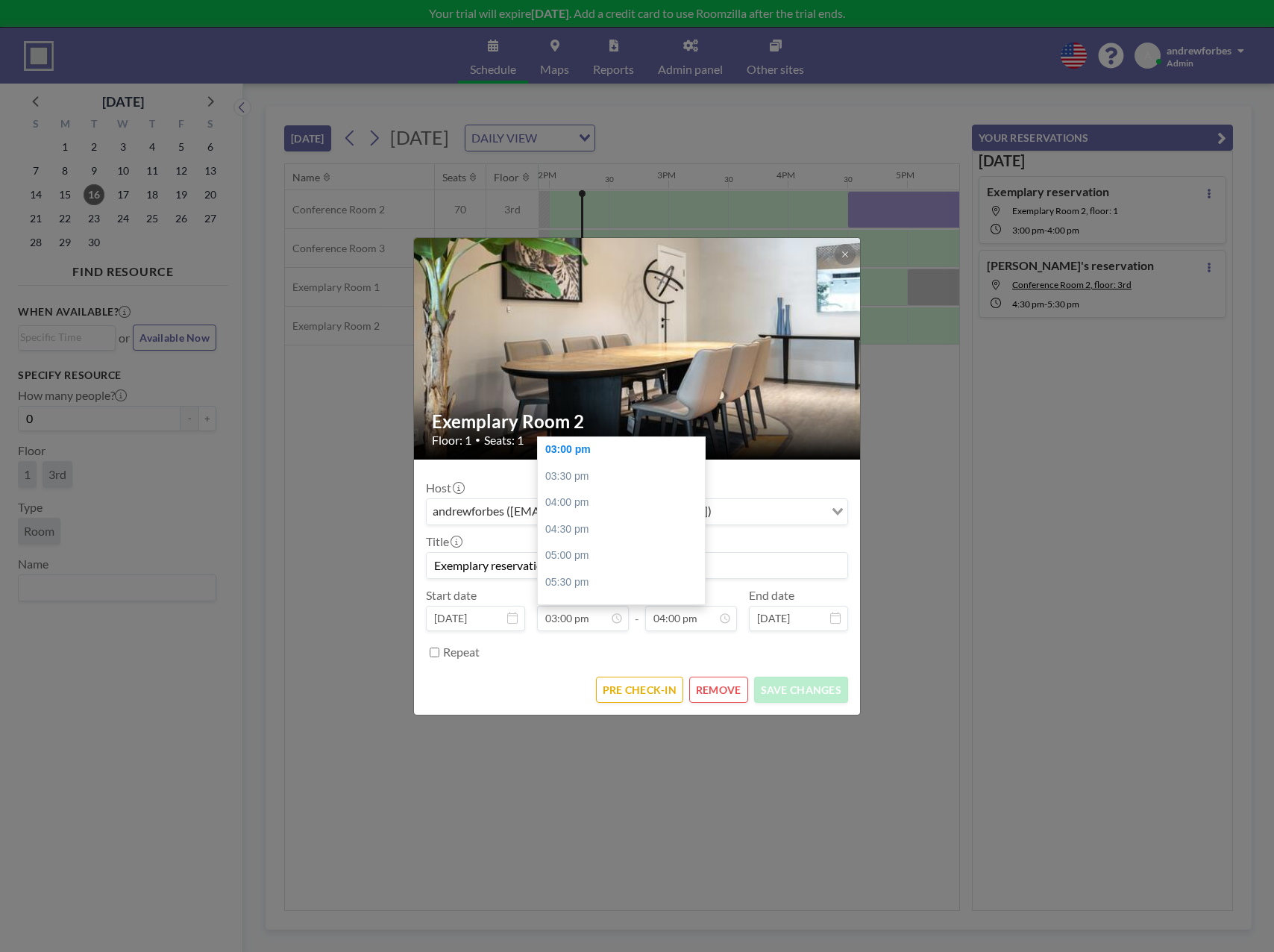
scroll to position [0, 1731]
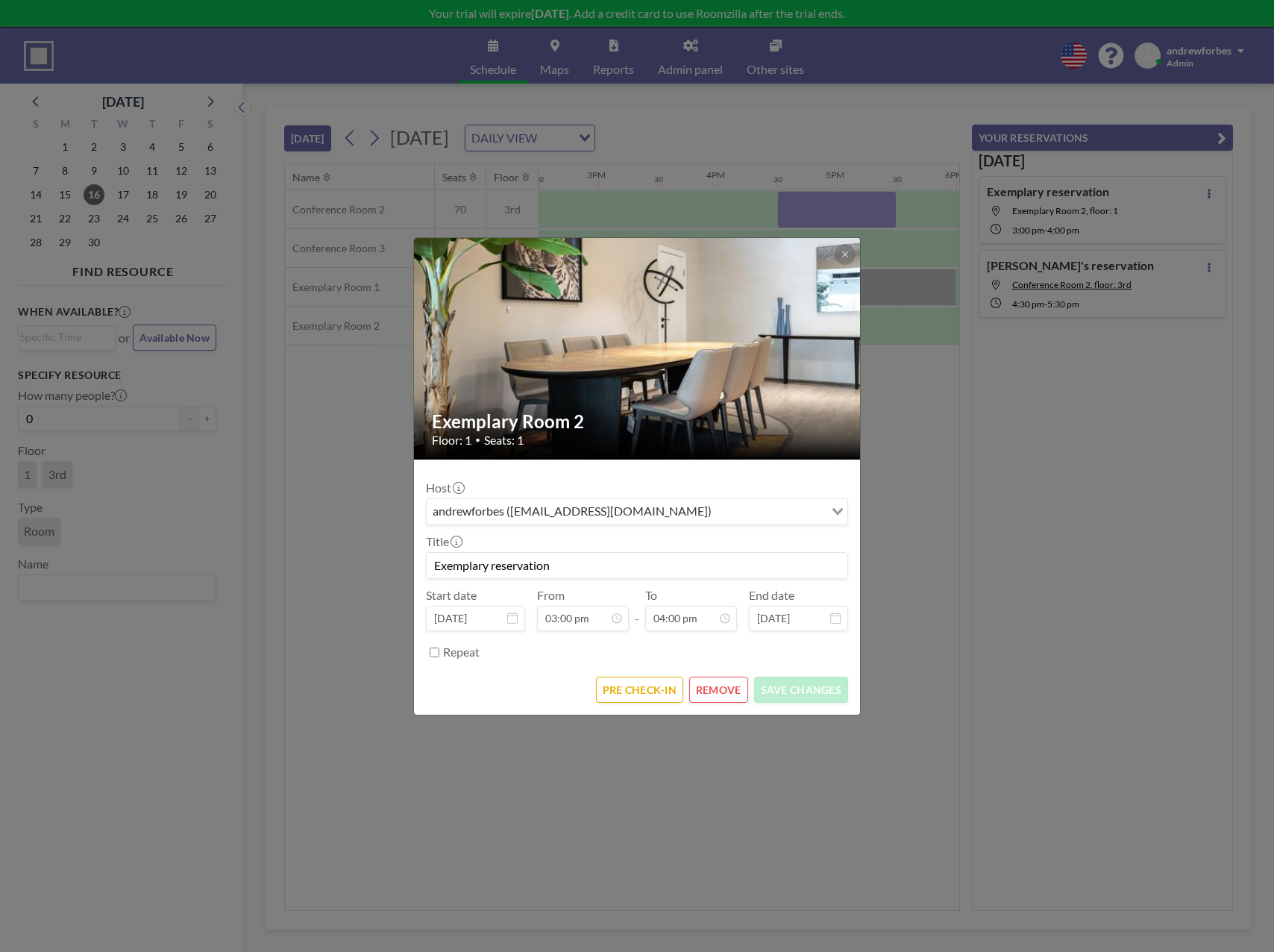
click at [704, 680] on button "REMOVE" at bounding box center [718, 690] width 59 height 26
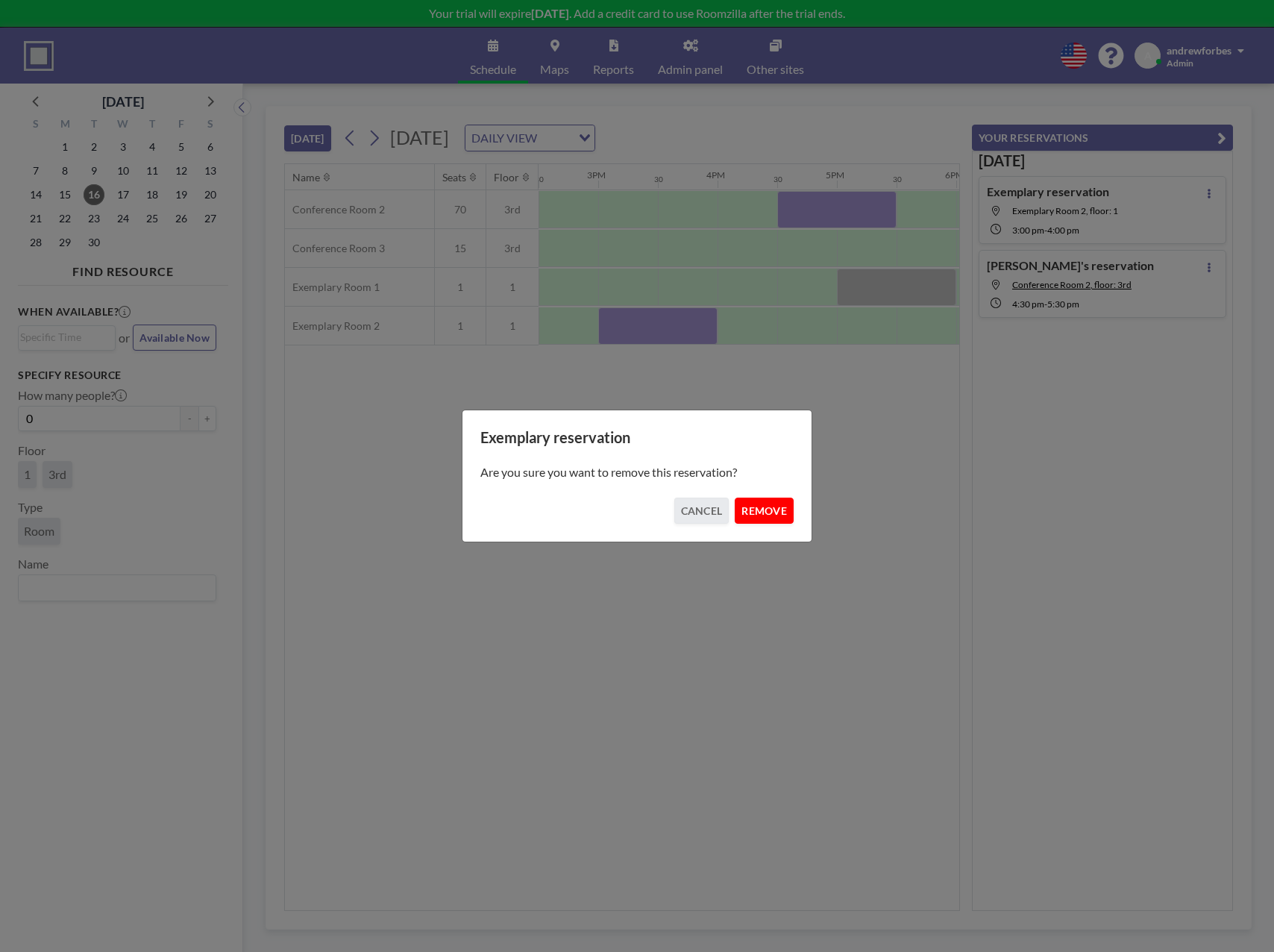
click at [762, 518] on button "REMOVE" at bounding box center [764, 511] width 59 height 26
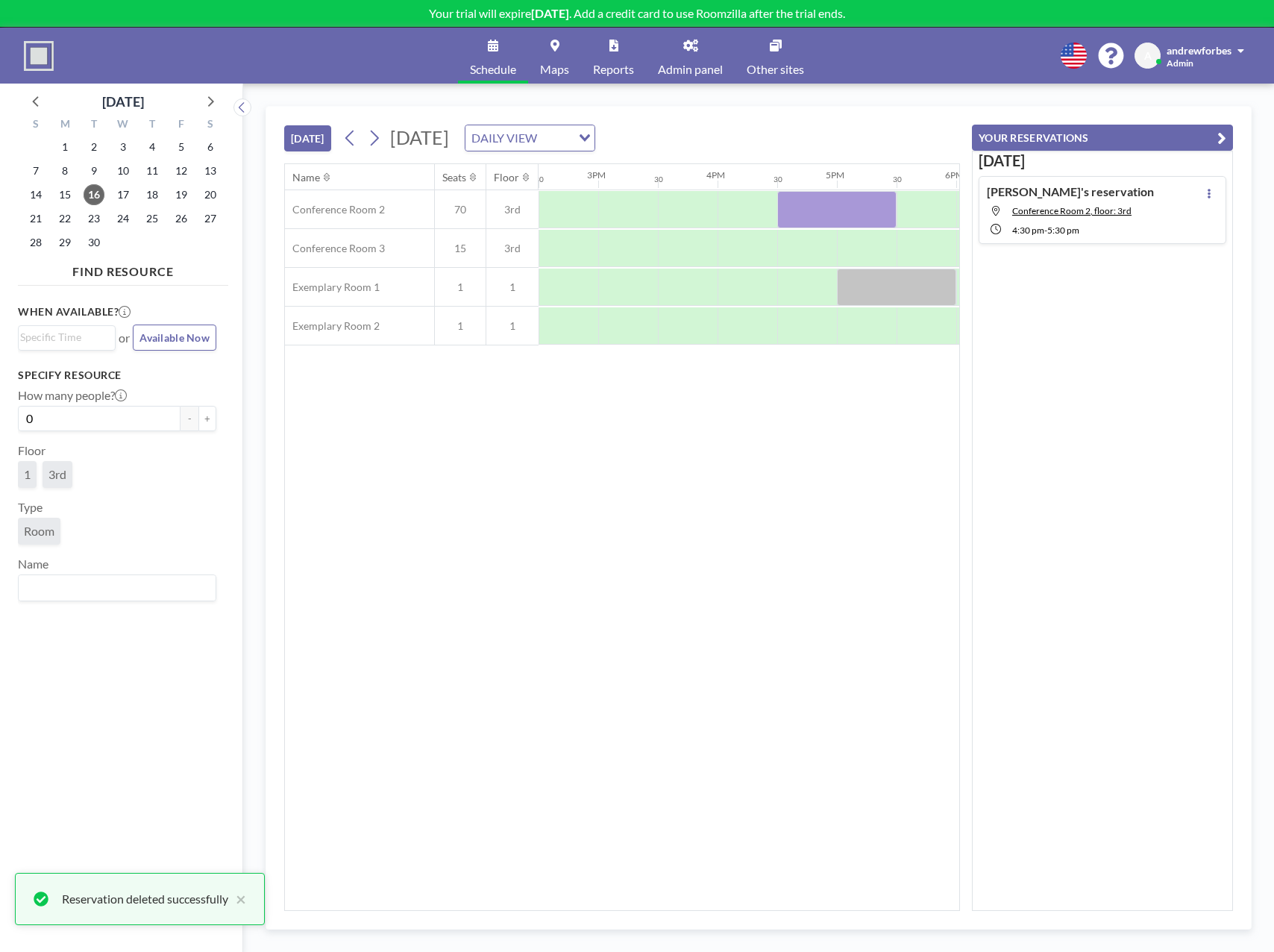
click at [1155, 213] on div "[PERSON_NAME]'s reservation Conference Room 2, floor: 3rd 4:30 PM - 5:30 PM" at bounding box center [1102, 210] width 248 height 68
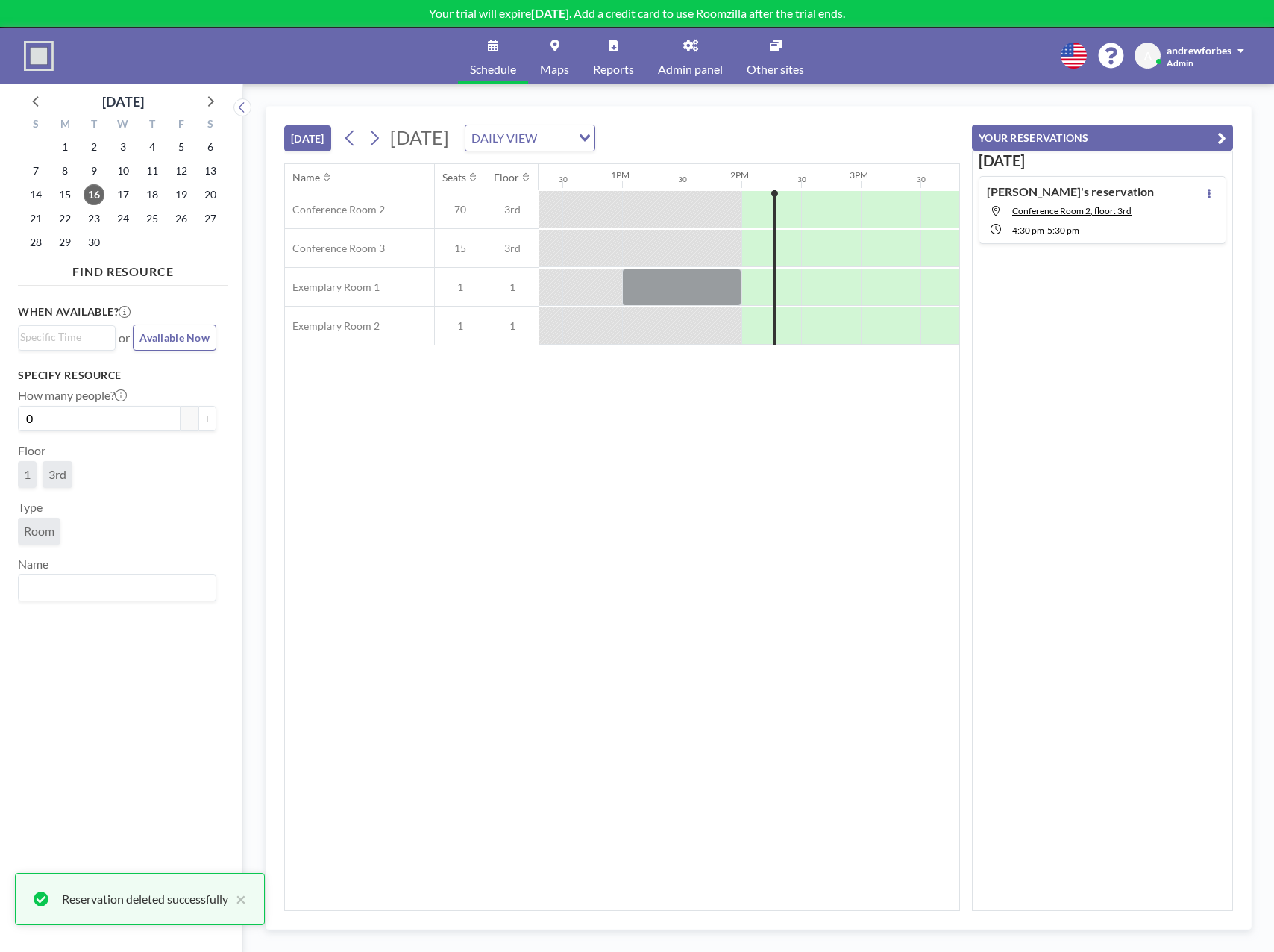
scroll to position [0, 1909]
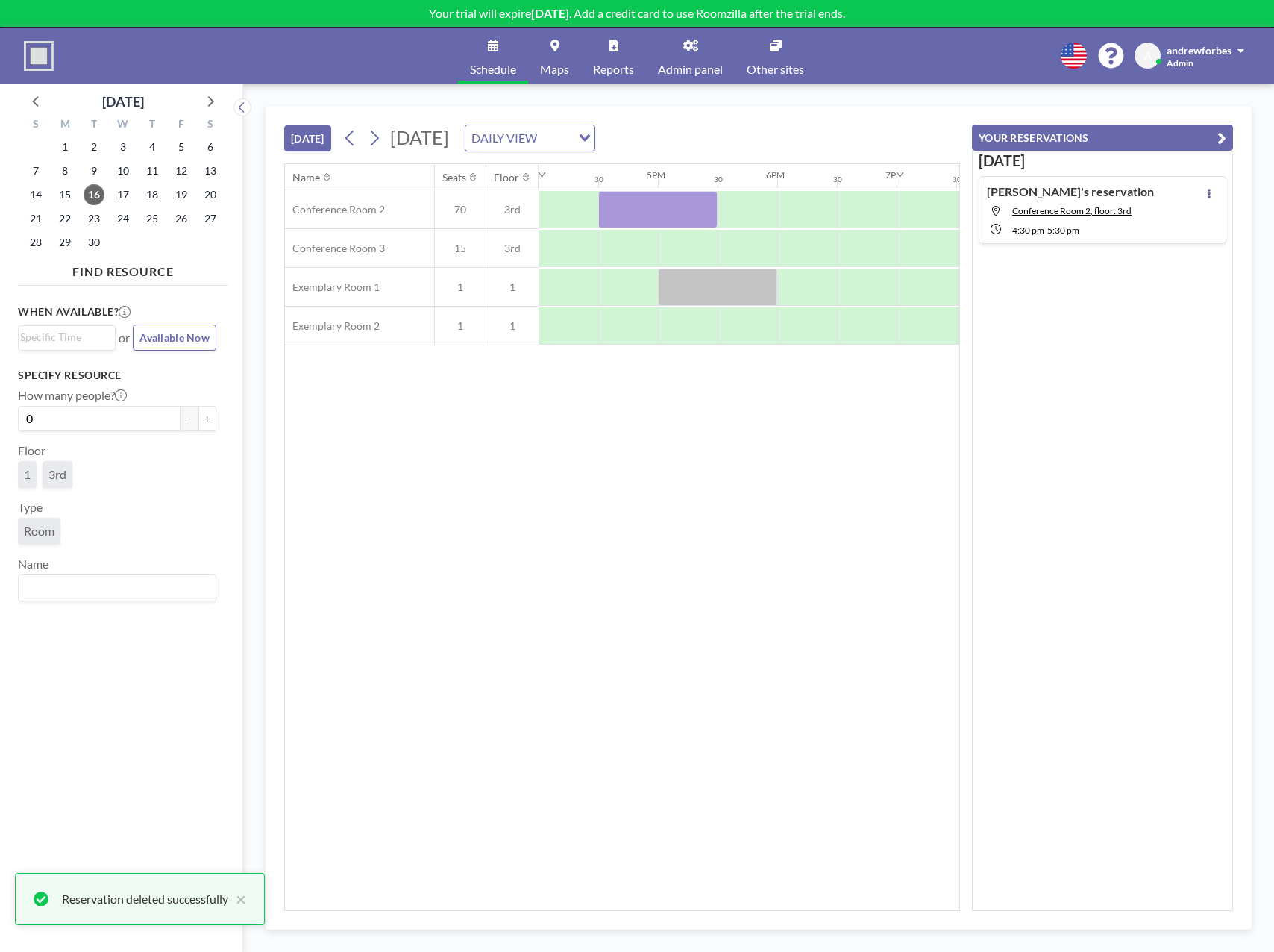
click at [1049, 190] on h4 "[PERSON_NAME]'s reservation" at bounding box center [1070, 192] width 167 height 15
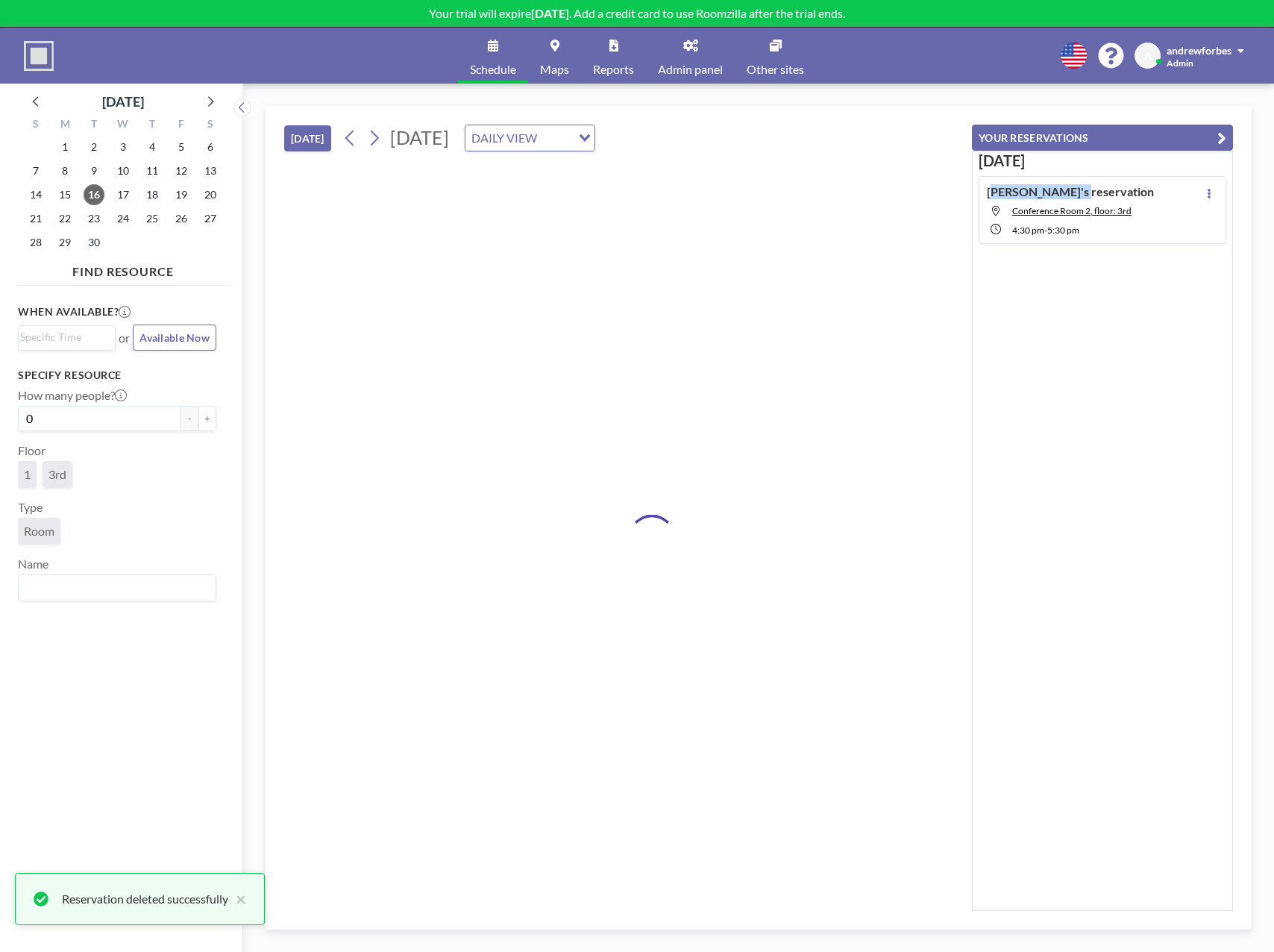
click at [1049, 190] on h4 "[PERSON_NAME]'s reservation" at bounding box center [1070, 192] width 167 height 15
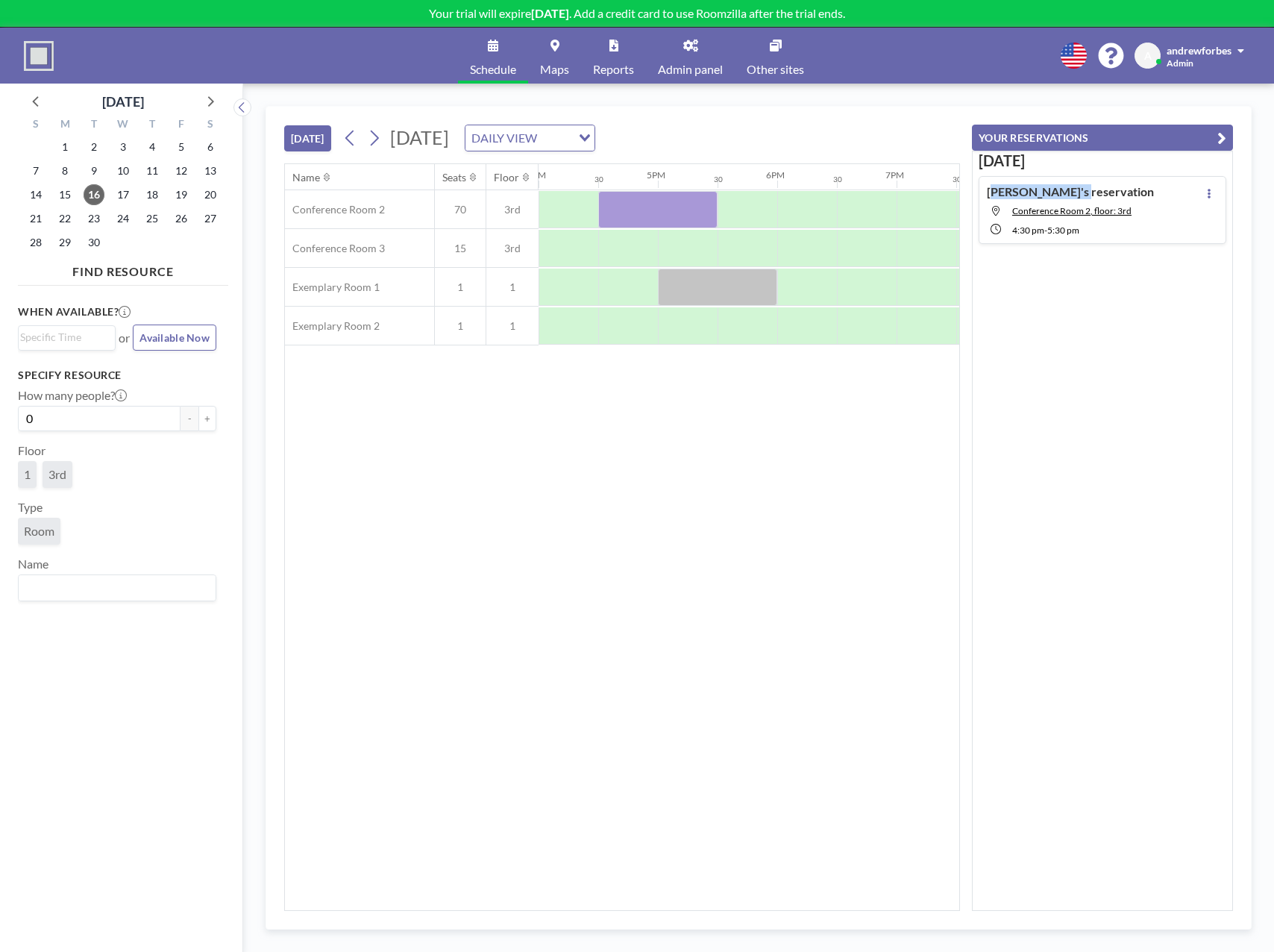
drag, startPoint x: 1049, startPoint y: 190, endPoint x: 1197, endPoint y: 195, distance: 148.1
click at [1200, 195] on button at bounding box center [1209, 193] width 18 height 18
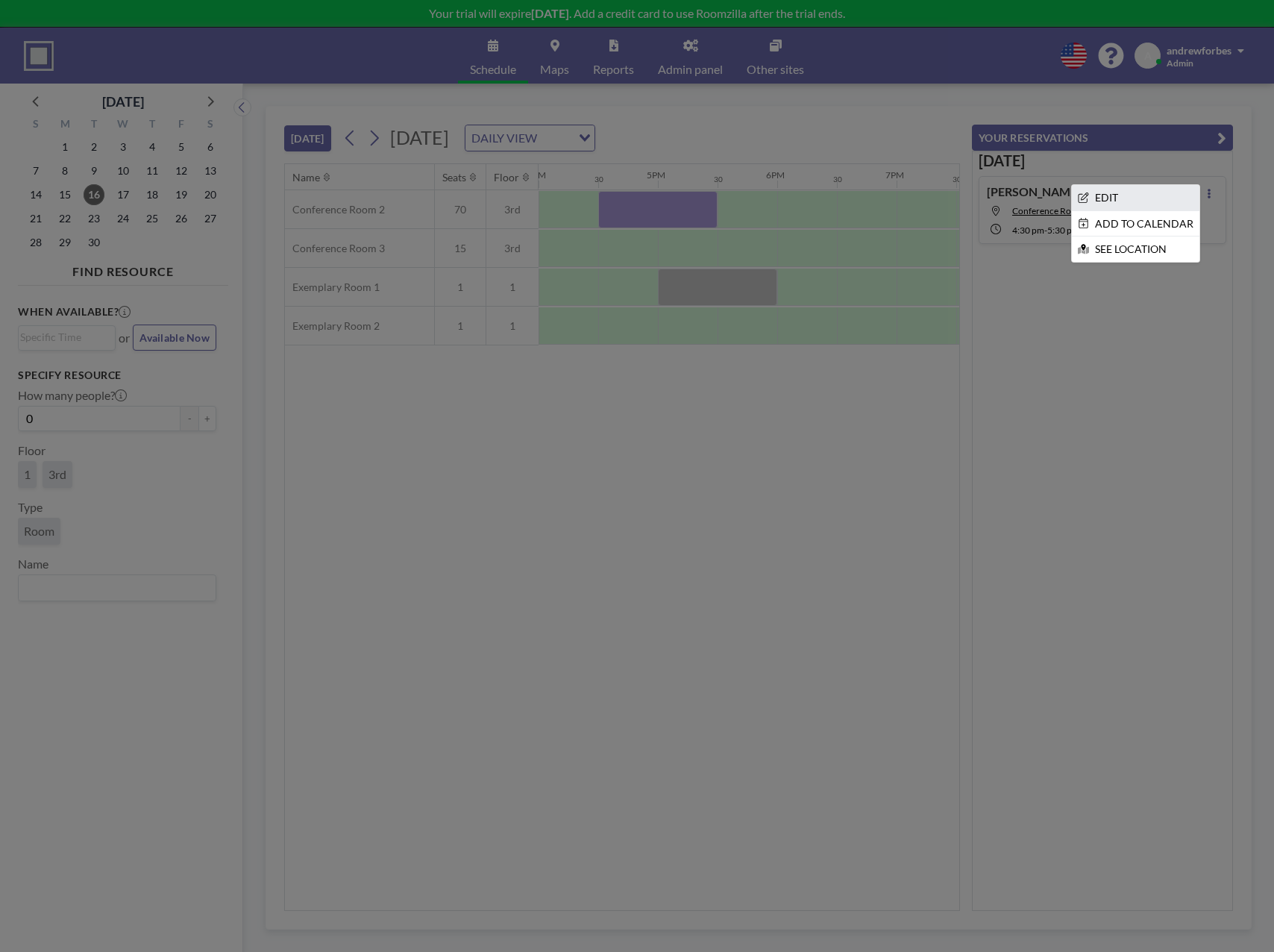
click at [1121, 201] on li "EDIT" at bounding box center [1136, 197] width 128 height 25
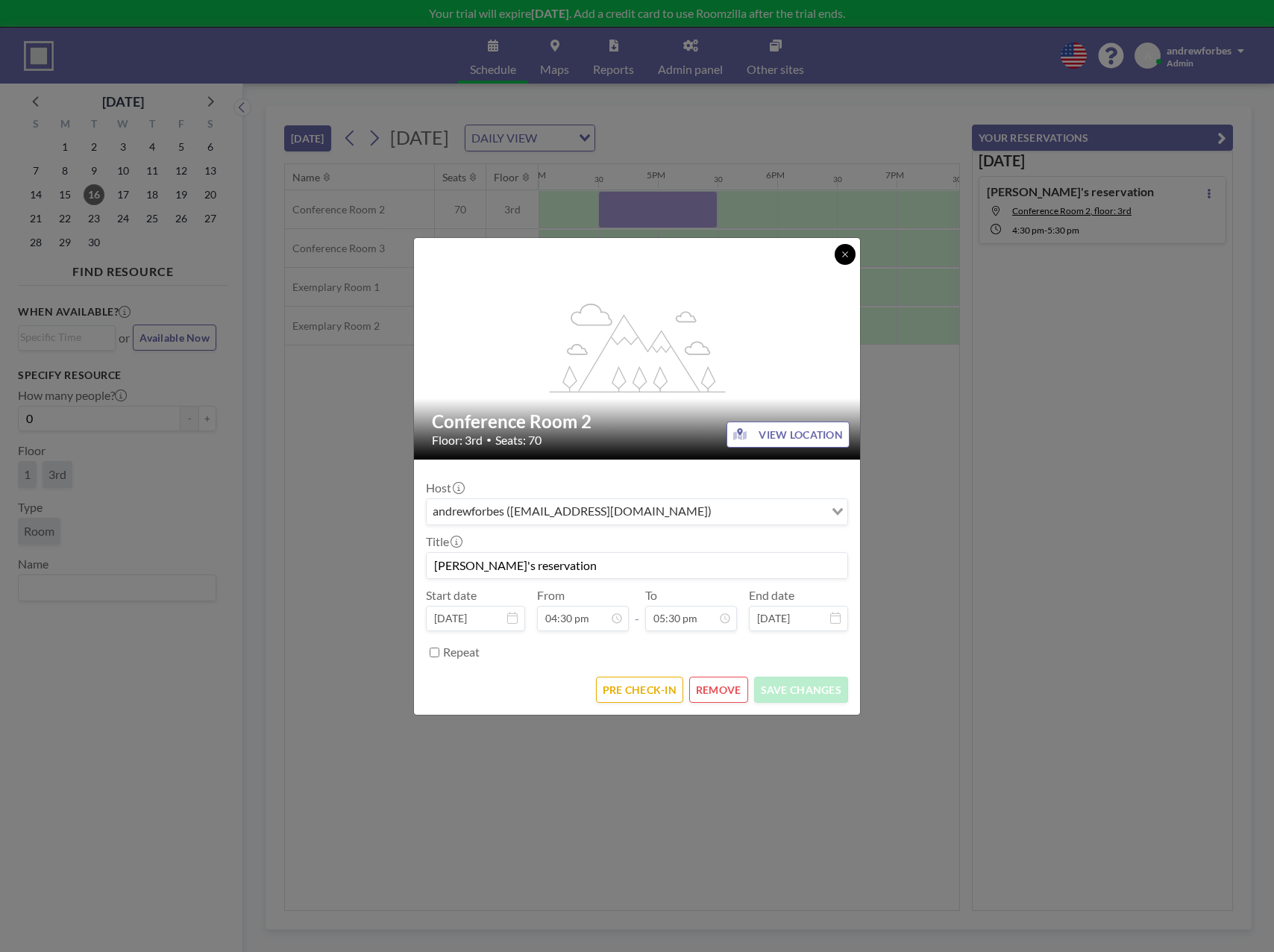
click at [847, 252] on icon at bounding box center [844, 254] width 5 height 5
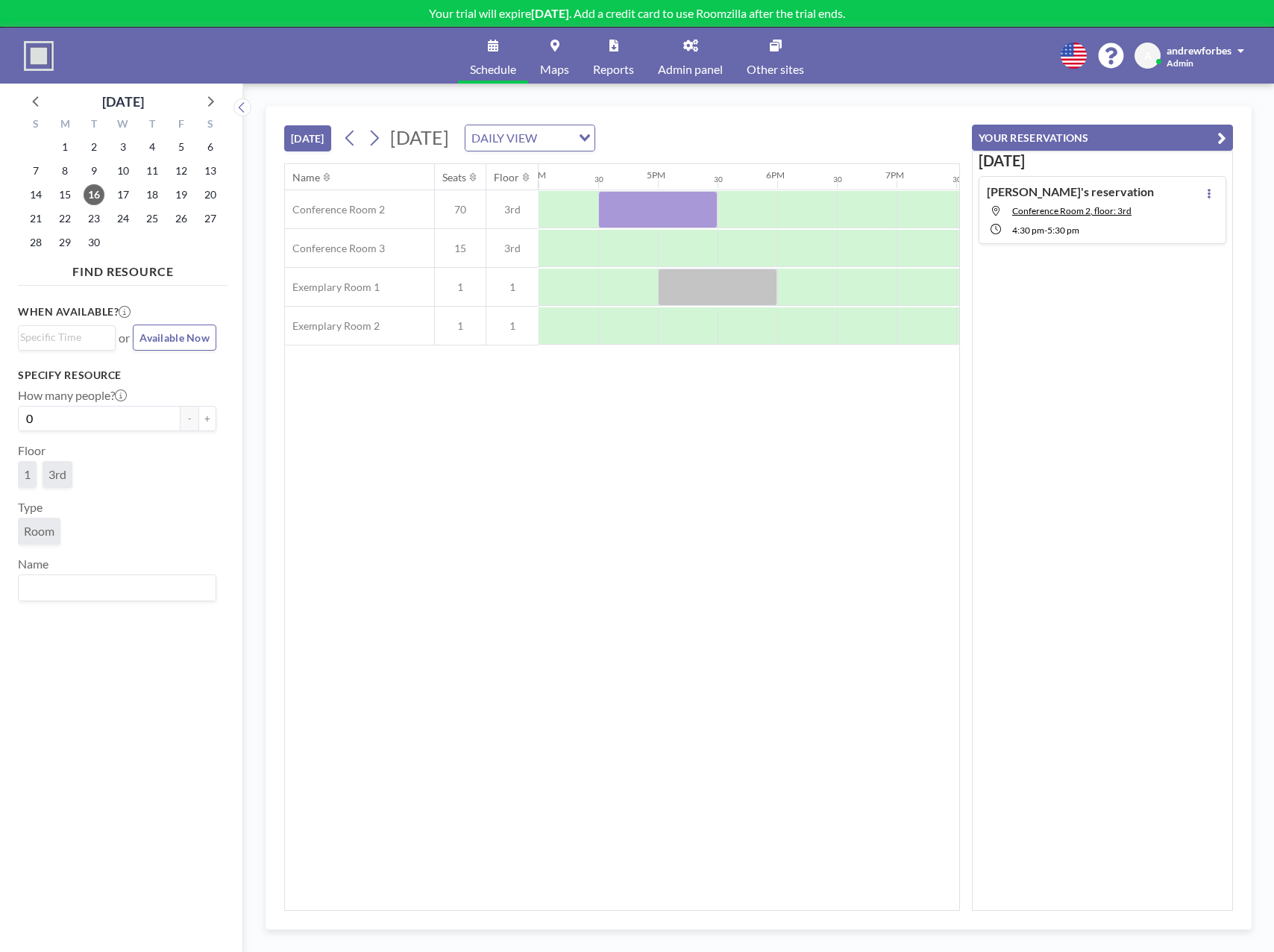
click at [904, 106] on div "[DATE] [DATE] DAILY VIEW Loading... Name Seats Floor 12AM 30 1AM 30 2AM 30 3AM …" at bounding box center [758, 517] width 986 height 823
click at [44, 53] on img at bounding box center [38, 56] width 30 height 30
click at [1189, 52] on span "andrewforbes" at bounding box center [1199, 50] width 65 height 12
click at [607, 17] on p "Your trial will expire [DATE] . Add a credit card to use Roomzilla after the tr…" at bounding box center [637, 13] width 1274 height 15
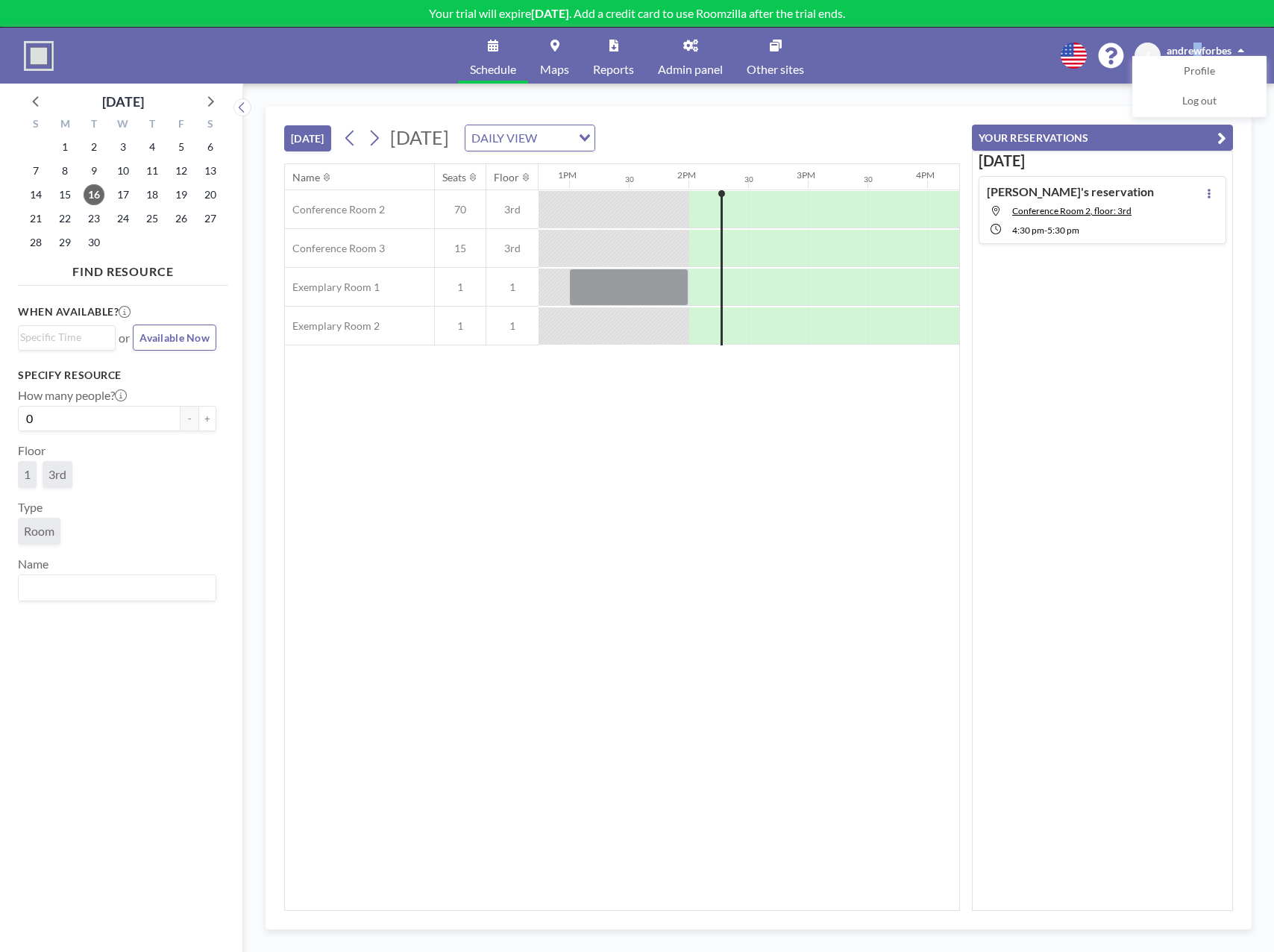
scroll to position [0, 1611]
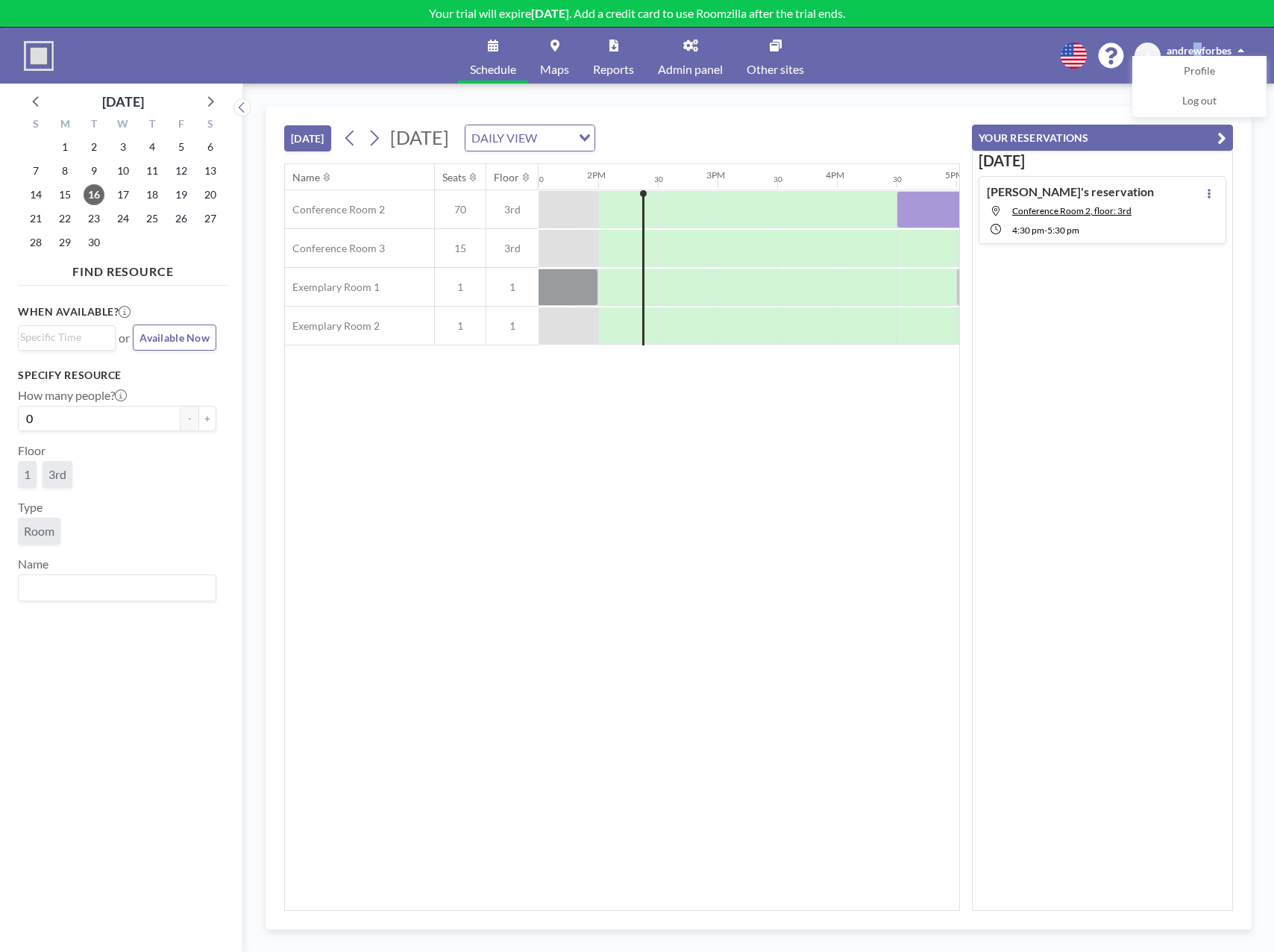
click at [559, 64] on span "Maps" at bounding box center [554, 69] width 29 height 12
